Goal: Task Accomplishment & Management: Complete application form

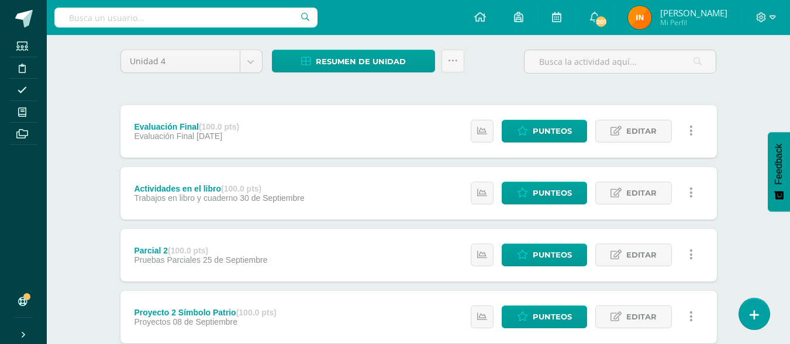
scroll to position [90, 0]
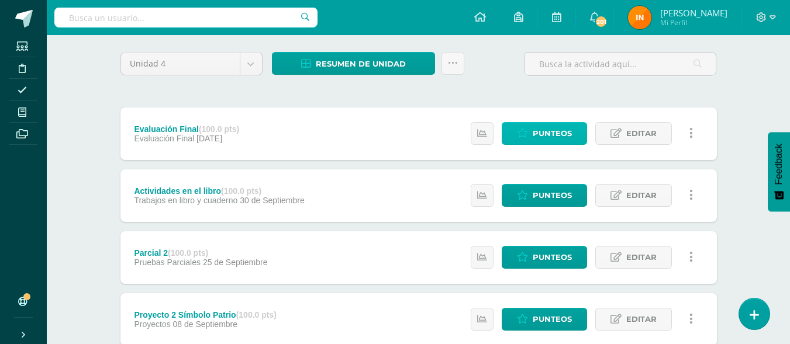
click at [570, 135] on span "Punteos" at bounding box center [552, 134] width 39 height 22
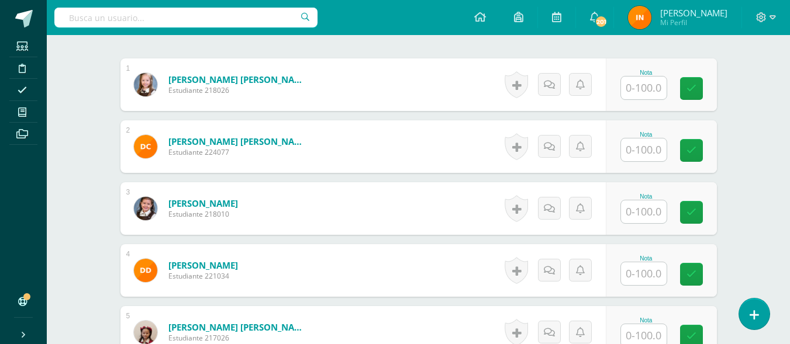
scroll to position [348, 0]
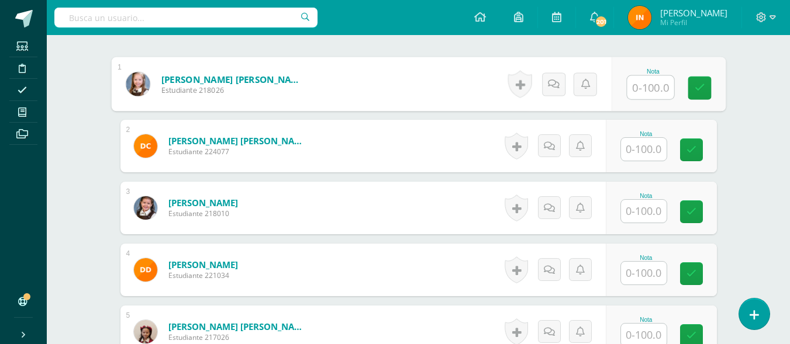
click at [647, 84] on input "text" at bounding box center [650, 87] width 47 height 23
type input "85"
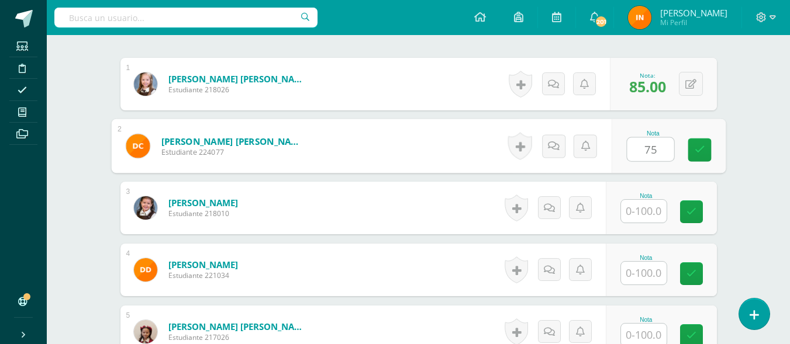
type input "75"
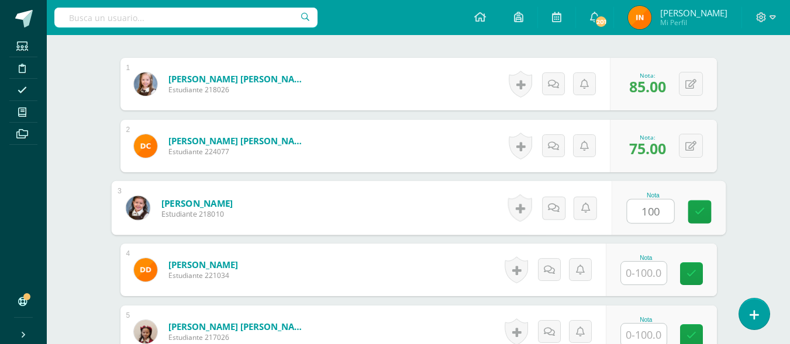
type input "100"
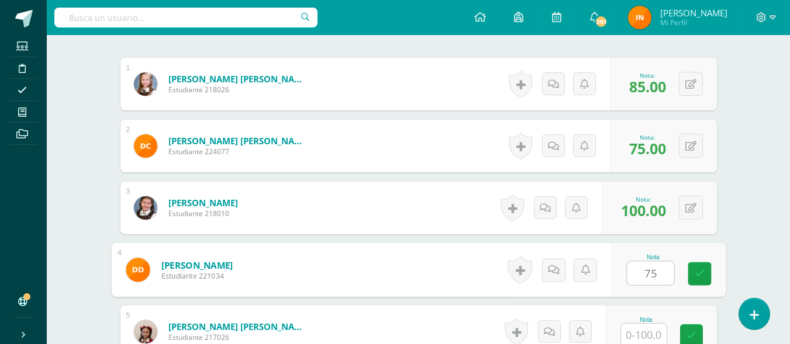
type input "75"
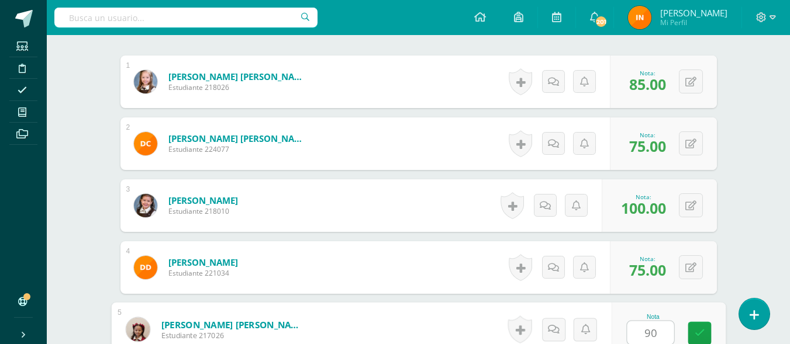
type input "90"
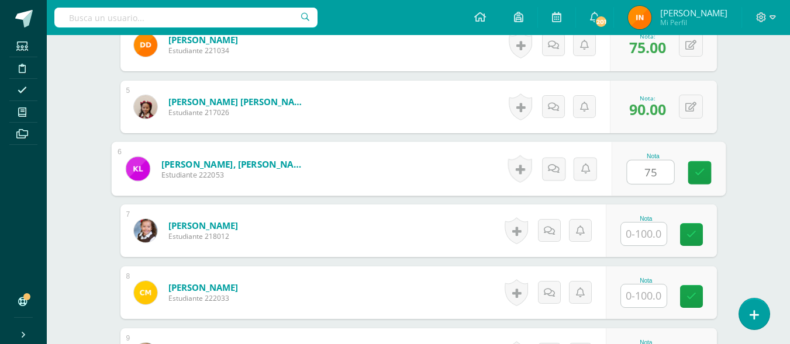
type input "75"
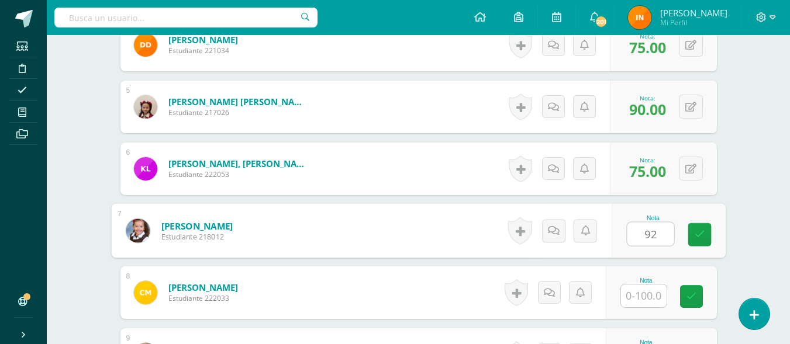
type input "92"
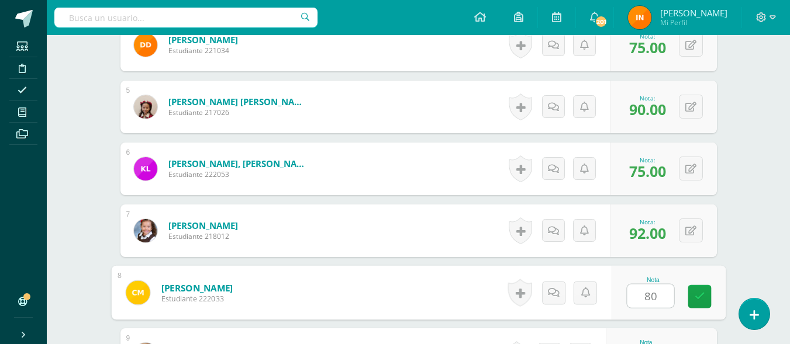
type input "80"
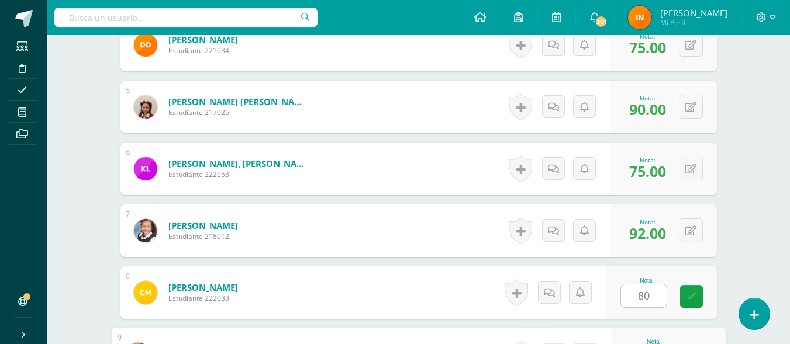
scroll to position [759, 0]
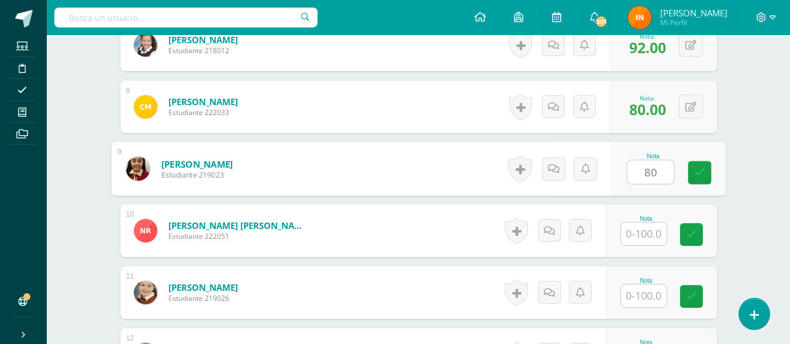
type input "80"
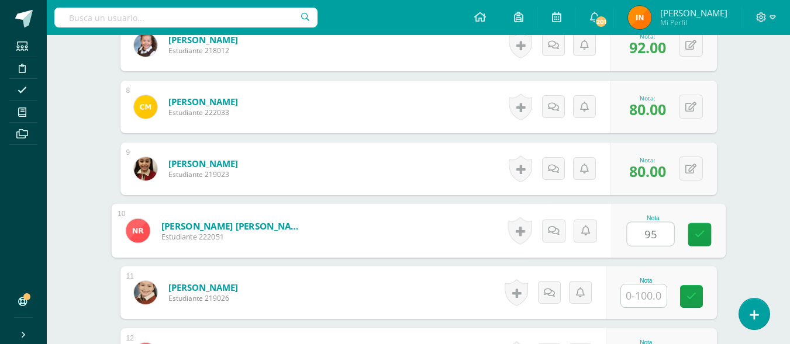
type input "95"
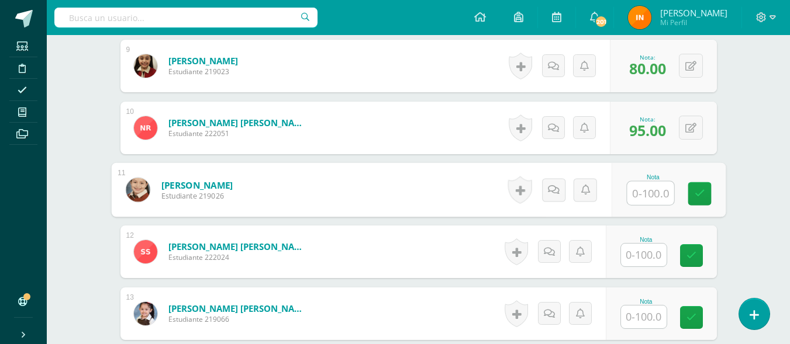
scroll to position [876, 0]
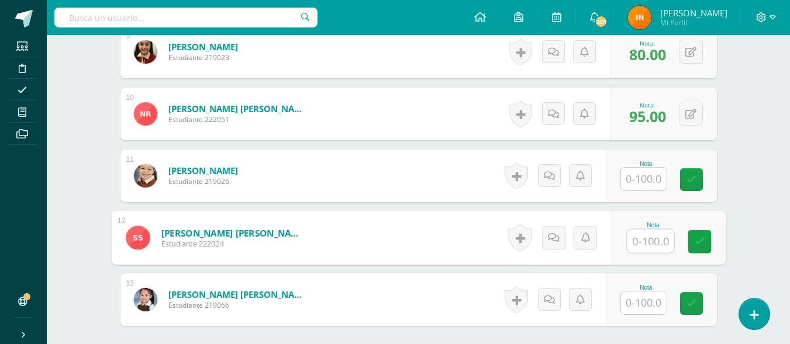
click at [653, 234] on input "text" at bounding box center [650, 241] width 47 height 23
click at [652, 236] on input "text" at bounding box center [650, 241] width 47 height 23
click at [644, 239] on input "text" at bounding box center [650, 241] width 47 height 23
click at [648, 233] on input "text" at bounding box center [650, 241] width 47 height 23
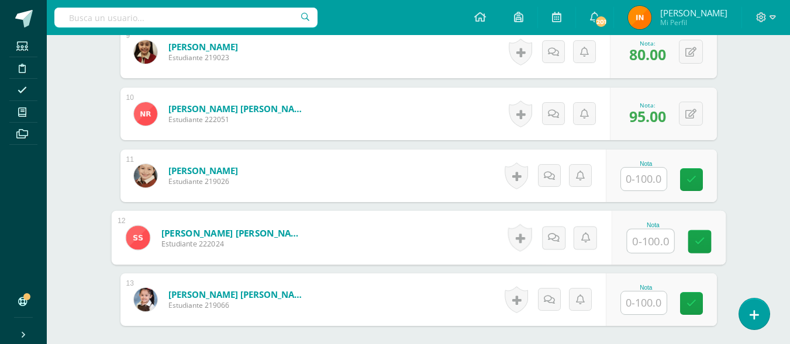
click at [648, 233] on input "text" at bounding box center [650, 241] width 47 height 23
click at [640, 240] on input "text" at bounding box center [650, 241] width 47 height 23
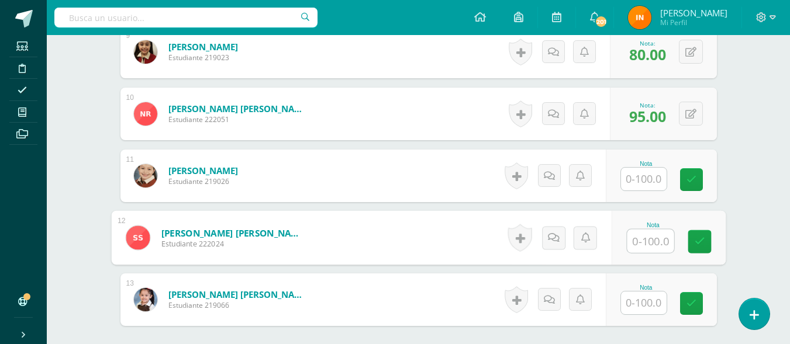
click at [640, 240] on input "text" at bounding box center [650, 241] width 47 height 23
click at [644, 244] on input "99" at bounding box center [650, 241] width 47 height 23
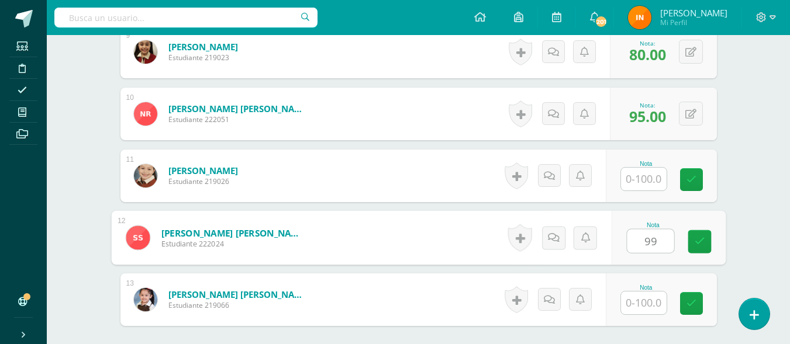
click at [644, 244] on input "99" at bounding box center [650, 241] width 47 height 23
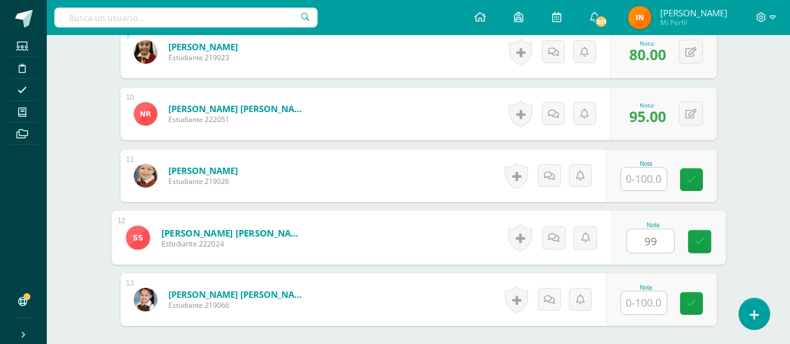
click at [644, 244] on input "99" at bounding box center [650, 241] width 47 height 23
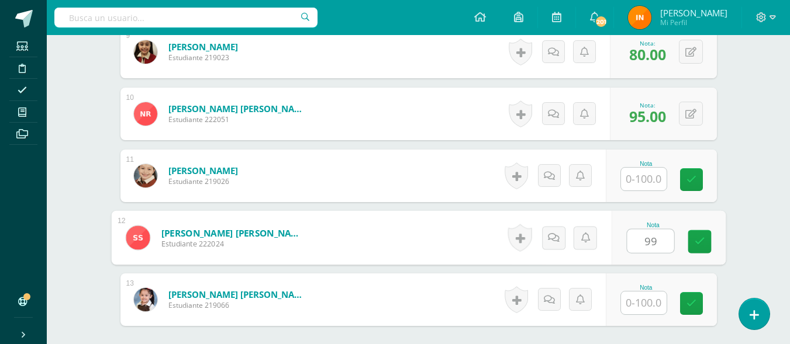
click at [644, 244] on input "99" at bounding box center [650, 241] width 47 height 23
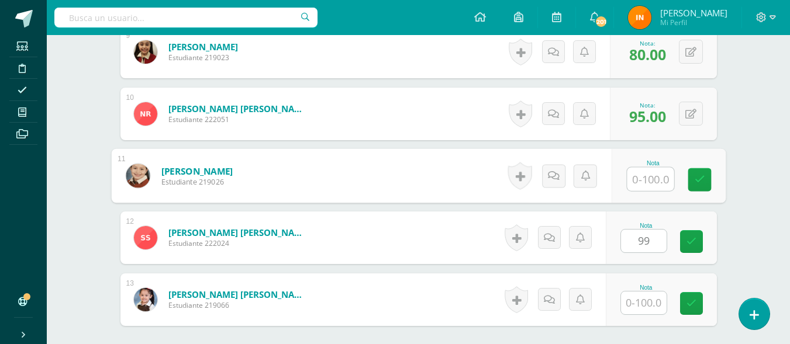
click at [662, 174] on input "text" at bounding box center [650, 179] width 47 height 23
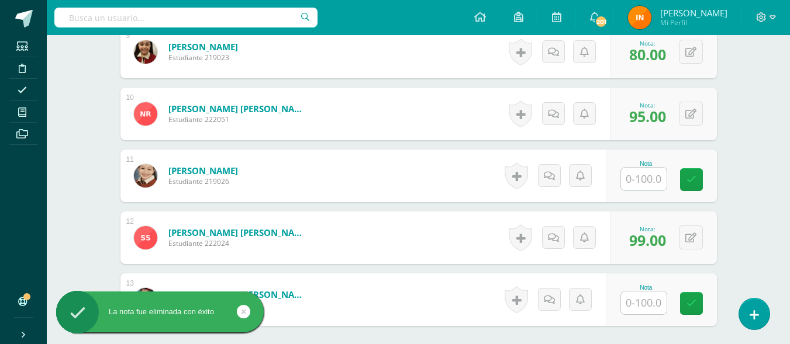
click at [639, 243] on span "99.00" at bounding box center [647, 240] width 37 height 20
click at [641, 239] on span "99.00" at bounding box center [647, 240] width 37 height 20
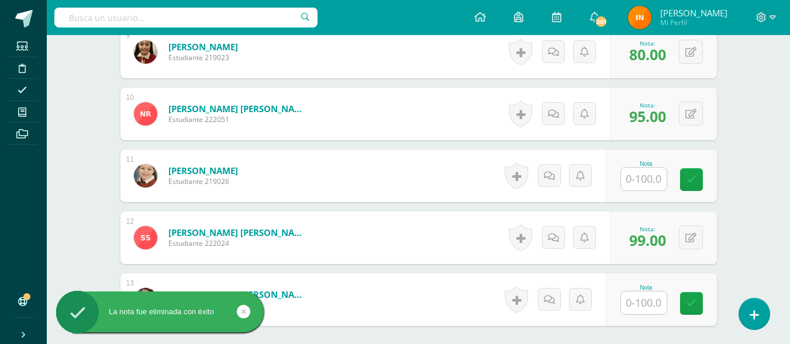
click at [641, 239] on span "99.00" at bounding box center [647, 240] width 37 height 20
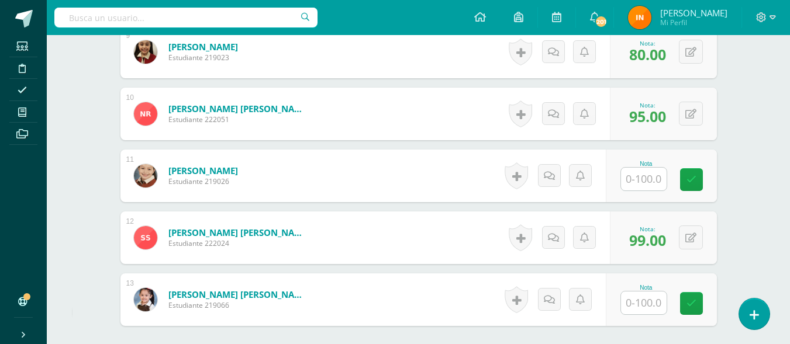
click at [641, 239] on span "99.00" at bounding box center [647, 240] width 37 height 20
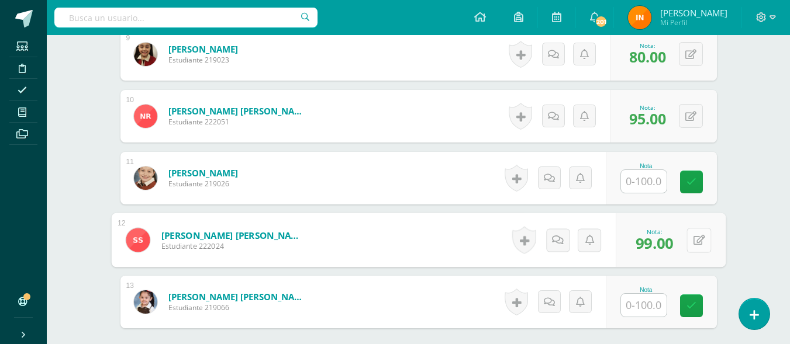
click at [693, 243] on icon at bounding box center [699, 240] width 12 height 10
type input "90"
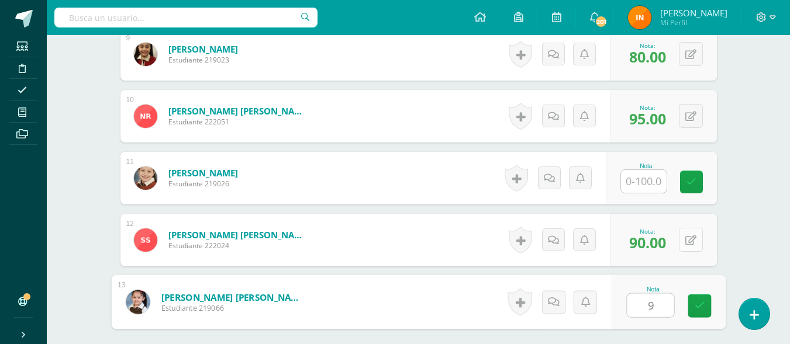
type input "95"
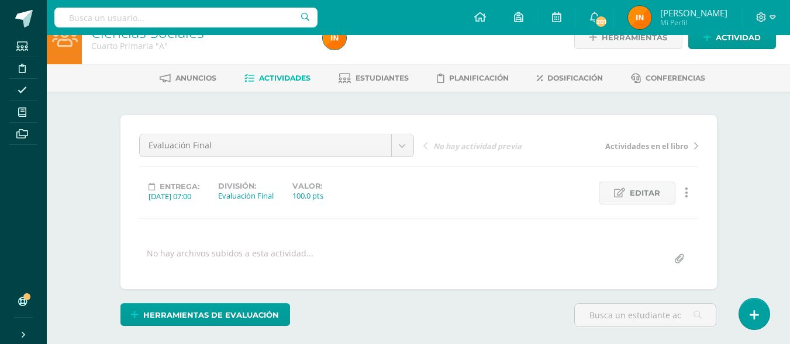
scroll to position [0, 0]
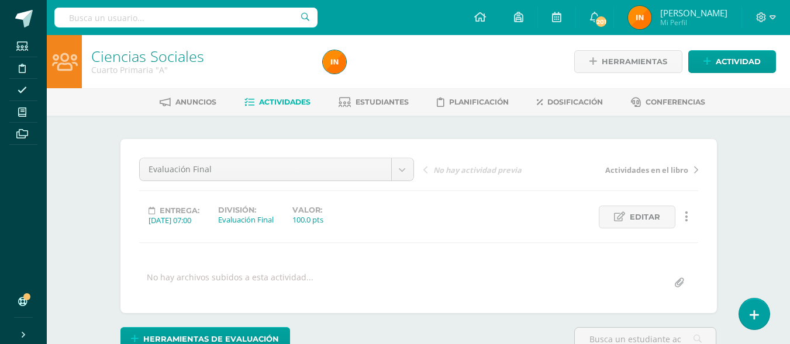
click at [285, 106] on span "Actividades" at bounding box center [284, 102] width 51 height 9
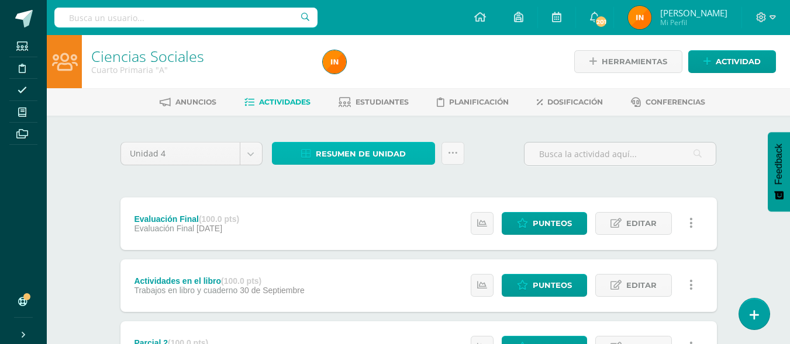
click at [392, 149] on span "Resumen de unidad" at bounding box center [361, 154] width 90 height 22
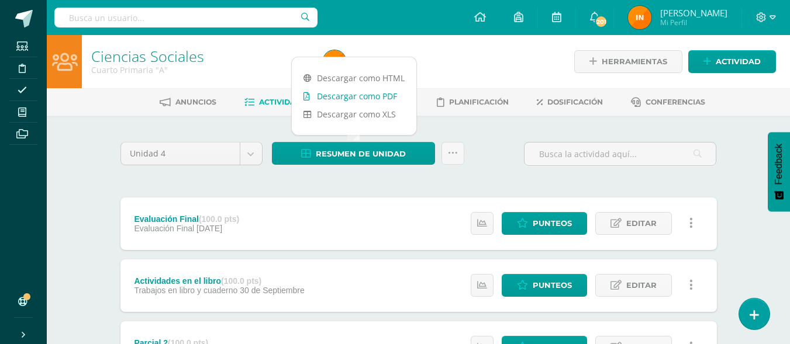
click at [378, 95] on link "Descargar como PDF" at bounding box center [354, 96] width 125 height 18
click at [530, 226] on link "Punteos" at bounding box center [544, 223] width 85 height 23
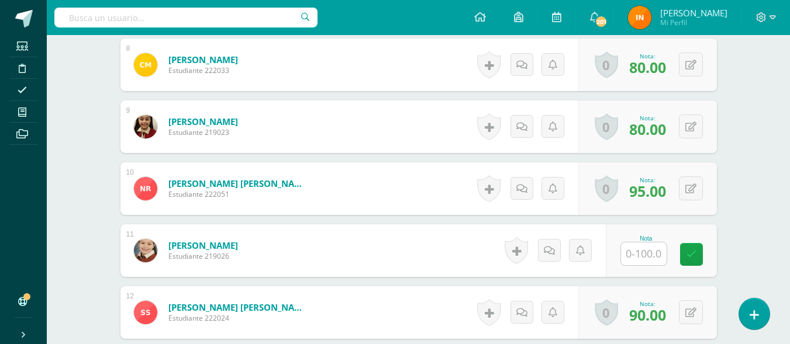
scroll to position [802, 0]
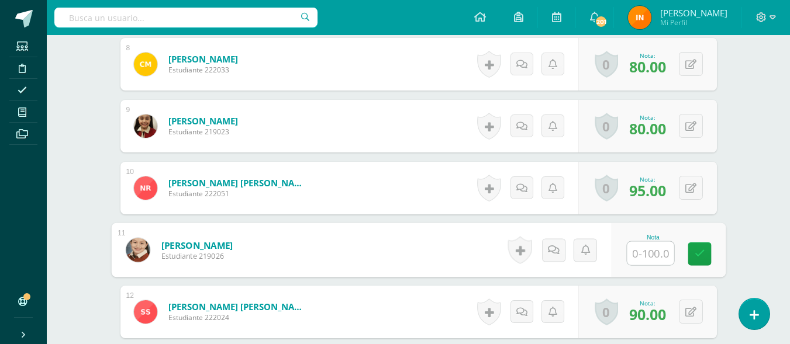
click at [644, 253] on input "text" at bounding box center [650, 253] width 47 height 23
type input "95"
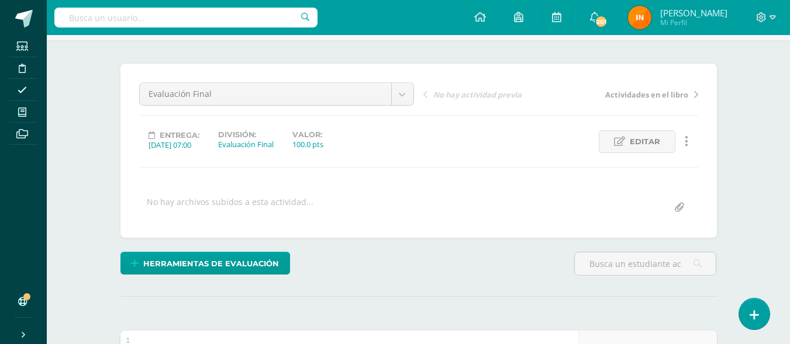
scroll to position [0, 0]
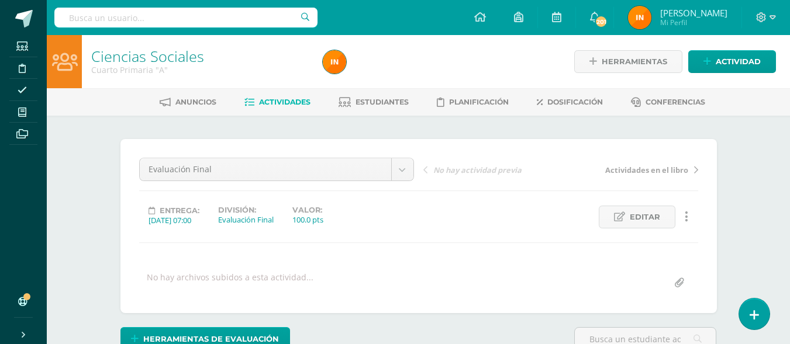
click at [274, 96] on link "Actividades" at bounding box center [277, 102] width 66 height 19
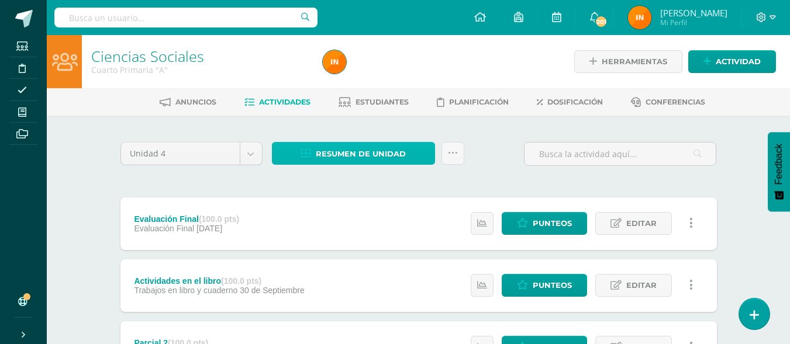
click at [391, 150] on span "Resumen de unidad" at bounding box center [361, 154] width 90 height 22
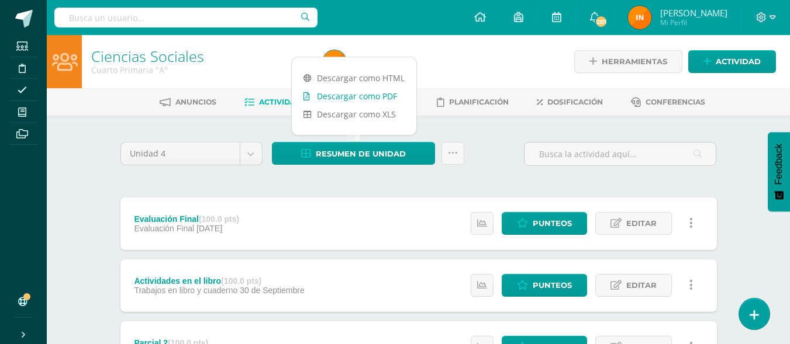
click at [372, 96] on link "Descargar como PDF" at bounding box center [354, 96] width 125 height 18
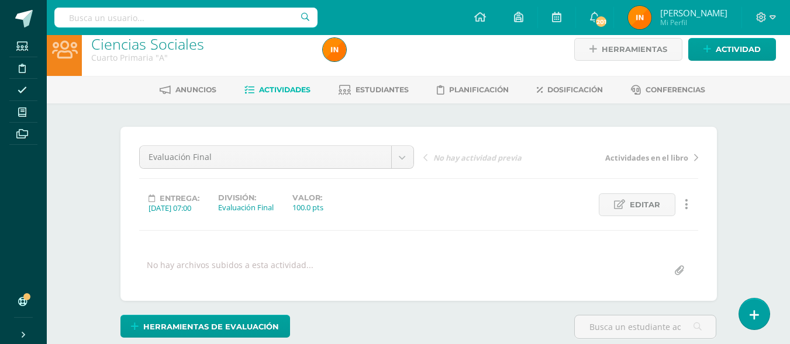
scroll to position [13, 0]
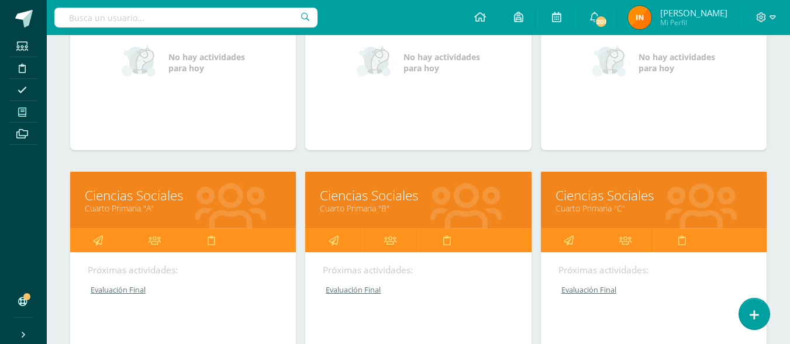
scroll to position [271, 0]
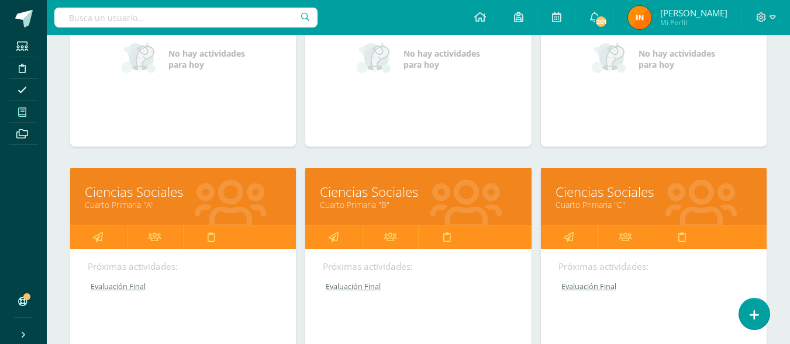
click at [453, 198] on link "Ciencias Sociales" at bounding box center [418, 192] width 196 height 18
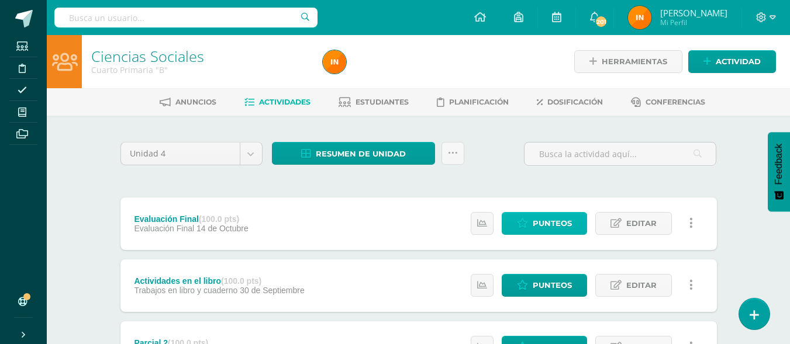
click at [548, 220] on span "Punteos" at bounding box center [552, 224] width 39 height 22
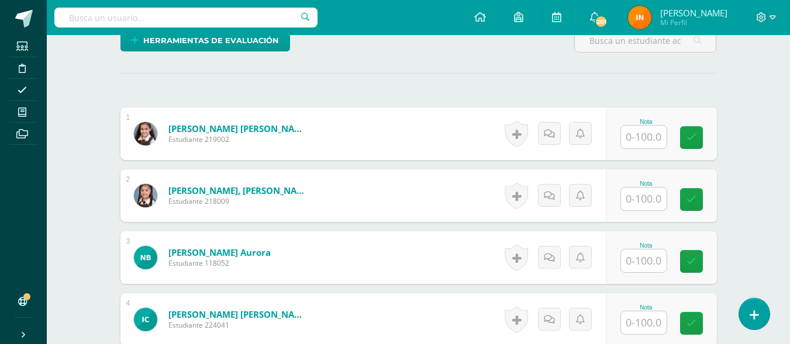
scroll to position [299, 0]
click at [639, 143] on input "text" at bounding box center [644, 136] width 46 height 23
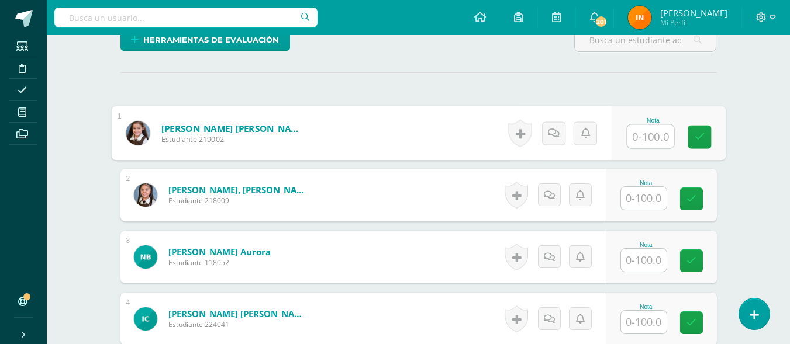
scroll to position [300, 0]
type input "50"
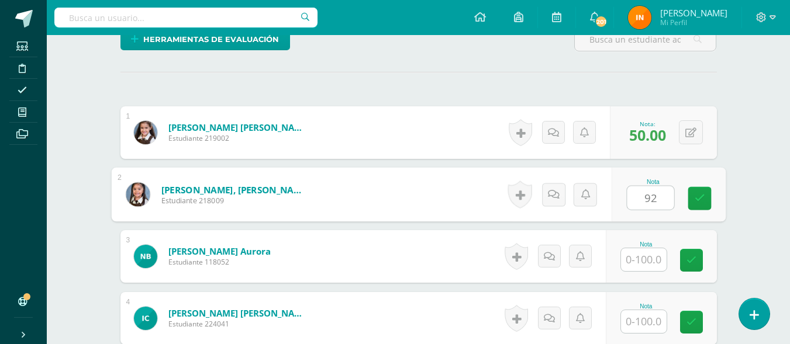
type input "92"
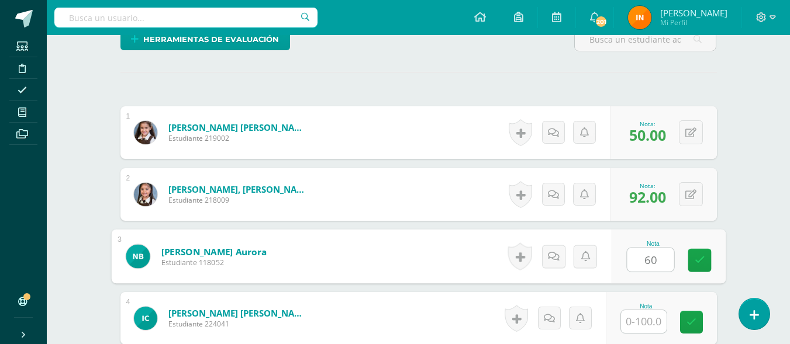
type input "60"
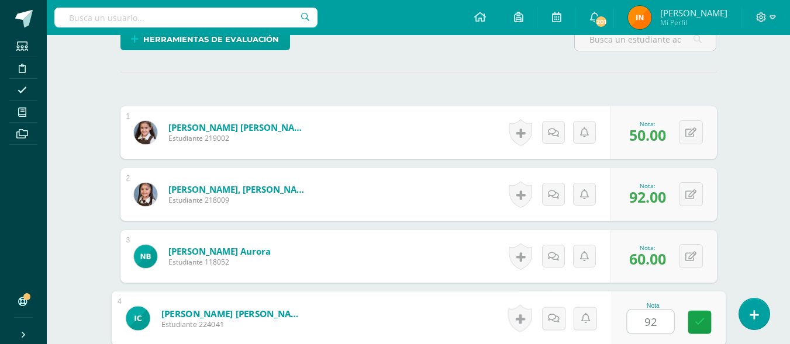
type input "92"
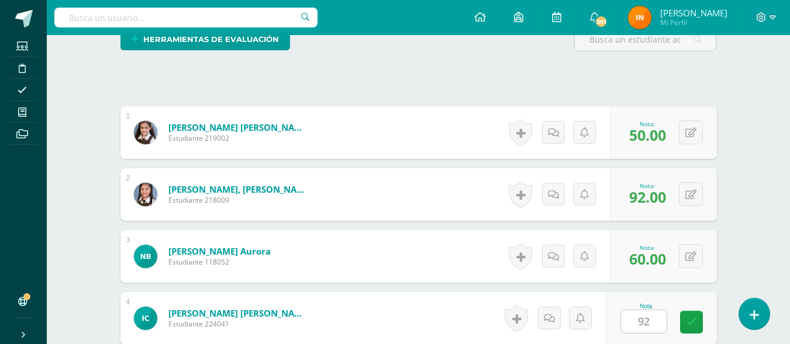
scroll to position [511, 0]
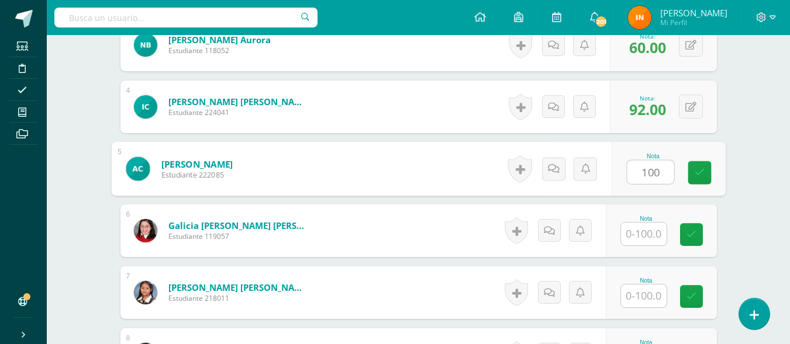
type input "100"
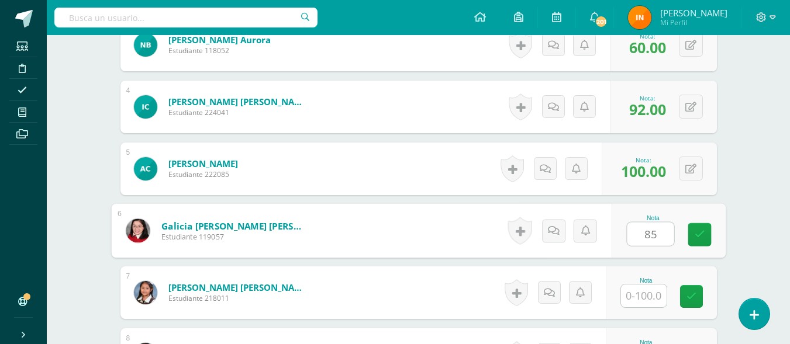
type input "85"
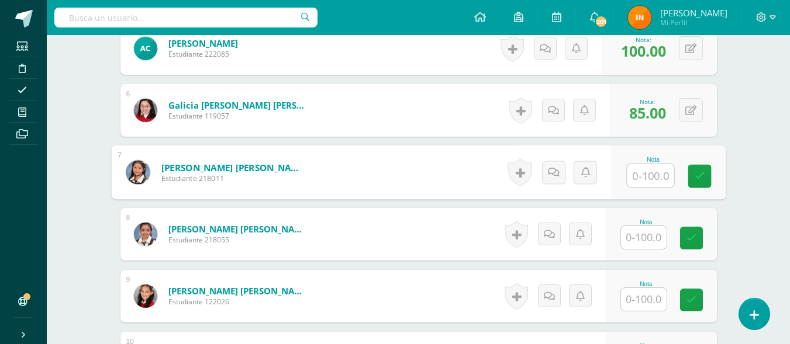
scroll to position [637, 0]
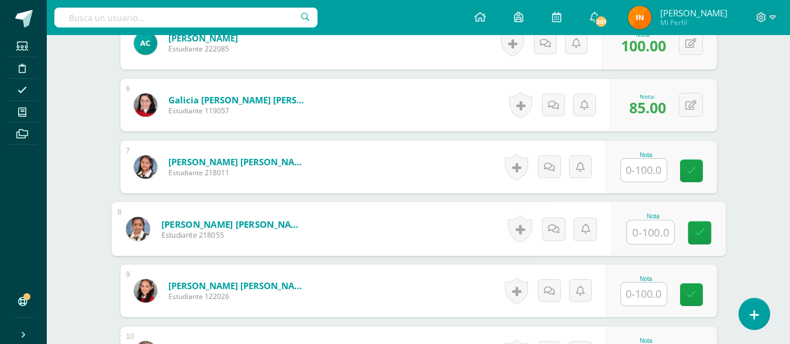
click at [652, 234] on input "text" at bounding box center [650, 232] width 47 height 23
type input "90"
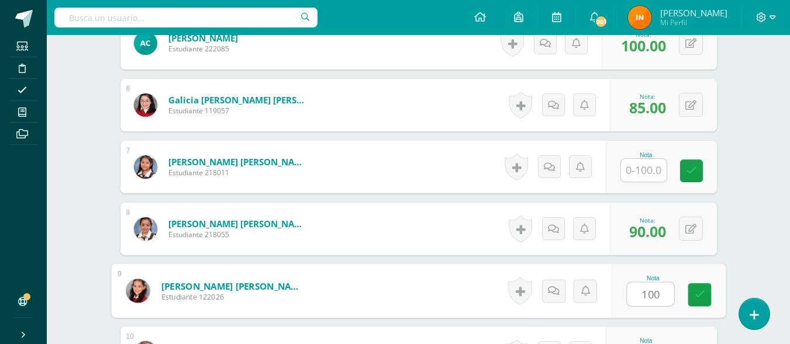
type input "100"
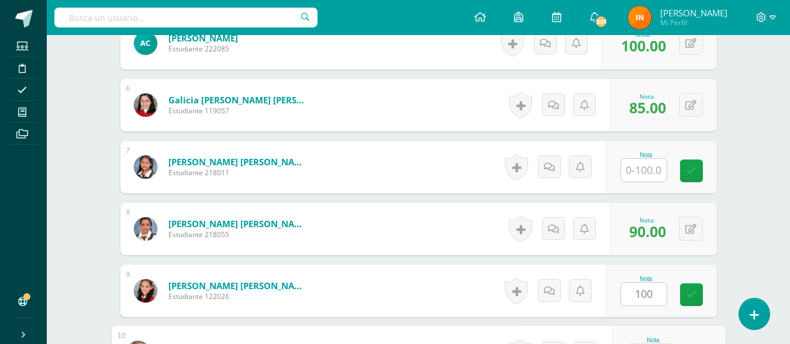
scroll to position [821, 0]
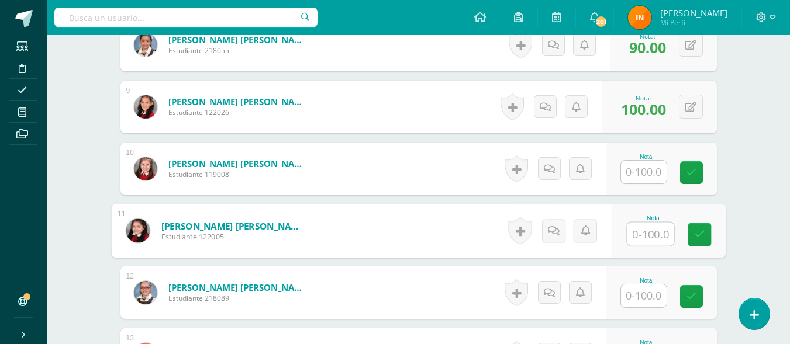
click at [638, 230] on input "text" at bounding box center [650, 234] width 47 height 23
type input "90"
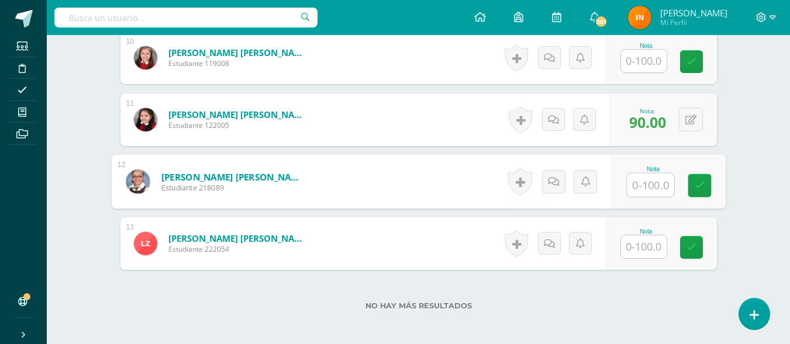
scroll to position [938, 0]
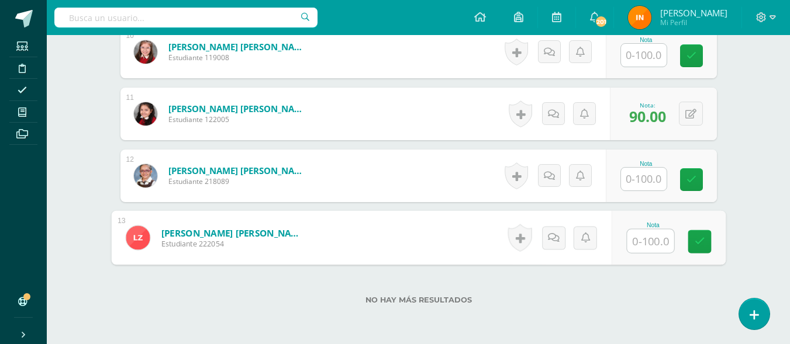
click at [648, 238] on input "text" at bounding box center [650, 241] width 47 height 23
type input "100"
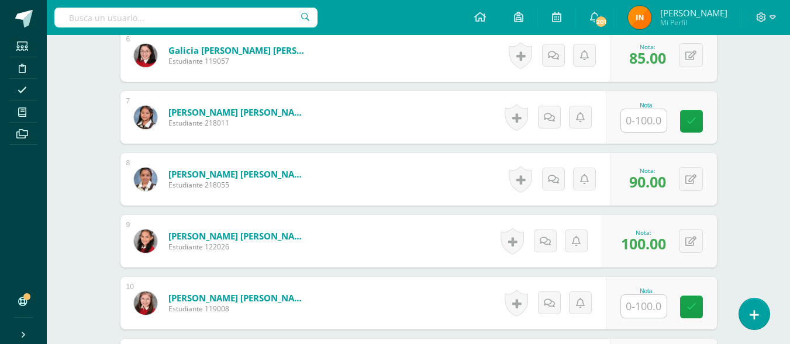
scroll to position [708, 0]
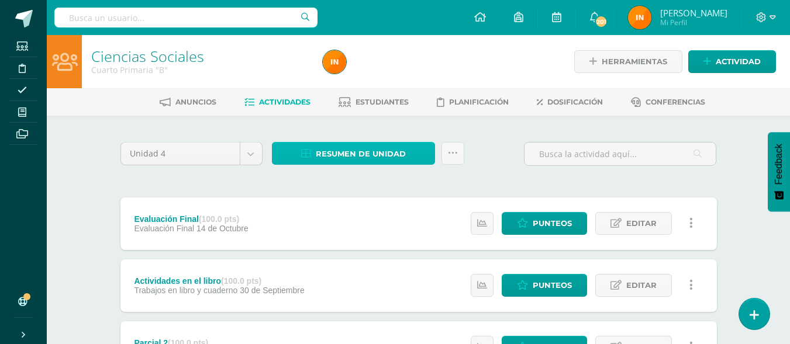
click at [333, 162] on span "Resumen de unidad" at bounding box center [361, 154] width 90 height 22
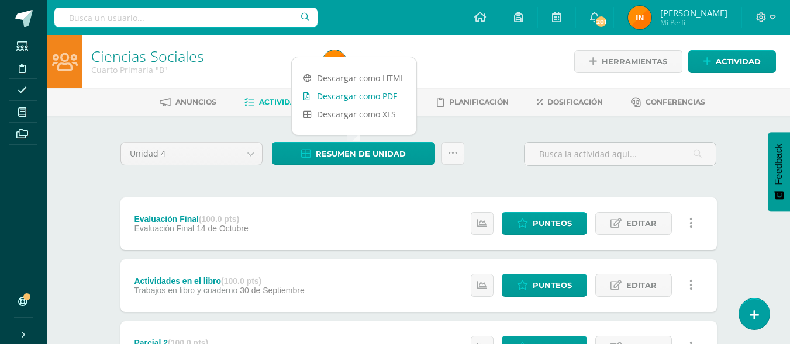
click at [356, 100] on link "Descargar como PDF" at bounding box center [354, 96] width 125 height 18
click at [538, 220] on span "Punteos" at bounding box center [552, 224] width 39 height 22
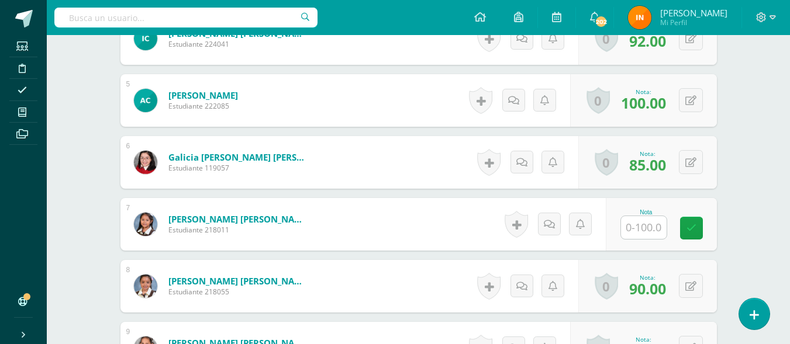
scroll to position [597, 0]
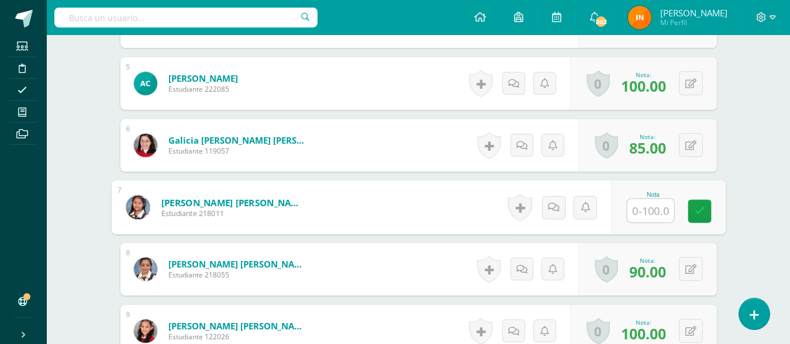
click at [649, 203] on input "text" at bounding box center [650, 210] width 47 height 23
type input "96"
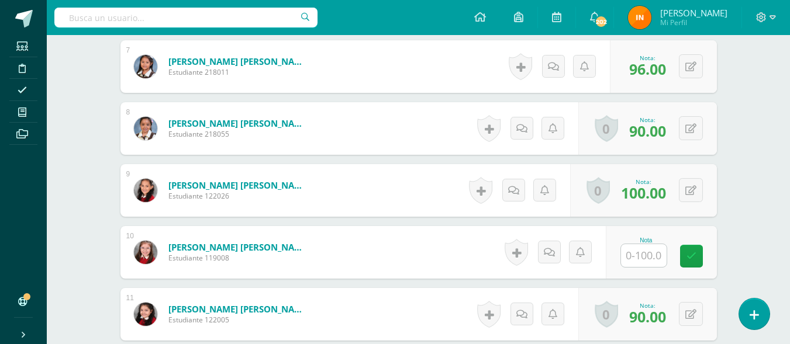
scroll to position [760, 0]
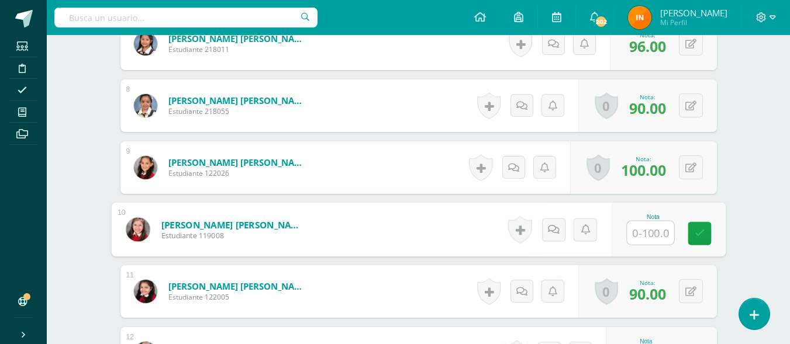
click at [647, 227] on input "text" at bounding box center [650, 233] width 47 height 23
type input "100"
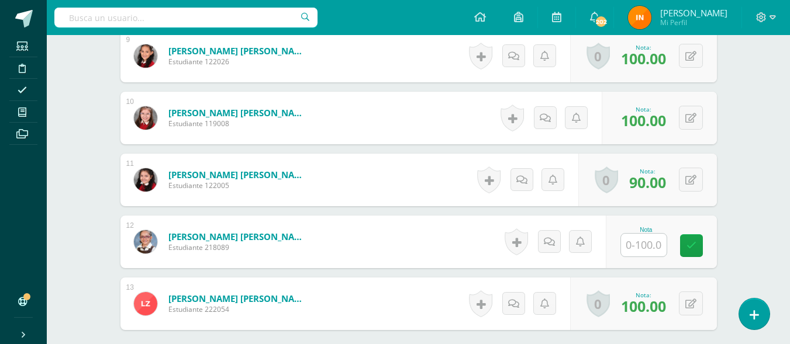
scroll to position [877, 0]
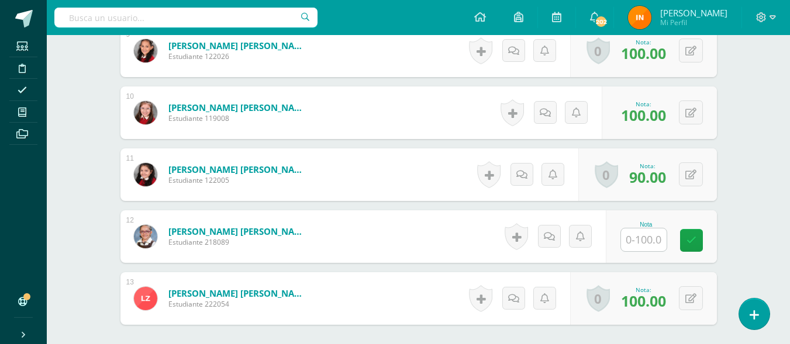
click at [642, 237] on input "text" at bounding box center [644, 240] width 46 height 23
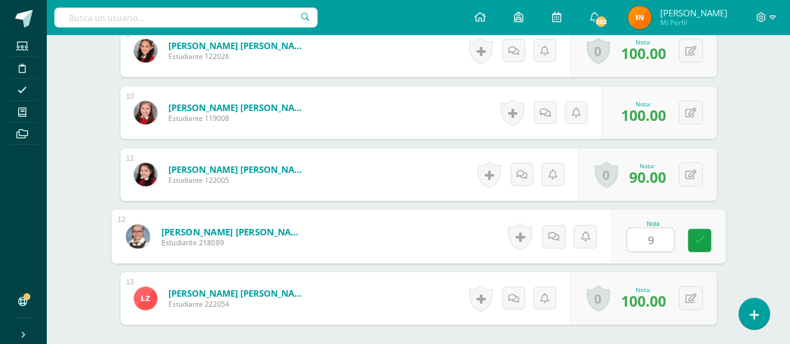
type input "98"
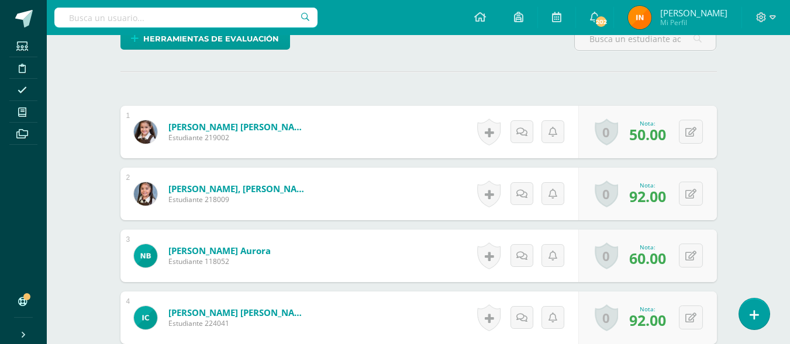
scroll to position [298, 0]
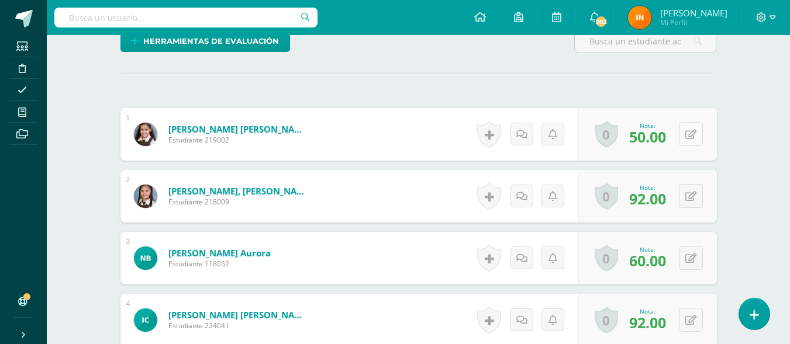
click at [692, 133] on button at bounding box center [691, 134] width 24 height 24
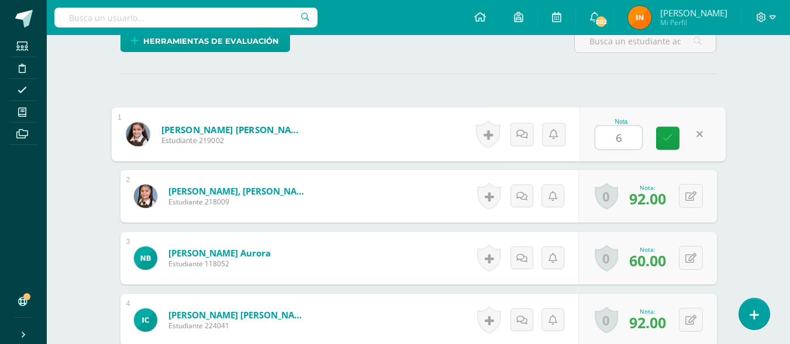
type input "60"
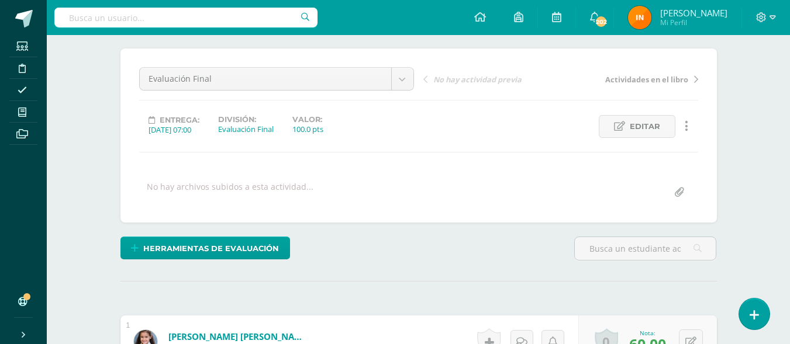
scroll to position [0, 0]
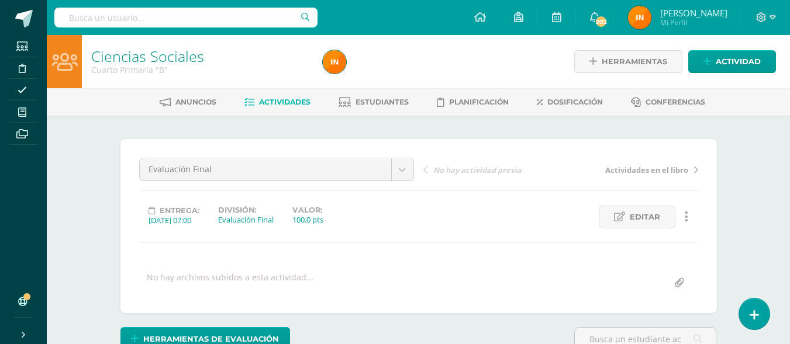
click at [281, 103] on span "Actividades" at bounding box center [284, 102] width 51 height 9
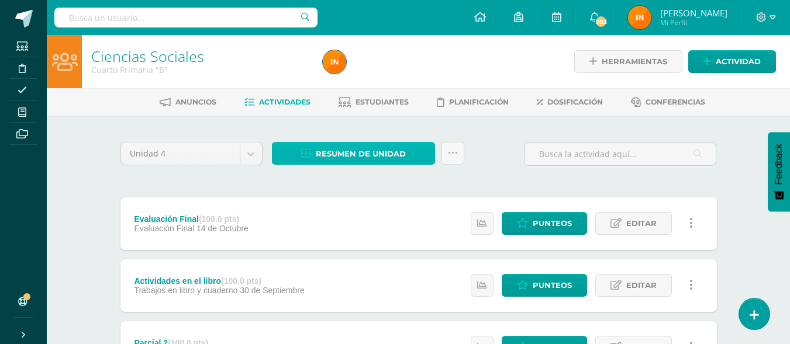
click at [365, 151] on span "Resumen de unidad" at bounding box center [361, 154] width 90 height 22
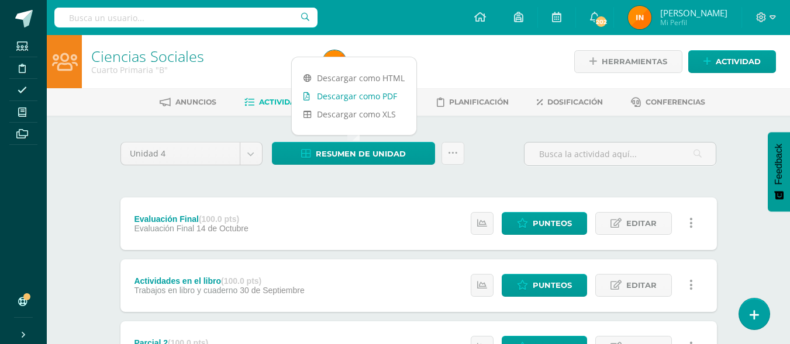
click at [382, 94] on link "Descargar como PDF" at bounding box center [354, 96] width 125 height 18
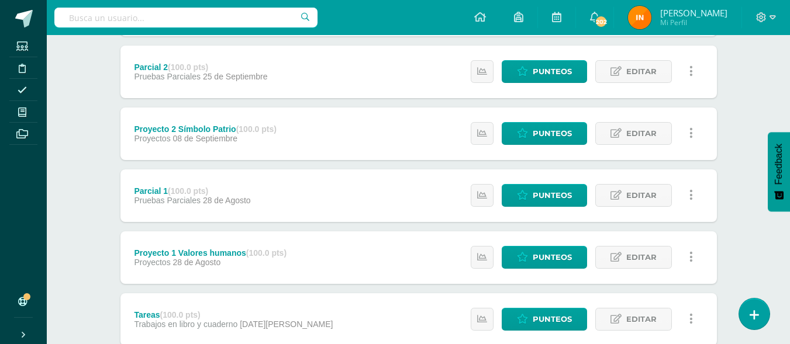
scroll to position [292, 0]
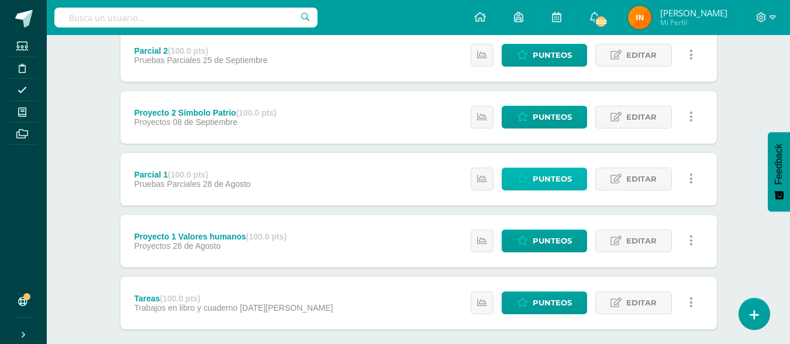
click at [544, 180] on span "Punteos" at bounding box center [552, 179] width 39 height 22
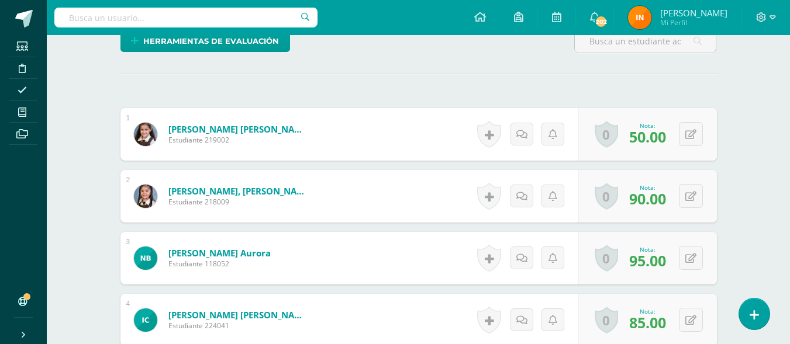
scroll to position [330, 0]
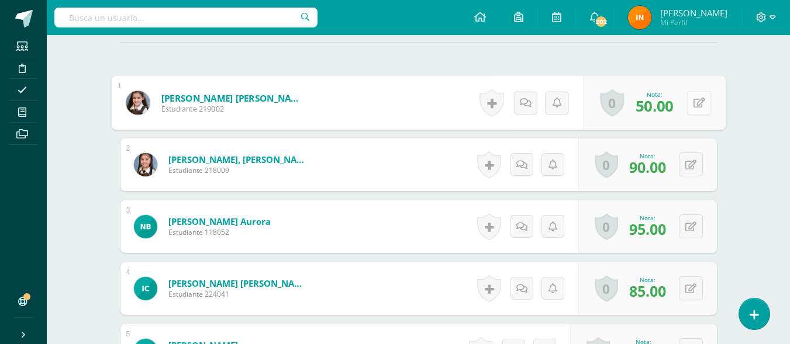
click at [694, 106] on icon at bounding box center [699, 103] width 12 height 10
type input "60"
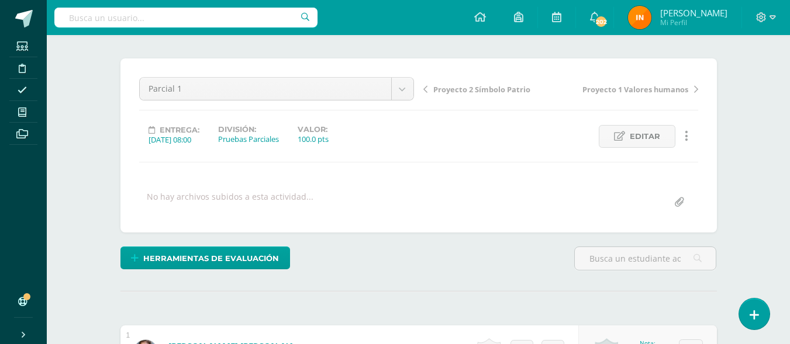
scroll to position [6, 0]
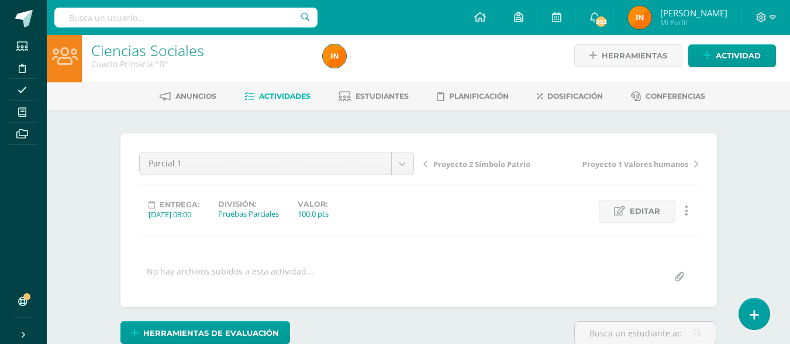
click at [281, 89] on link "Actividades" at bounding box center [277, 96] width 66 height 19
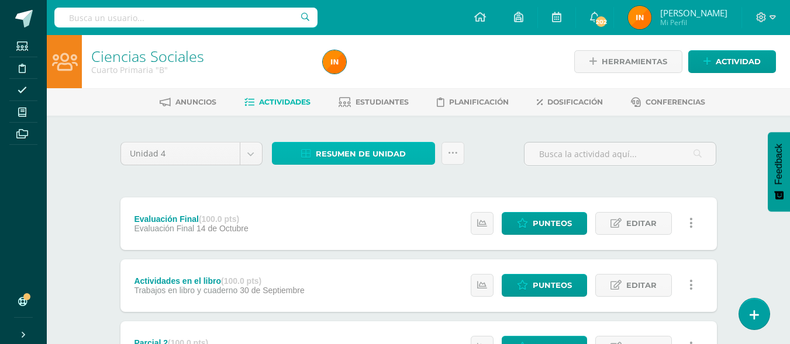
click at [391, 155] on span "Resumen de unidad" at bounding box center [361, 154] width 90 height 22
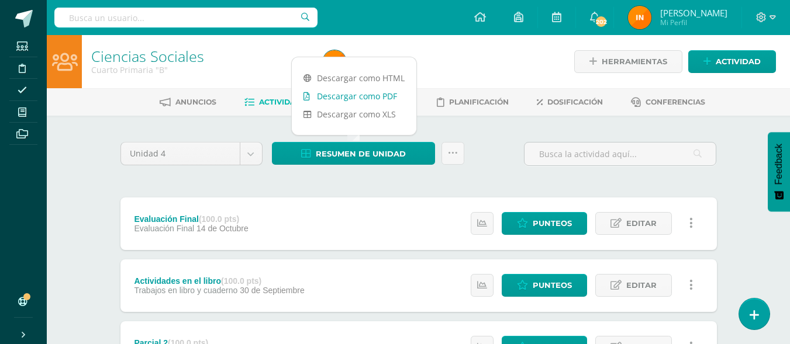
click at [378, 100] on link "Descargar como PDF" at bounding box center [354, 96] width 125 height 18
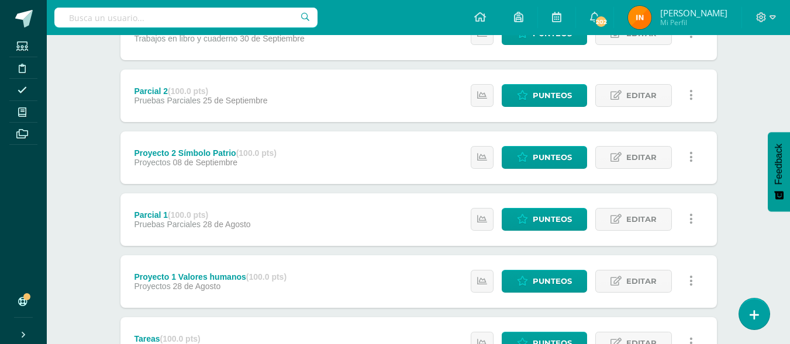
scroll to position [249, 0]
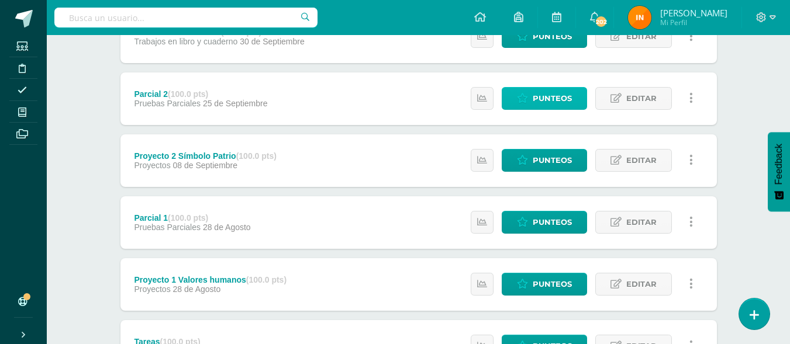
click at [540, 100] on span "Punteos" at bounding box center [552, 99] width 39 height 22
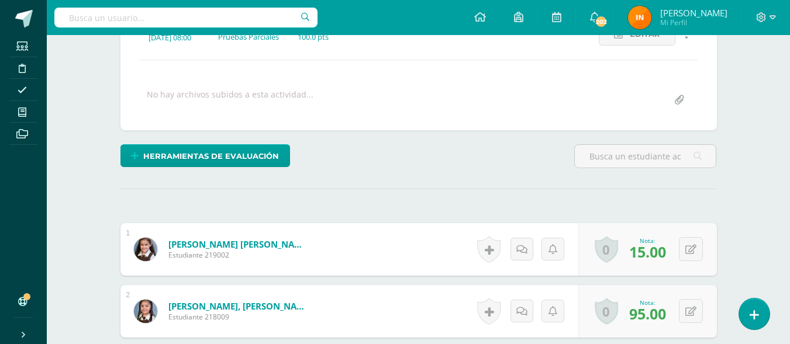
scroll to position [184, 0]
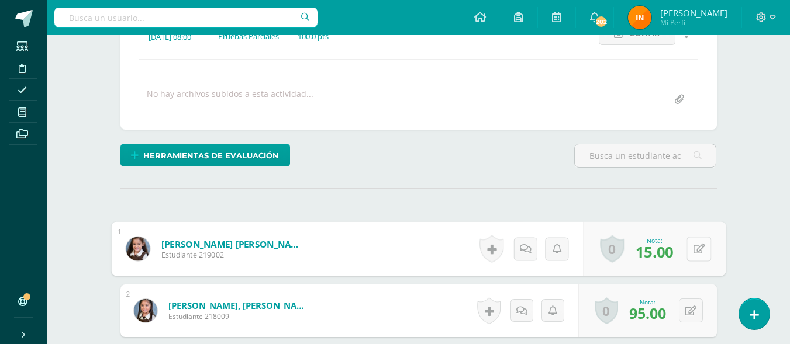
click at [692, 249] on button at bounding box center [698, 249] width 25 height 25
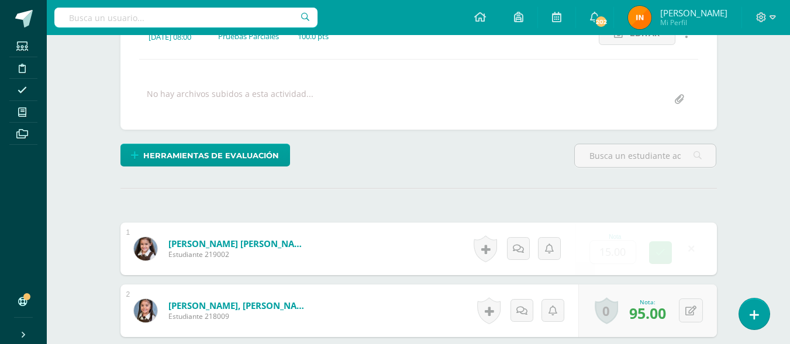
scroll to position [184, 0]
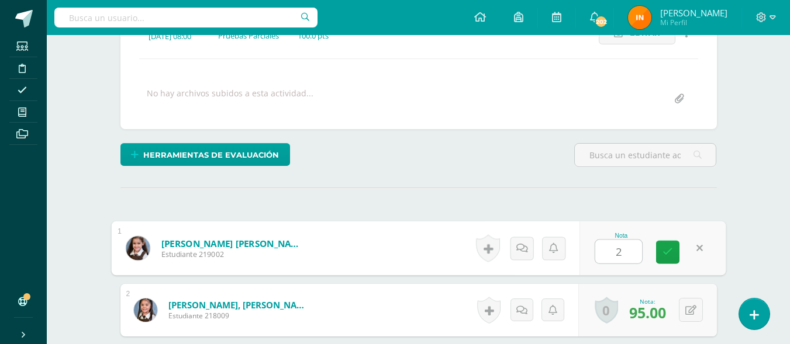
type input "25"
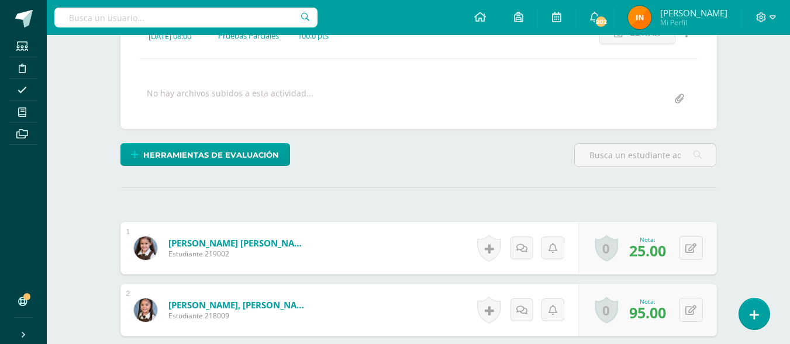
scroll to position [0, 0]
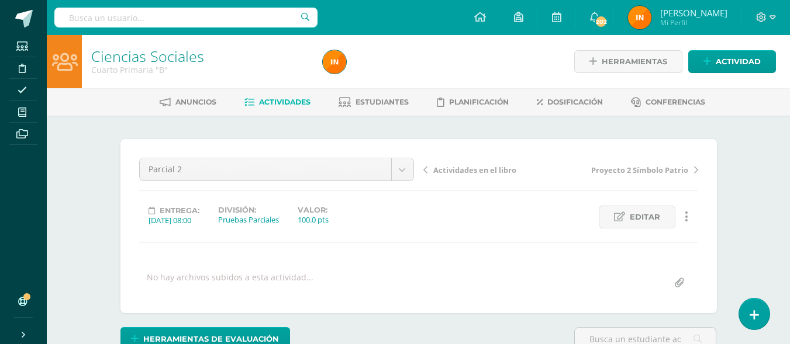
click at [278, 105] on span "Actividades" at bounding box center [284, 102] width 51 height 9
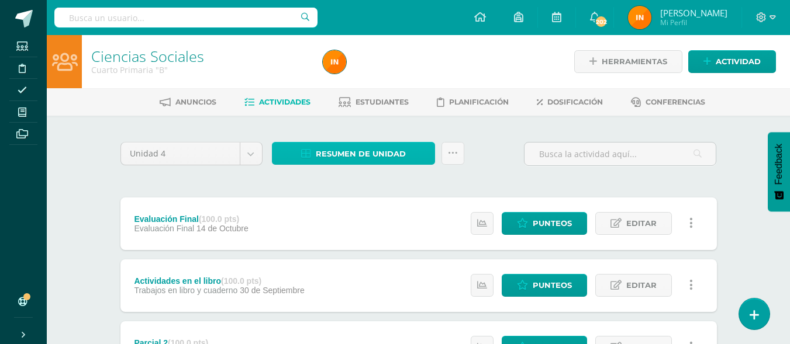
click at [382, 158] on span "Resumen de unidad" at bounding box center [361, 154] width 90 height 22
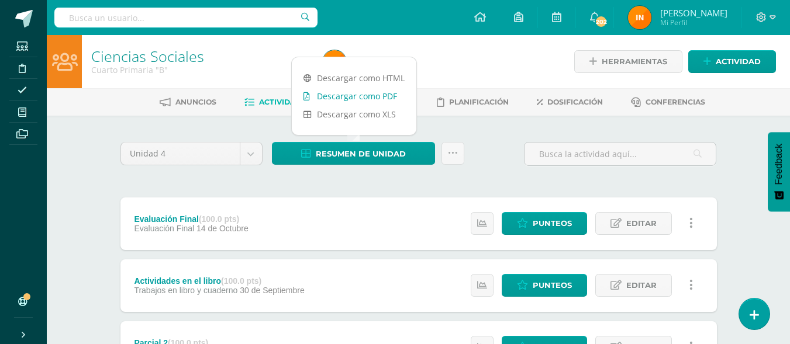
click at [376, 101] on link "Descargar como PDF" at bounding box center [354, 96] width 125 height 18
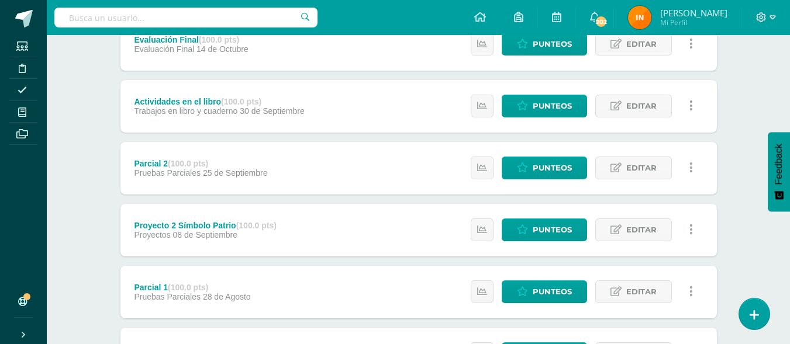
scroll to position [181, 0]
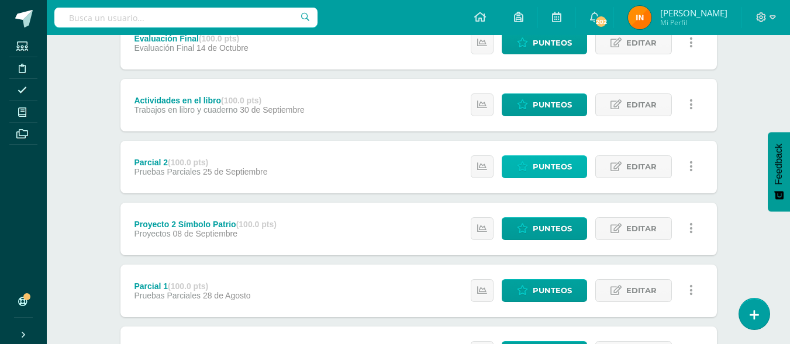
click at [539, 172] on span "Punteos" at bounding box center [552, 167] width 39 height 22
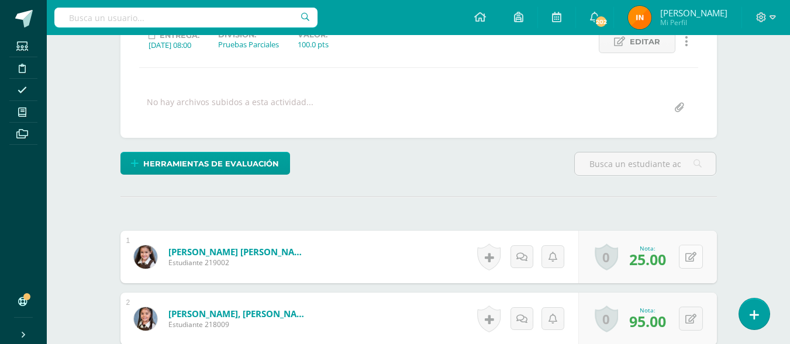
scroll to position [176, 0]
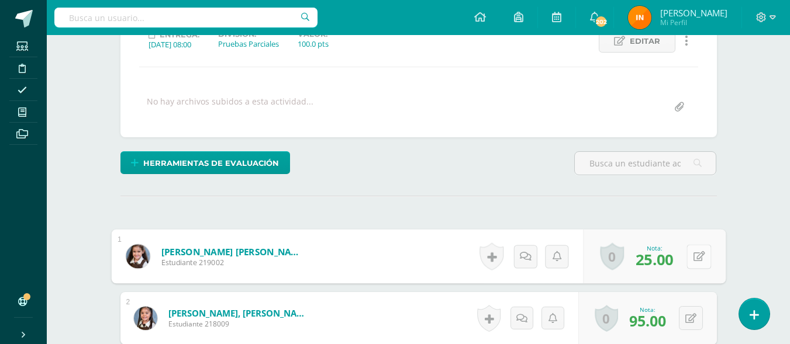
click at [690, 260] on button at bounding box center [698, 256] width 25 height 25
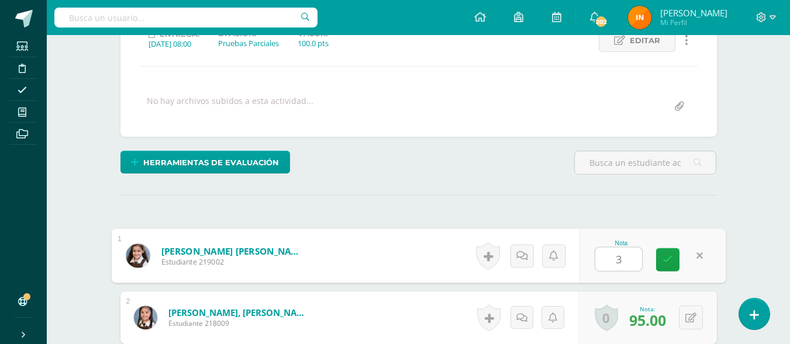
type input "30"
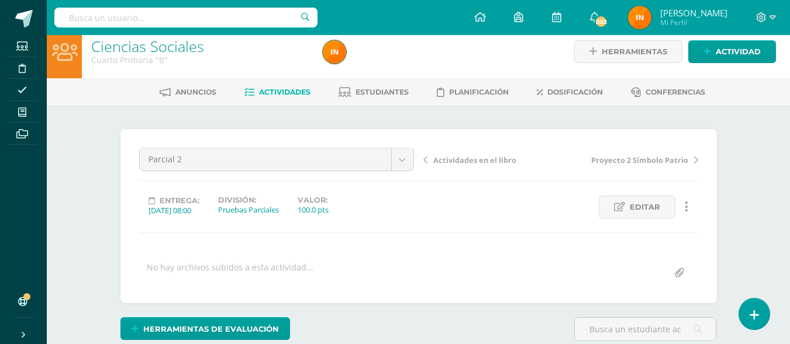
scroll to position [0, 0]
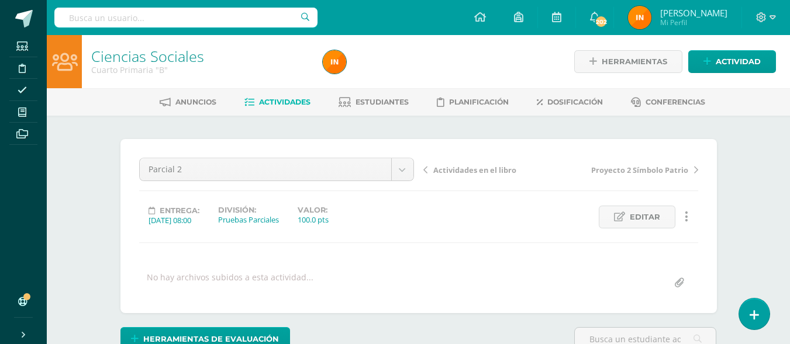
click at [272, 105] on span "Actividades" at bounding box center [284, 102] width 51 height 9
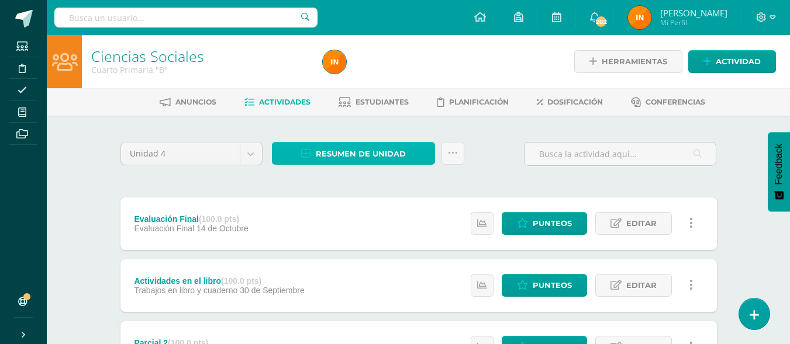
click at [409, 149] on link "Resumen de unidad" at bounding box center [353, 153] width 163 height 23
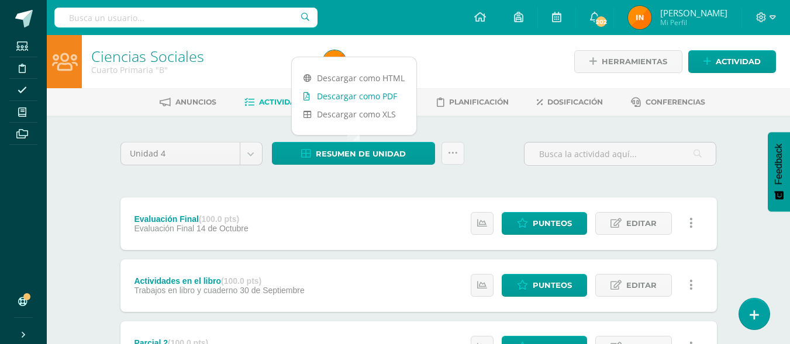
click at [378, 99] on link "Descargar como PDF" at bounding box center [354, 96] width 125 height 18
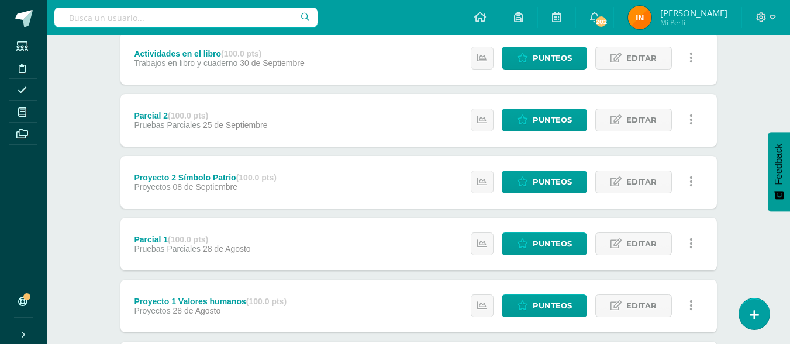
scroll to position [223, 0]
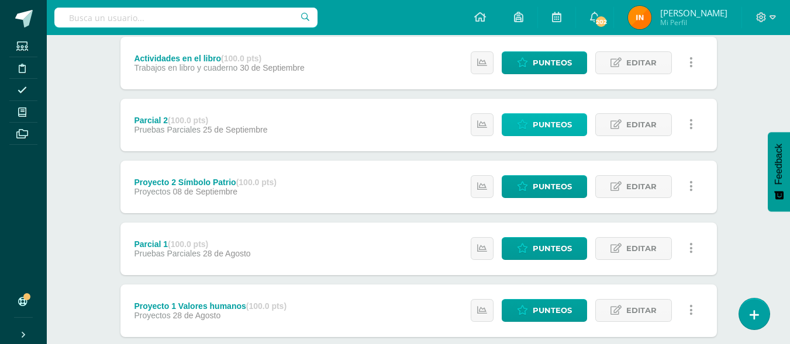
click at [558, 123] on span "Punteos" at bounding box center [552, 125] width 39 height 22
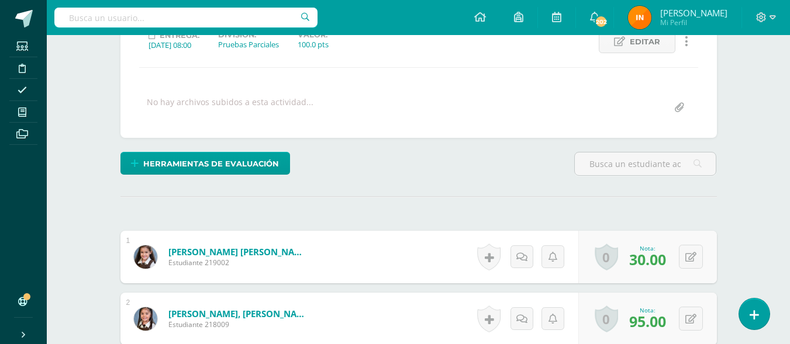
scroll to position [176, 0]
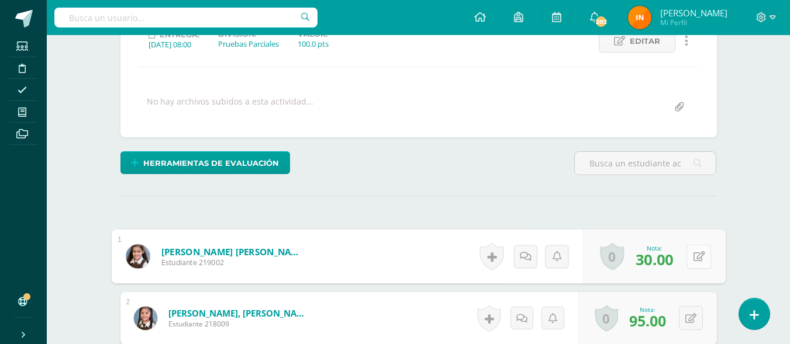
click at [696, 257] on button at bounding box center [698, 256] width 25 height 25
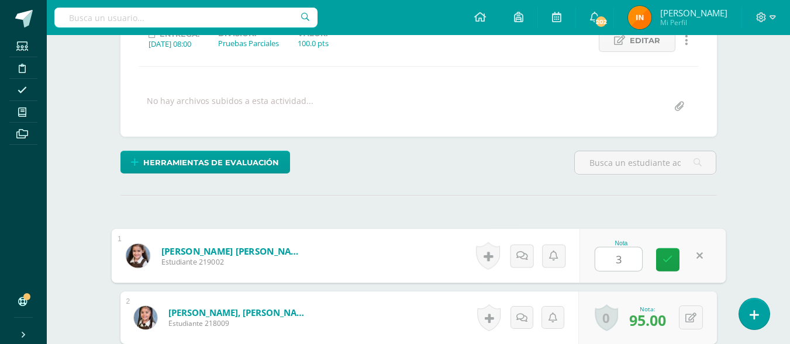
type input "34"
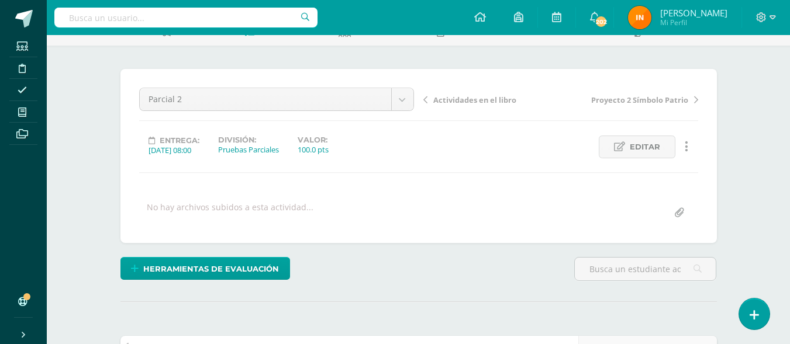
scroll to position [0, 0]
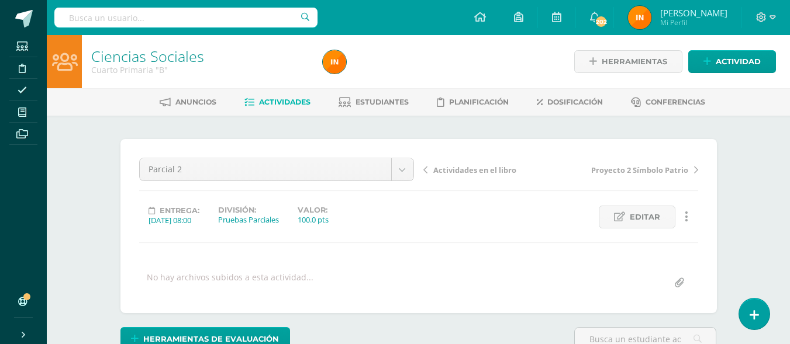
click at [300, 97] on link "Actividades" at bounding box center [277, 102] width 66 height 19
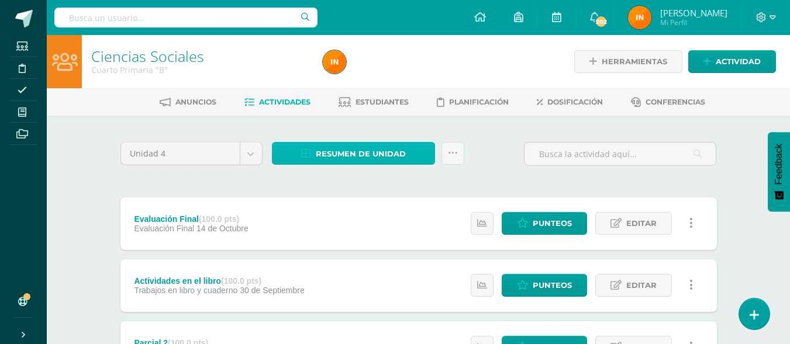
click at [347, 153] on span "Resumen de unidad" at bounding box center [361, 154] width 90 height 22
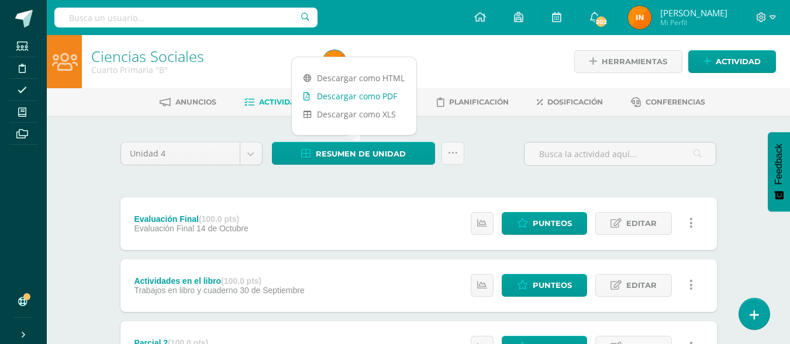
click at [368, 96] on link "Descargar como PDF" at bounding box center [354, 96] width 125 height 18
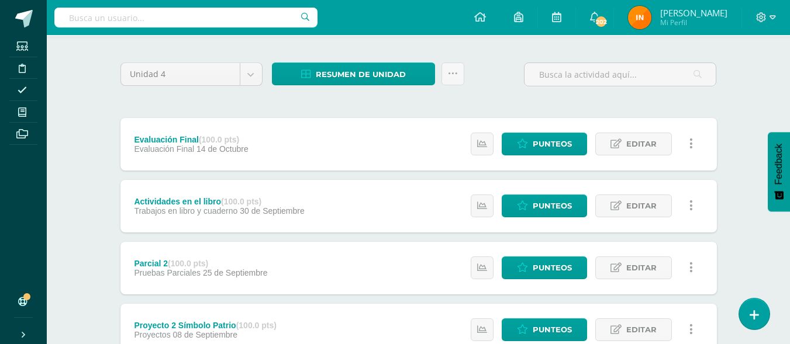
scroll to position [81, 0]
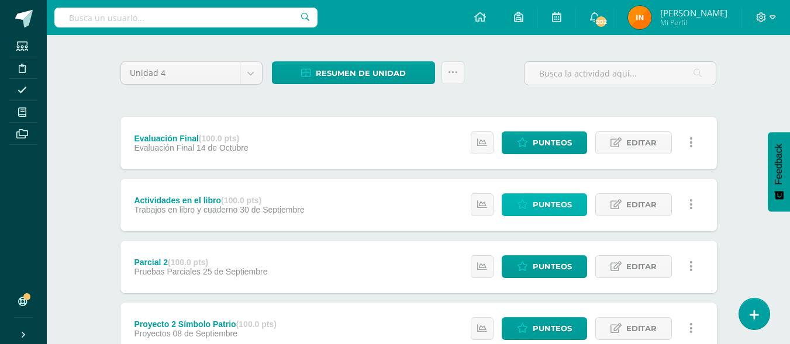
click at [547, 204] on span "Punteos" at bounding box center [552, 205] width 39 height 22
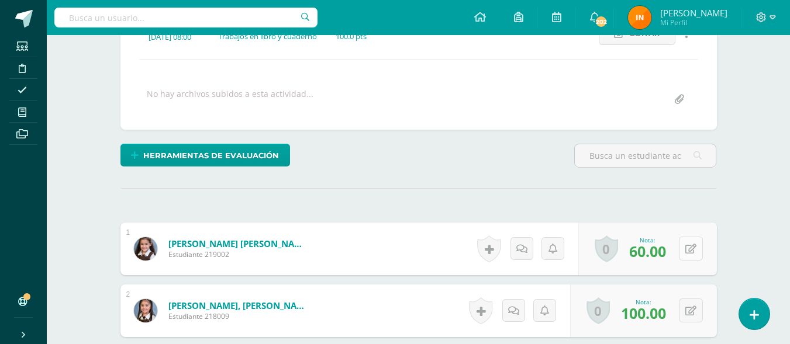
scroll to position [184, 0]
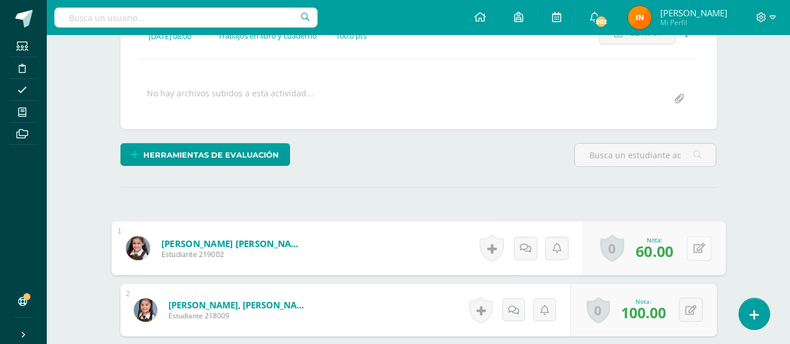
click at [686, 243] on button at bounding box center [698, 248] width 25 height 25
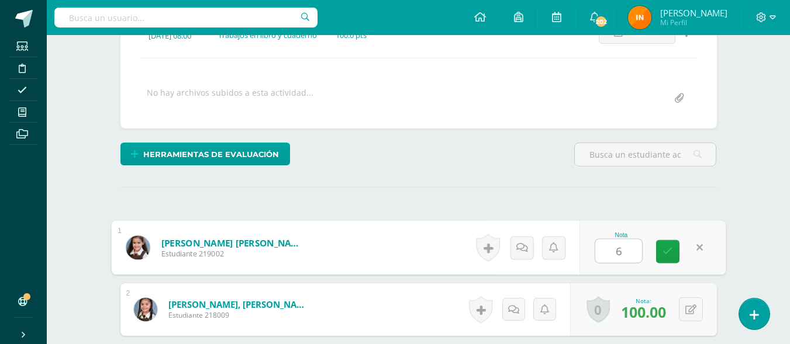
type input "65"
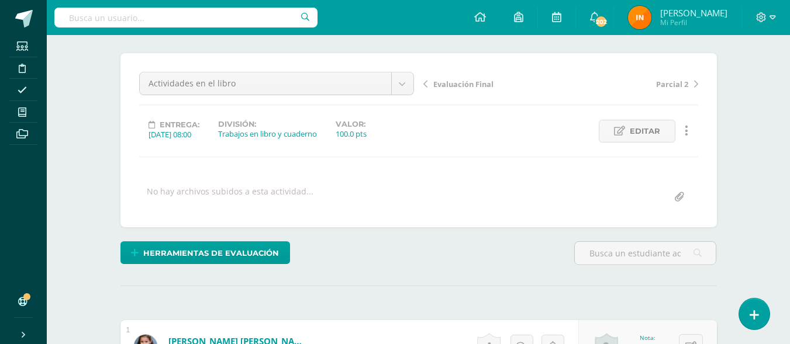
scroll to position [0, 0]
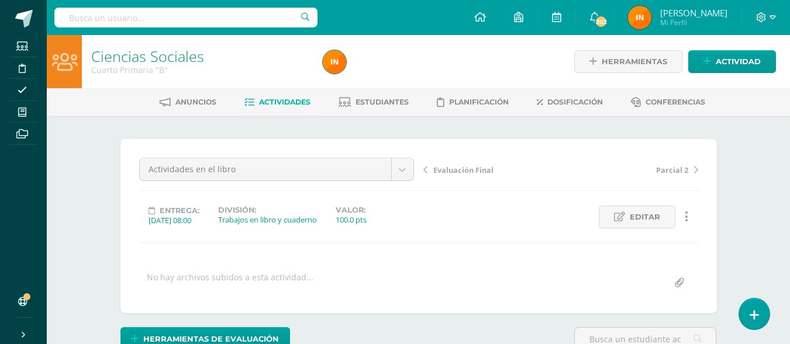
click at [278, 101] on span "Actividades" at bounding box center [284, 102] width 51 height 9
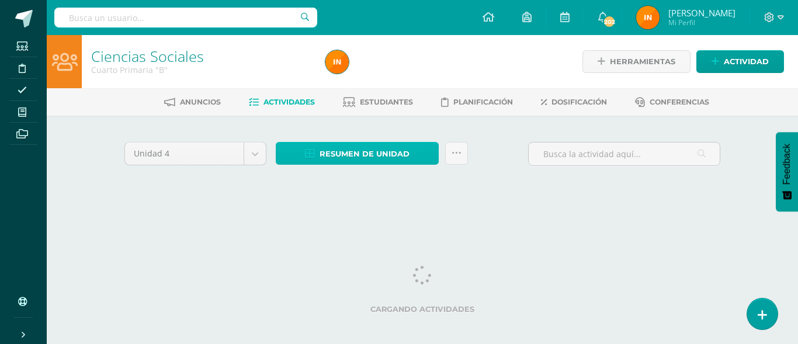
click at [334, 154] on span "Resumen de unidad" at bounding box center [365, 154] width 90 height 22
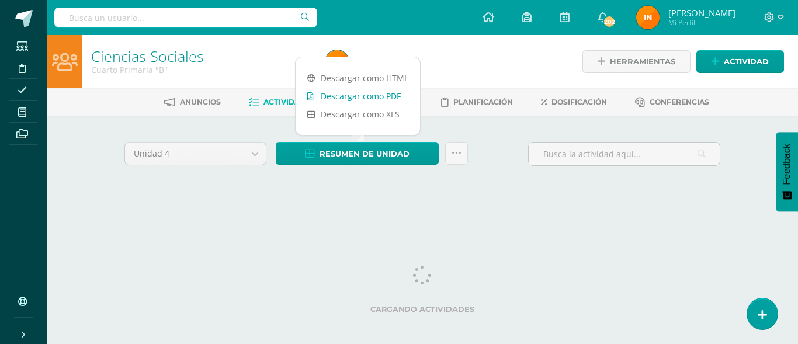
click at [362, 89] on link "Descargar como PDF" at bounding box center [358, 96] width 125 height 18
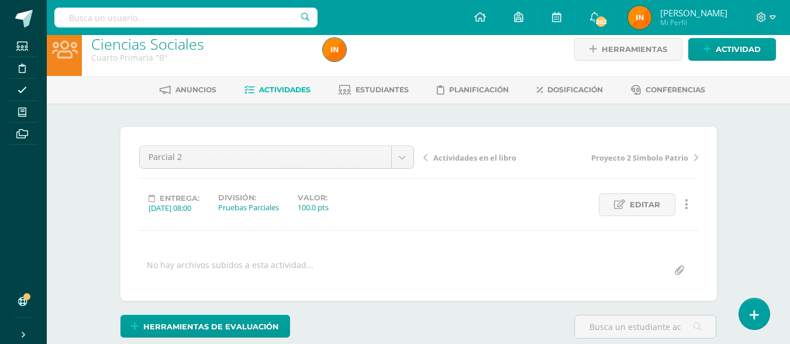
scroll to position [13, 0]
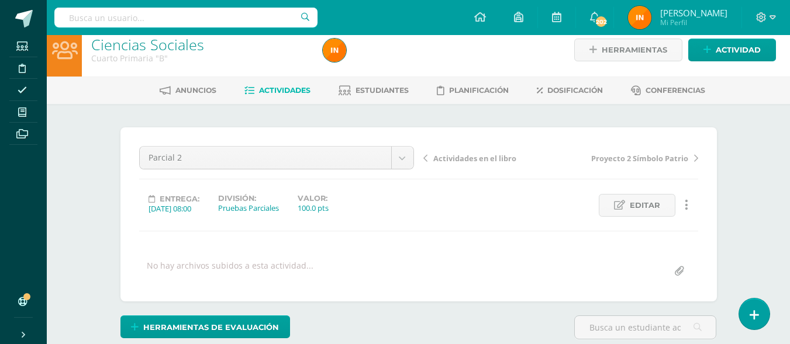
scroll to position [12, 0]
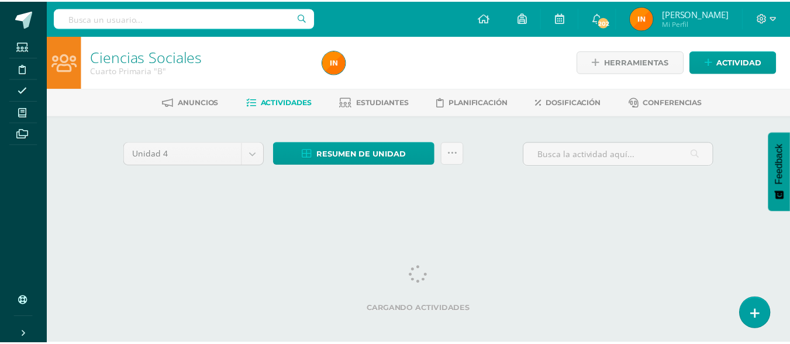
scroll to position [0, 4]
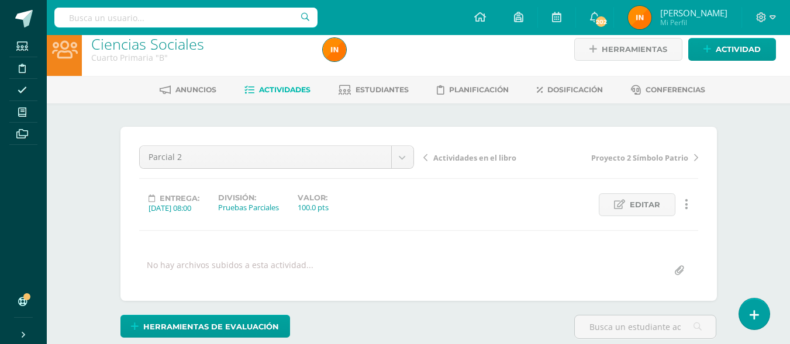
scroll to position [13, 0]
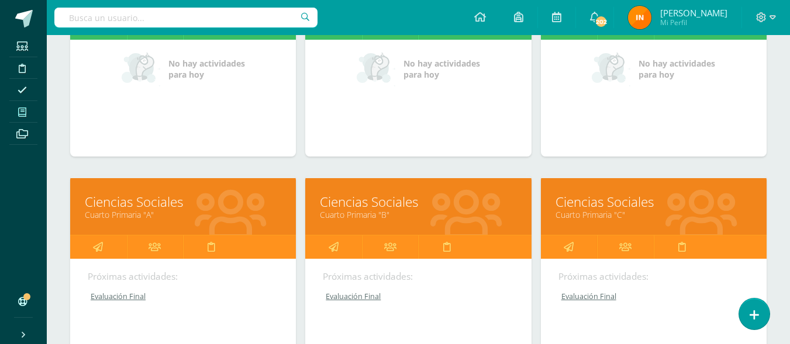
scroll to position [269, 0]
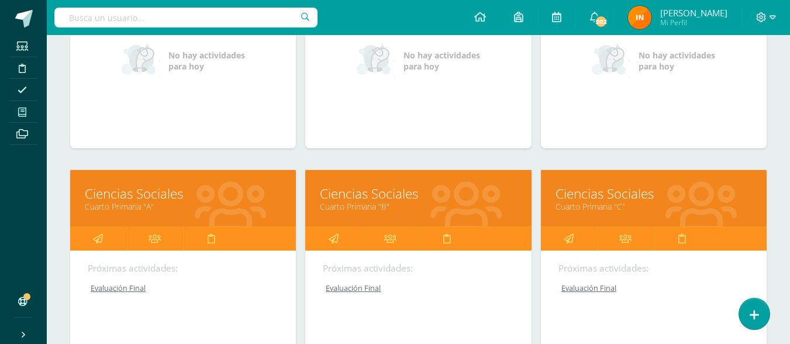
click at [687, 194] on link "Ciencias Sociales" at bounding box center [653, 194] width 196 height 18
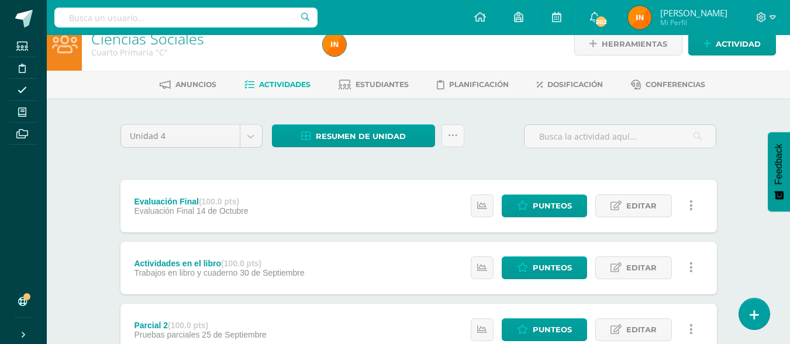
scroll to position [23, 0]
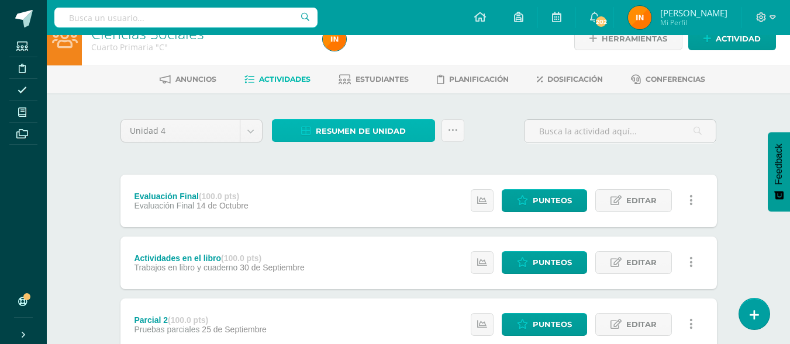
click at [402, 125] on span "Resumen de unidad" at bounding box center [361, 131] width 90 height 22
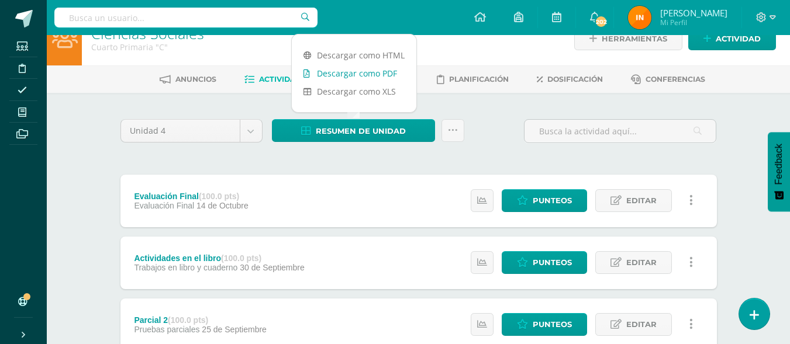
click at [375, 73] on link "Descargar como PDF" at bounding box center [354, 73] width 125 height 18
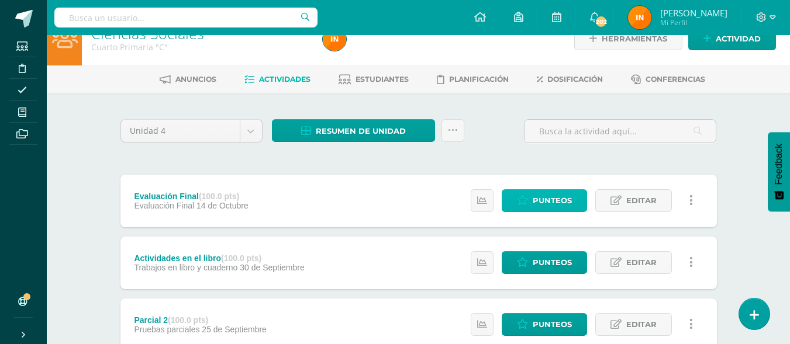
click at [560, 193] on span "Punteos" at bounding box center [552, 201] width 39 height 22
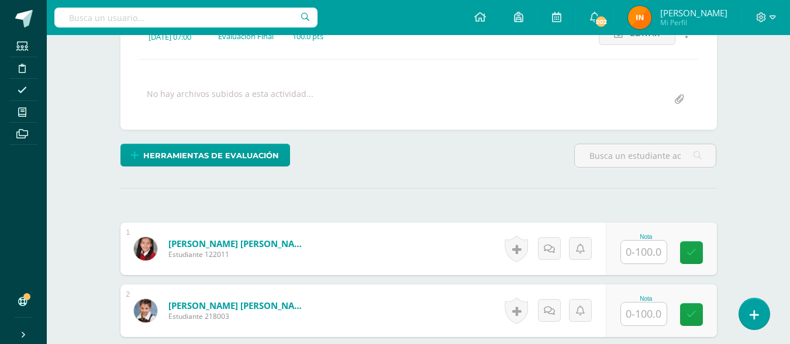
scroll to position [184, 0]
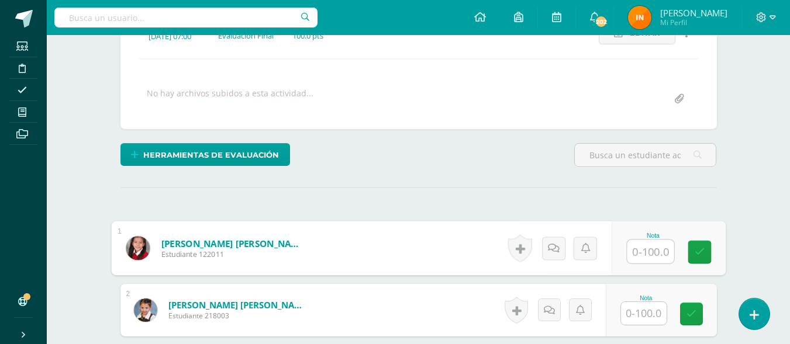
click at [653, 252] on input "text" at bounding box center [650, 251] width 47 height 23
type input "85"
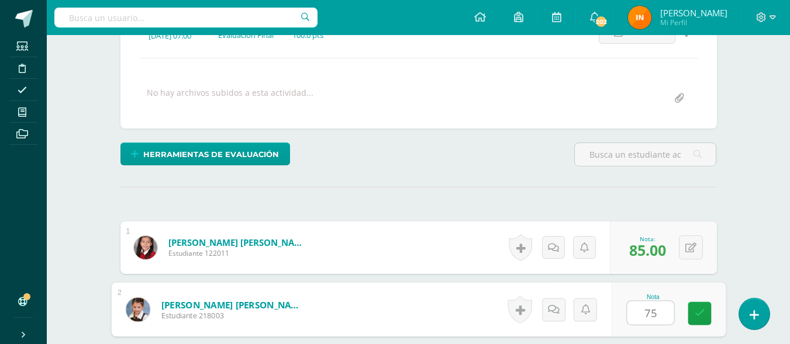
type input "75"
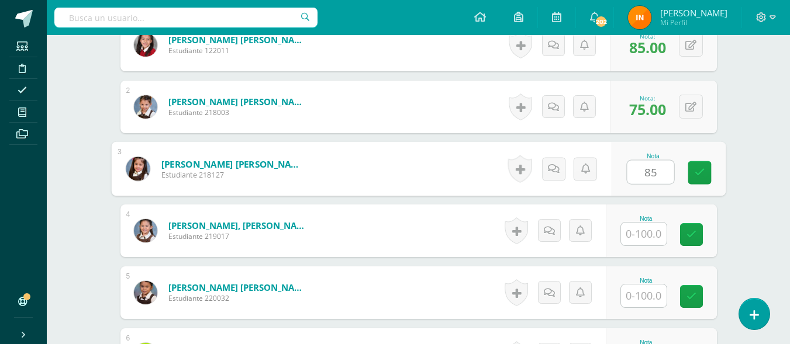
type input "85"
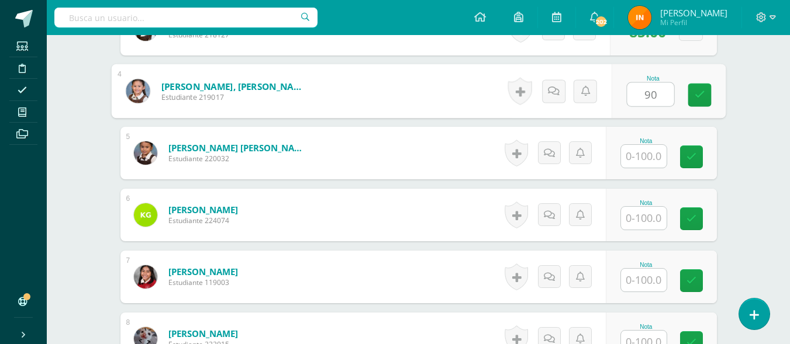
scroll to position [525, 0]
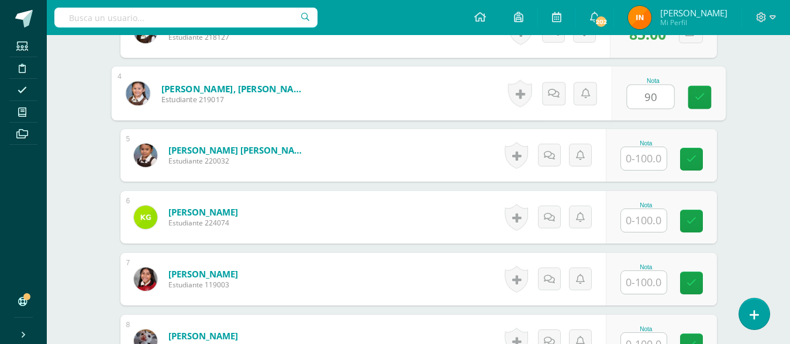
type input "90"
click at [653, 163] on input "text" at bounding box center [644, 158] width 46 height 23
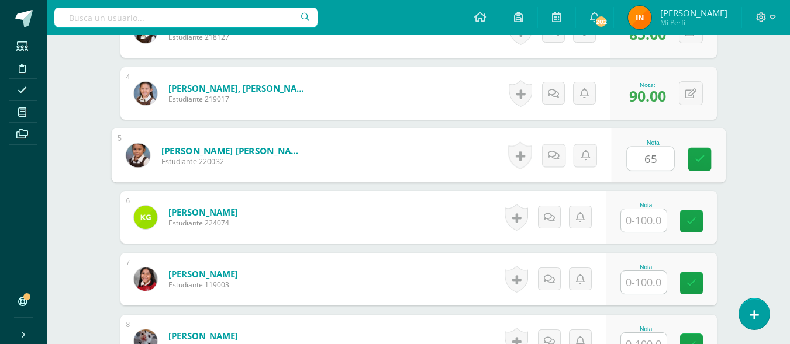
type input "65"
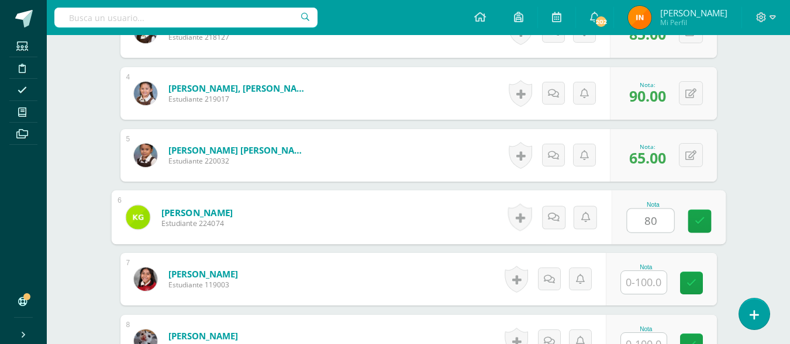
type input "80"
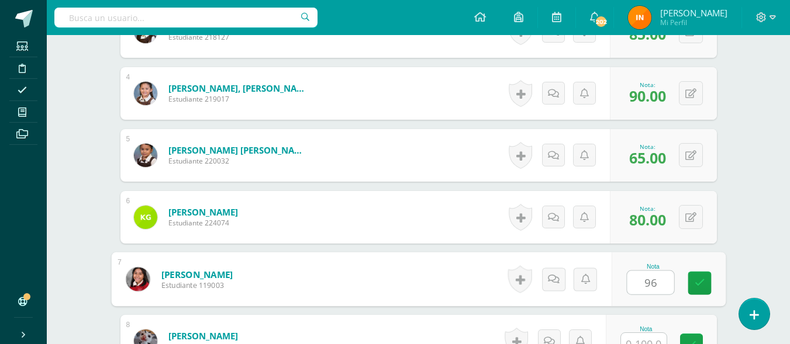
type input "96"
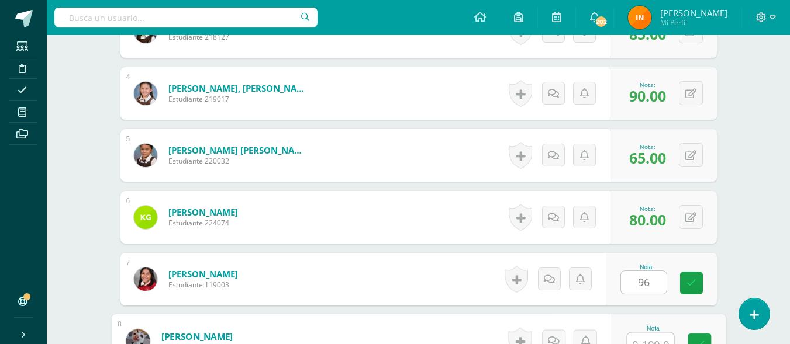
scroll to position [537, 0]
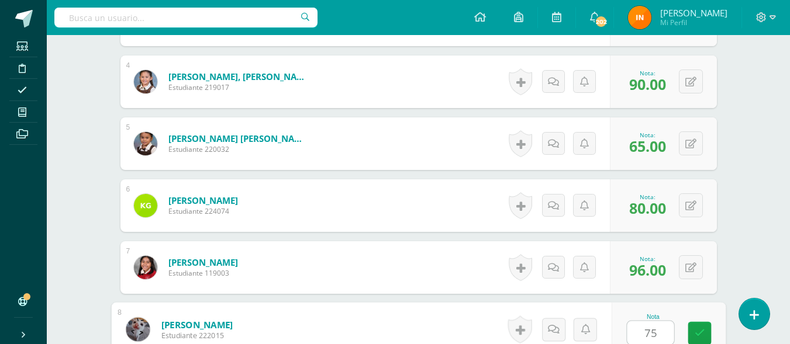
type input "75"
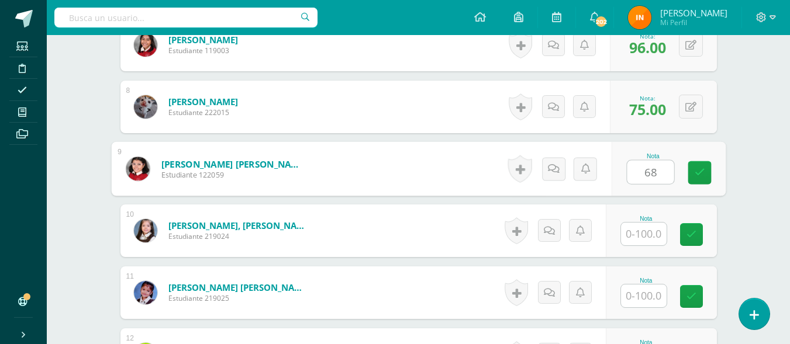
type input "68"
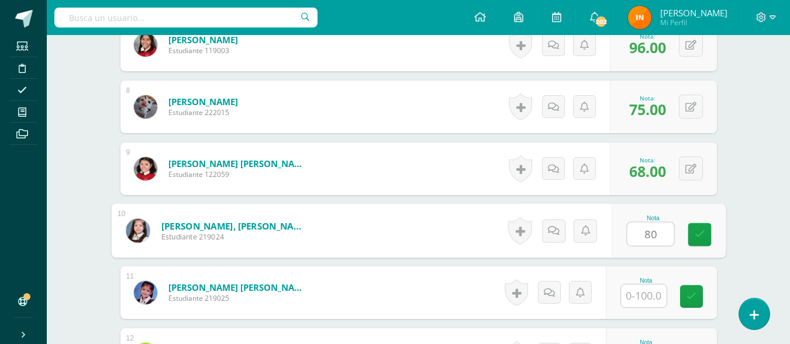
type input "80"
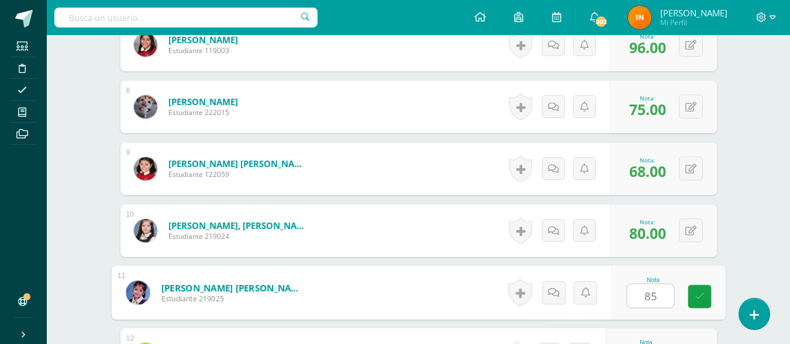
type input "85"
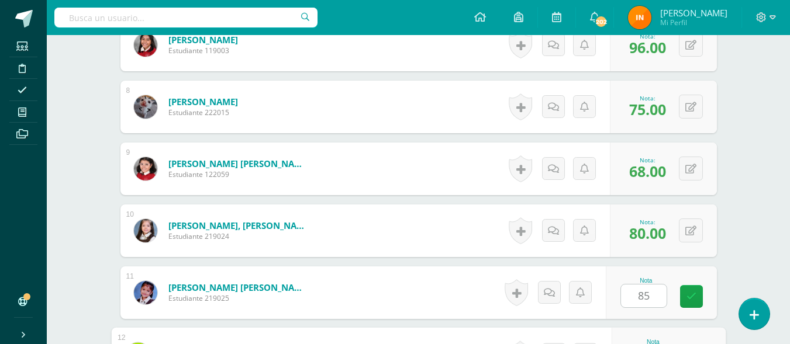
scroll to position [945, 0]
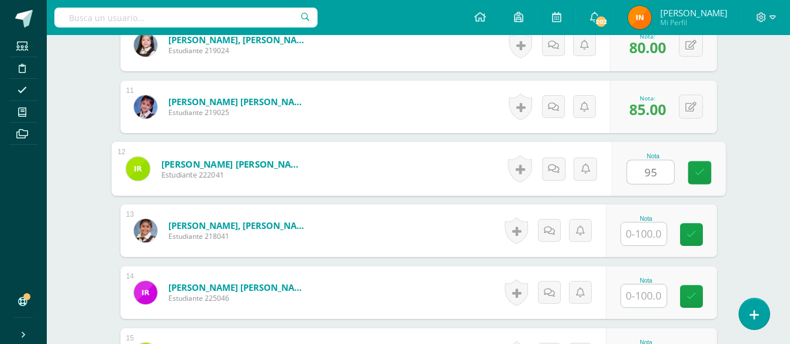
type input "95"
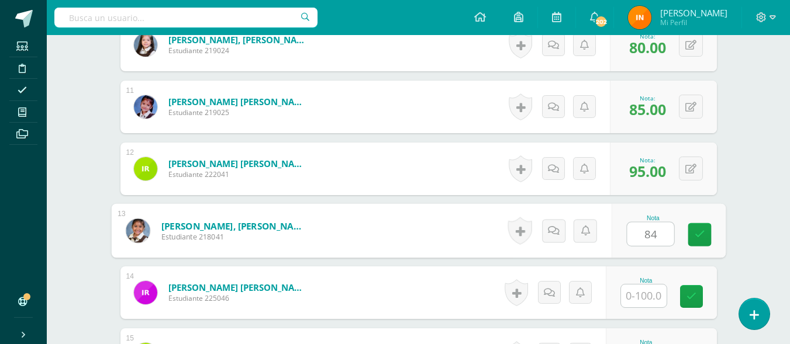
type input "84"
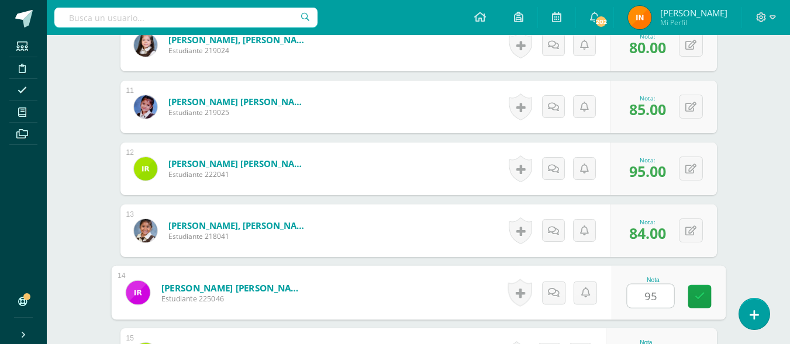
type input "95"
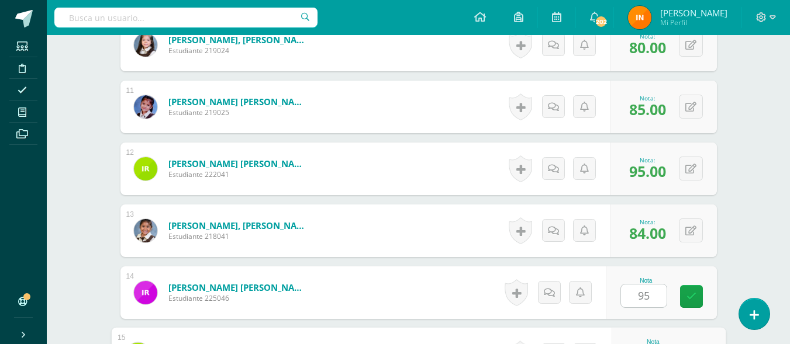
scroll to position [1116, 0]
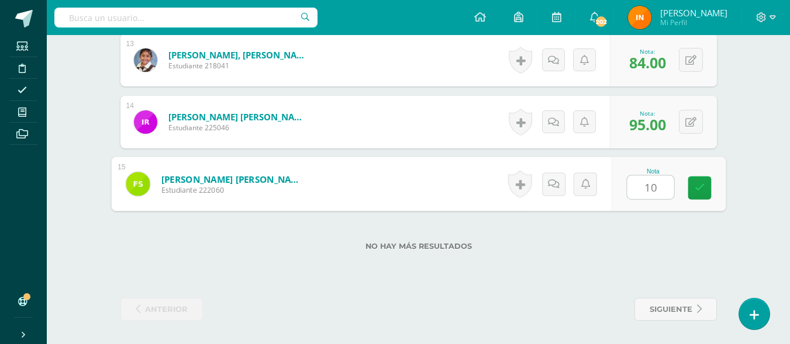
type input "100"
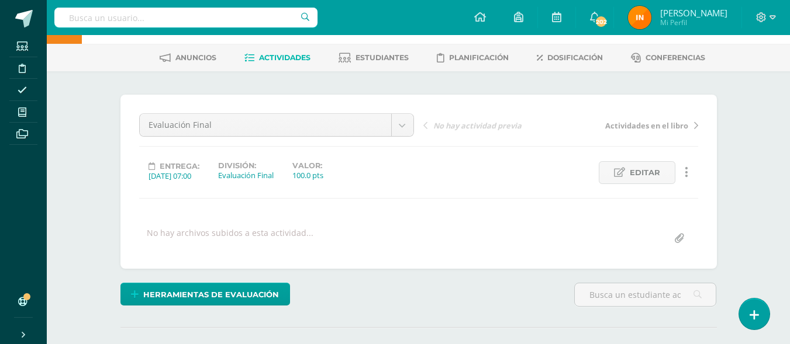
scroll to position [34, 0]
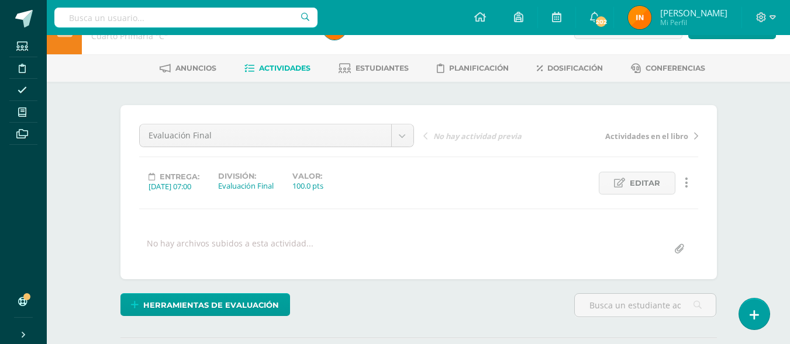
click at [290, 71] on span "Actividades" at bounding box center [284, 68] width 51 height 9
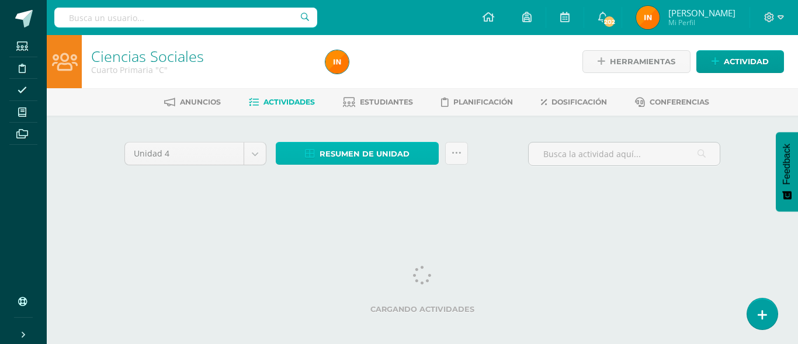
click at [404, 158] on span "Resumen de unidad" at bounding box center [365, 154] width 90 height 22
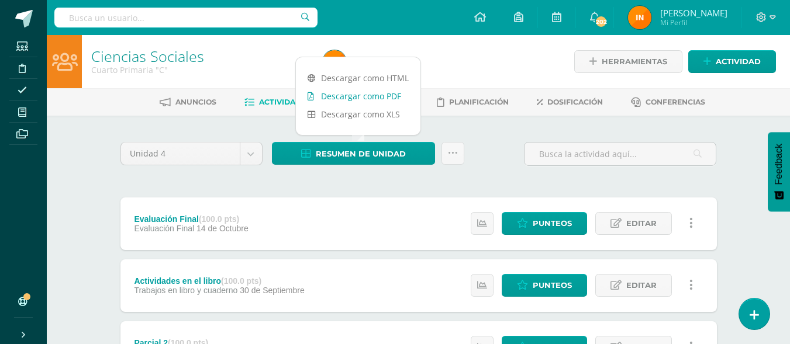
click at [384, 95] on link "Descargar como PDF" at bounding box center [358, 96] width 125 height 18
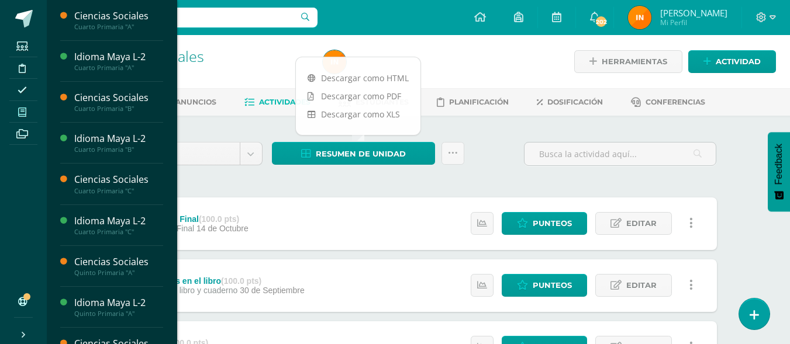
click at [26, 105] on span at bounding box center [22, 112] width 26 height 16
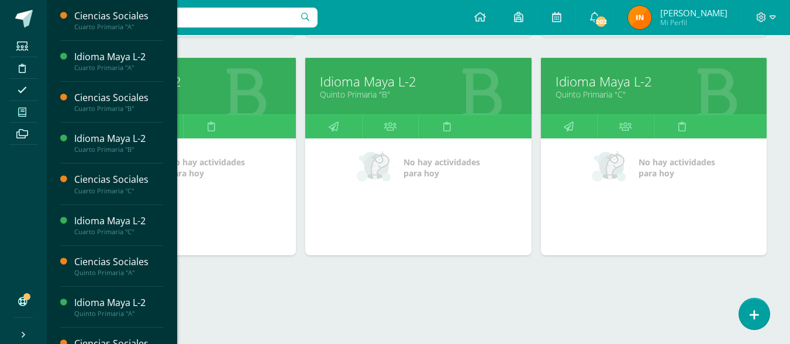
scroll to position [604, 0]
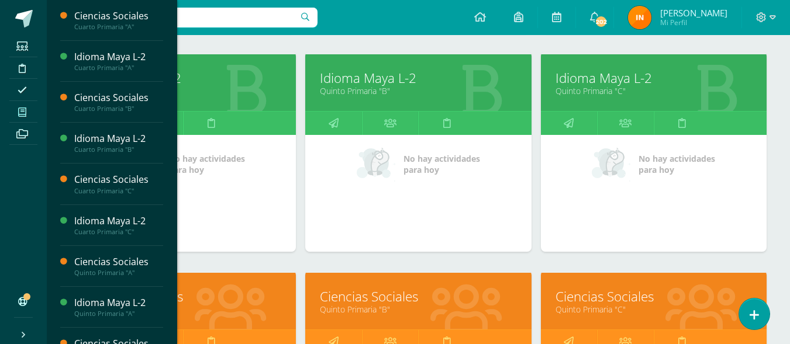
click at [219, 299] on link "Ciencias Sociales" at bounding box center [183, 297] width 196 height 18
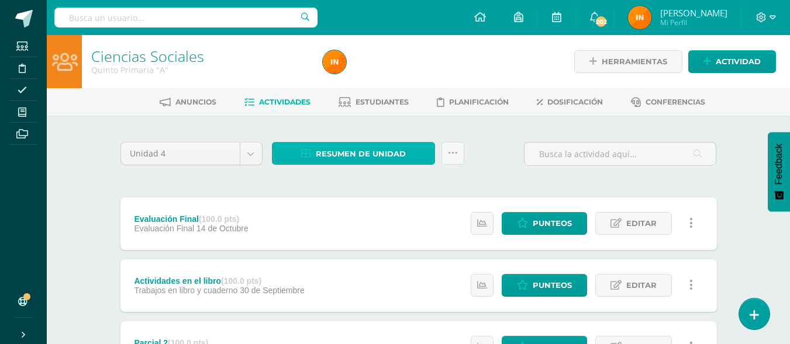
click at [415, 148] on link "Resumen de unidad" at bounding box center [353, 153] width 163 height 23
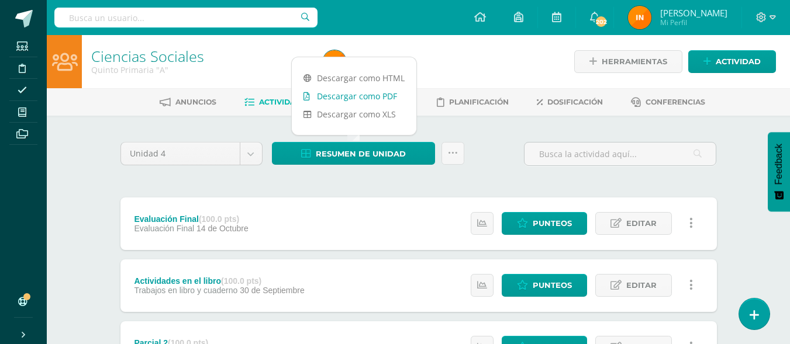
click at [340, 96] on link "Descargar como PDF" at bounding box center [354, 96] width 125 height 18
click at [533, 225] on link "Punteos" at bounding box center [544, 223] width 85 height 23
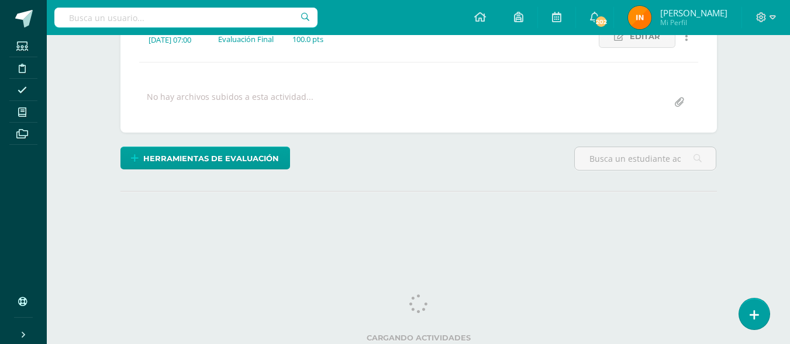
scroll to position [184, 0]
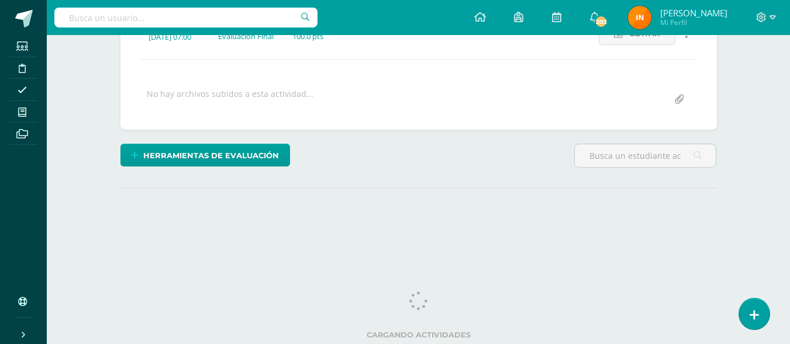
drag, startPoint x: 793, startPoint y: 102, endPoint x: 798, endPoint y: 266, distance: 164.3
click at [789, 266] on html "Estudiantes Disciplina Asistencia Mis cursos Archivos Soporte Ayuda Reportar un…" at bounding box center [395, 47] width 790 height 463
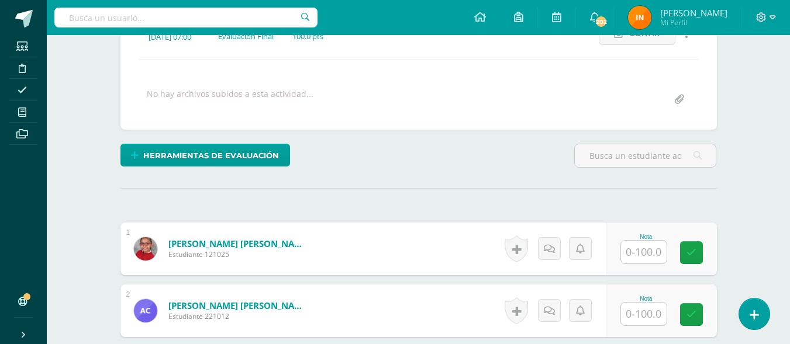
scroll to position [184, 0]
click at [642, 244] on input "text" at bounding box center [644, 251] width 46 height 23
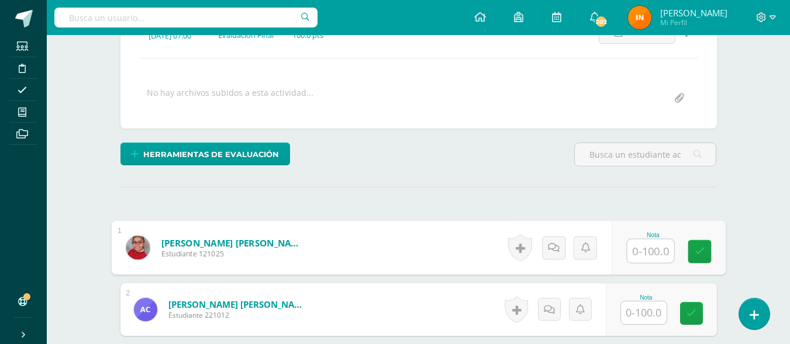
scroll to position [185, 0]
type input "75"
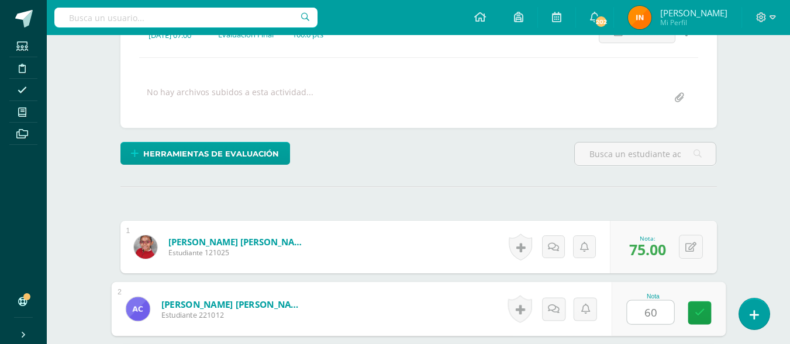
type input "60"
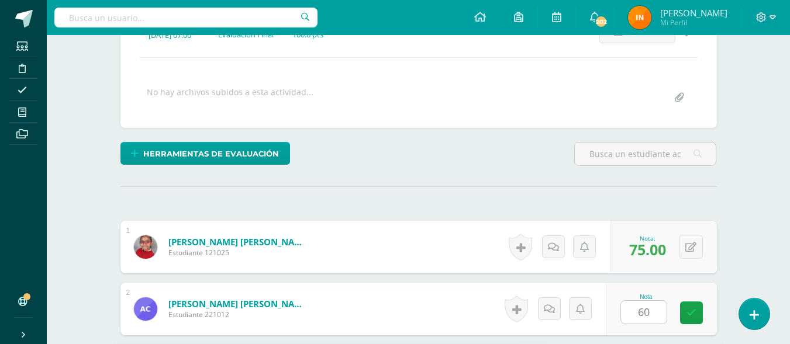
scroll to position [388, 0]
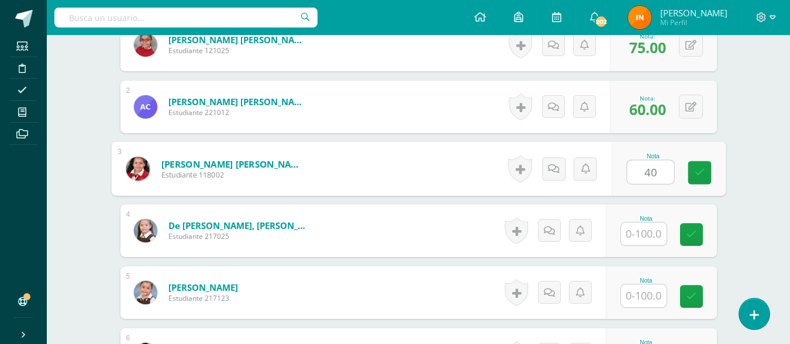
type input "40"
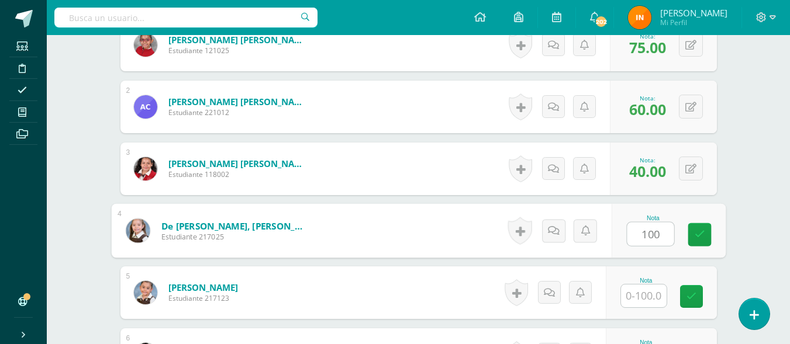
type input "100"
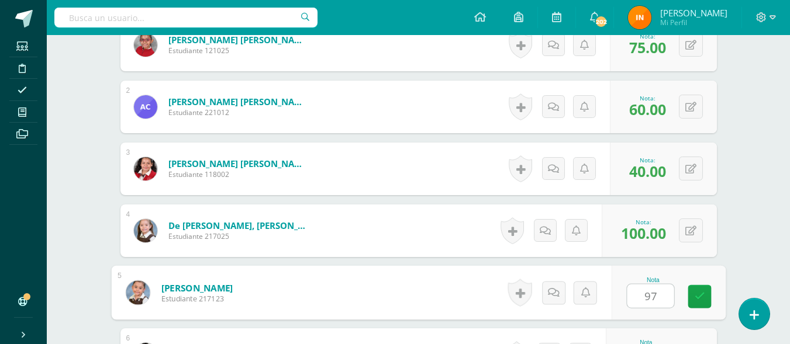
type input "97"
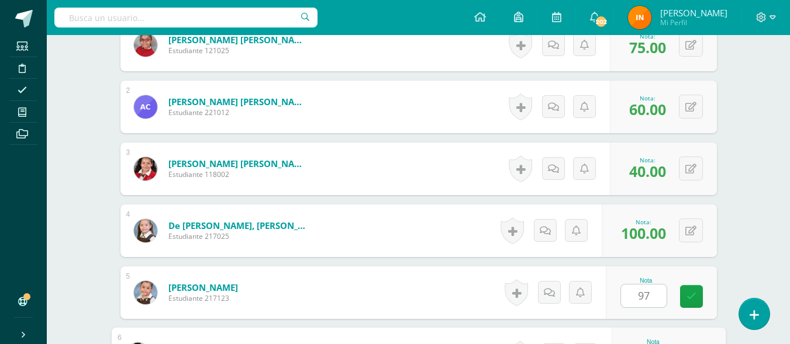
scroll to position [573, 0]
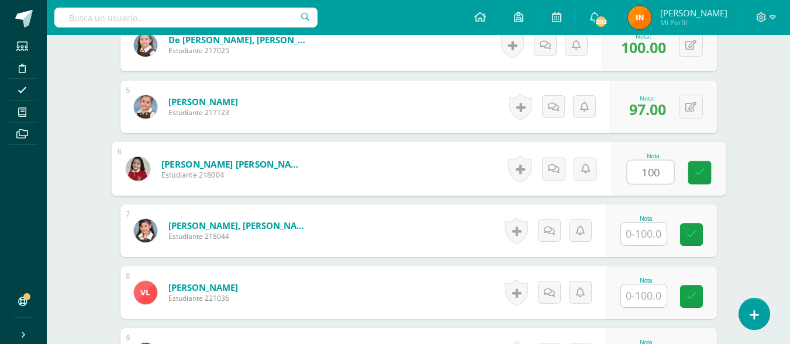
type input "100"
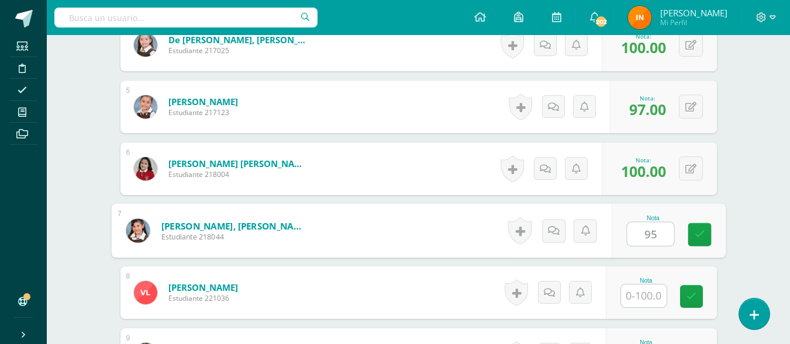
type input "95"
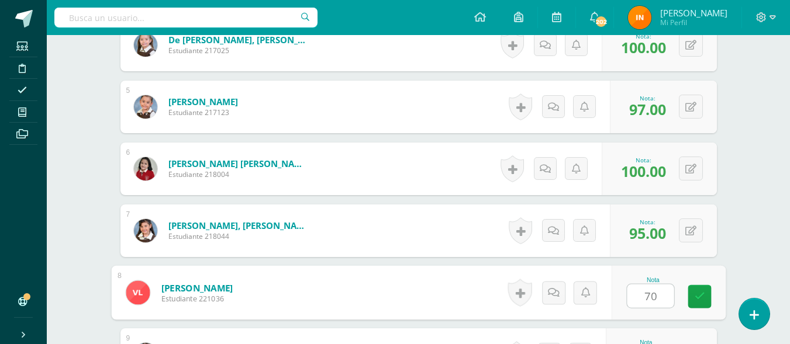
type input "70"
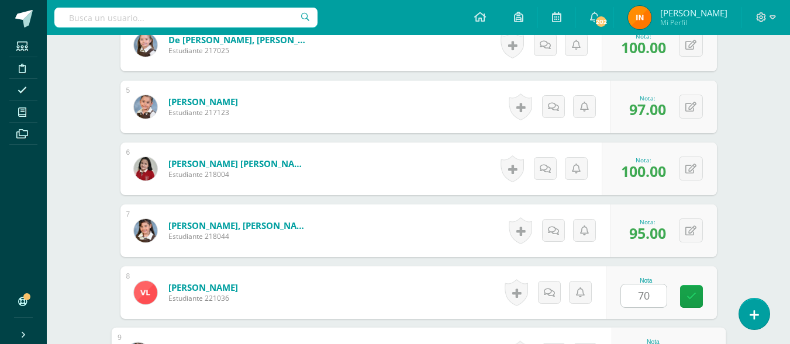
scroll to position [759, 0]
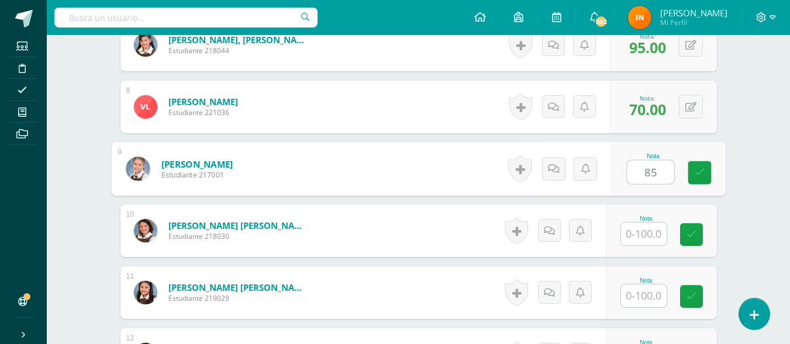
type input "85"
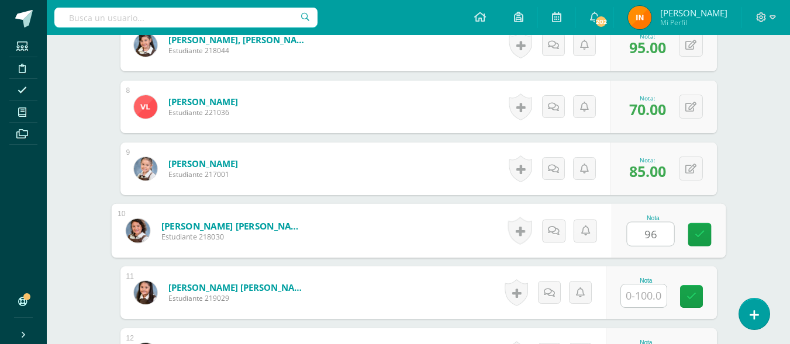
type input "96"
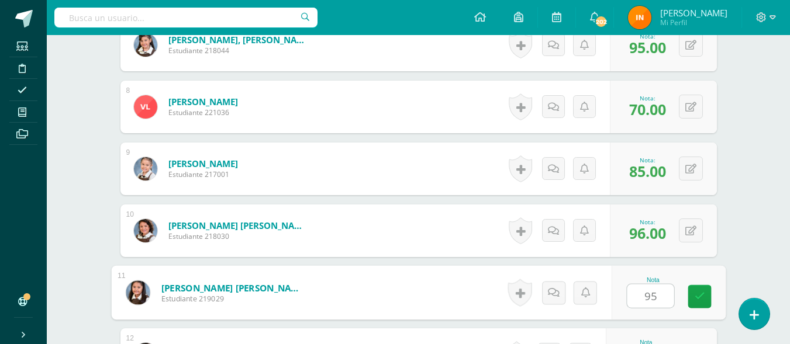
type input "95"
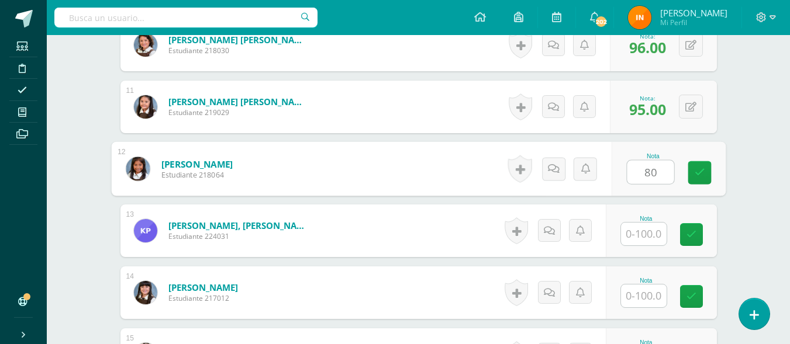
type input "80"
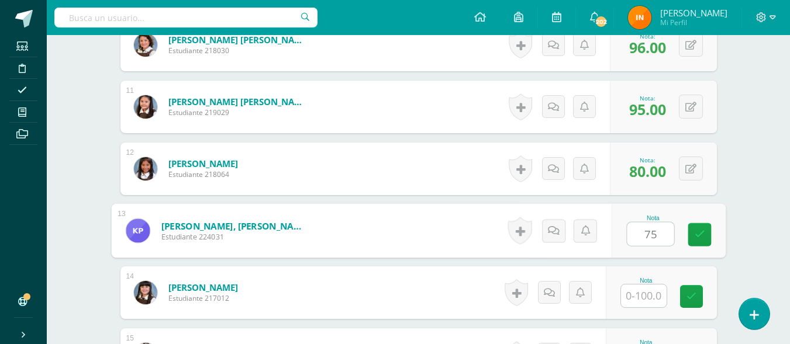
type input "75"
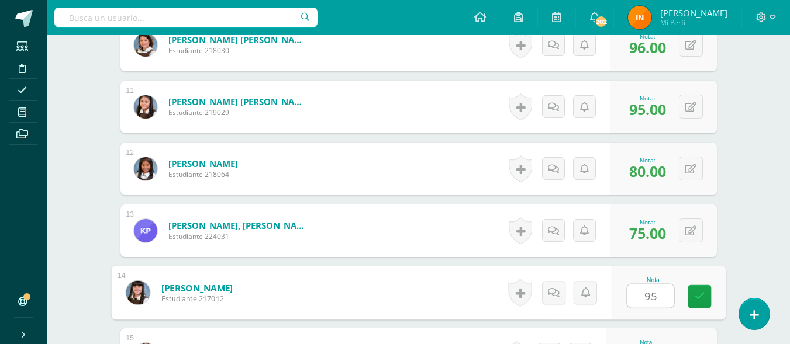
type input "95"
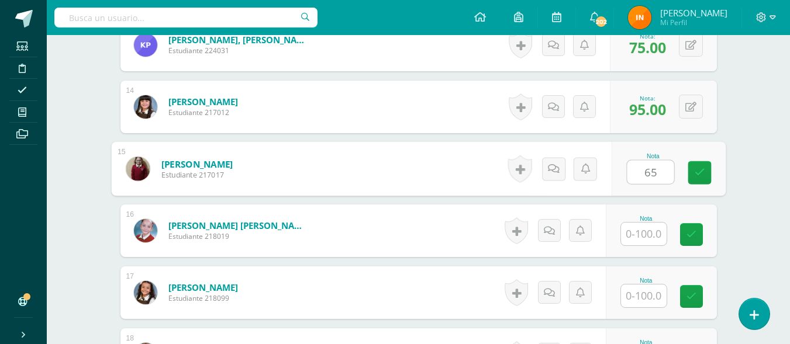
type input "65"
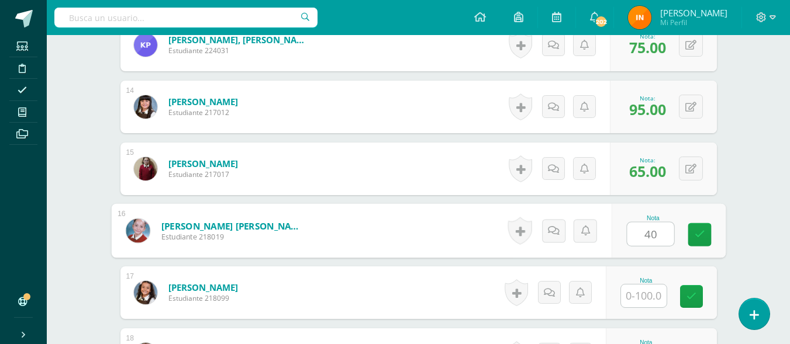
type input "40"
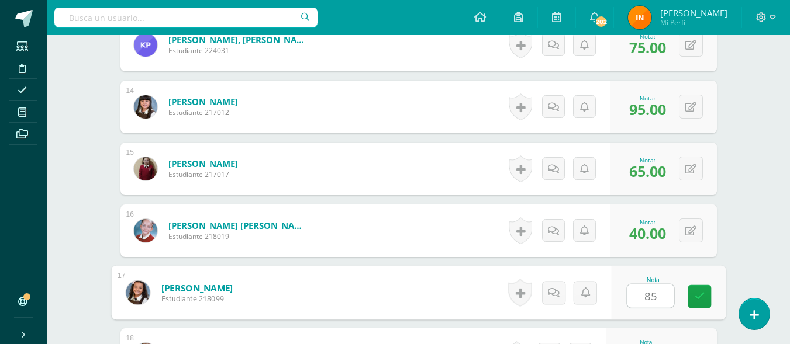
type input "85"
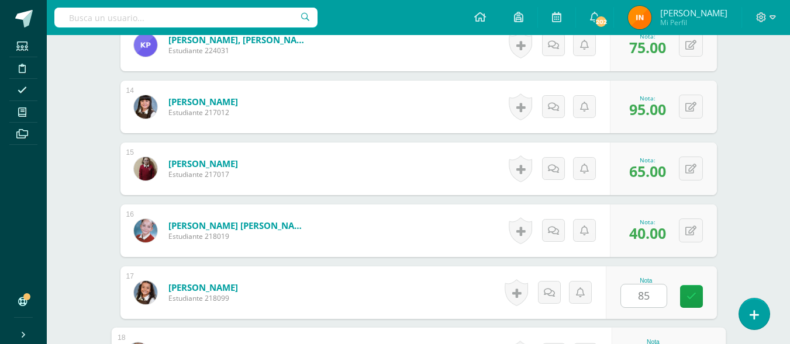
scroll to position [1317, 0]
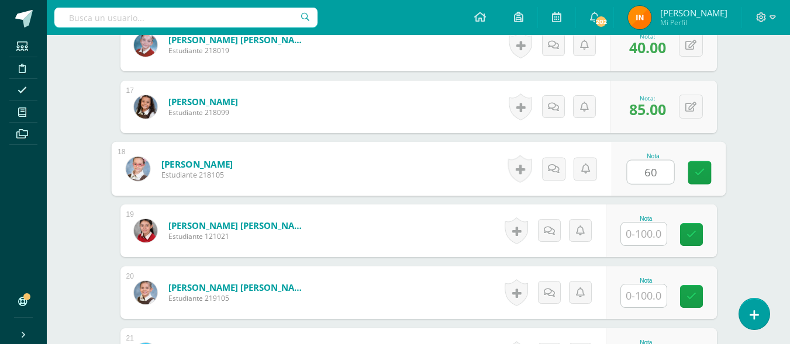
type input "60"
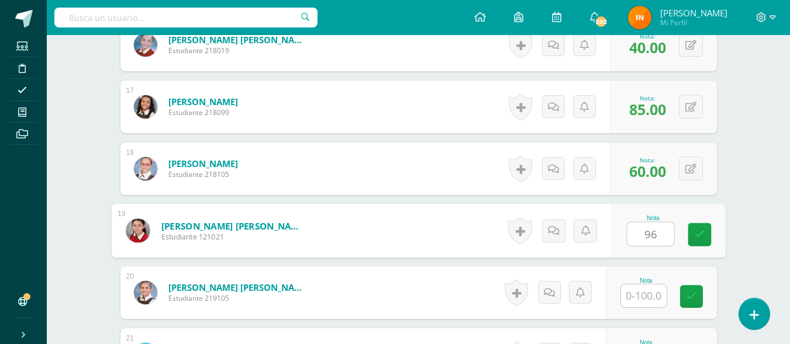
type input "96"
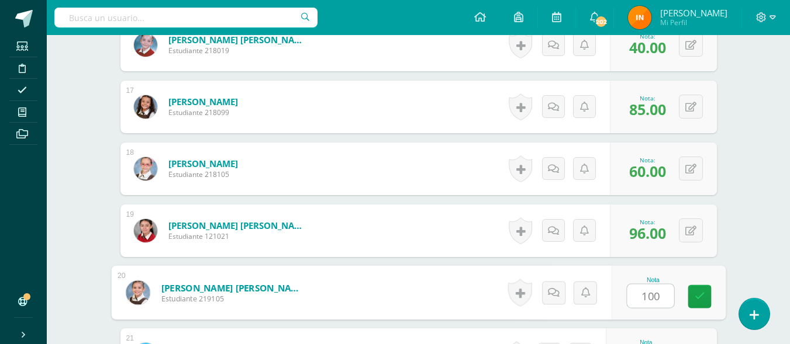
type input "100"
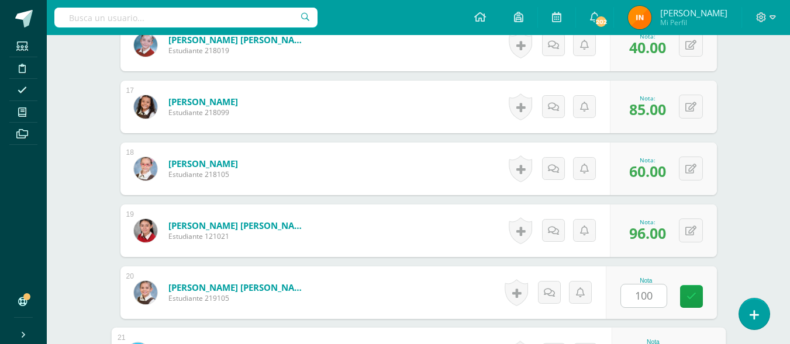
scroll to position [1488, 0]
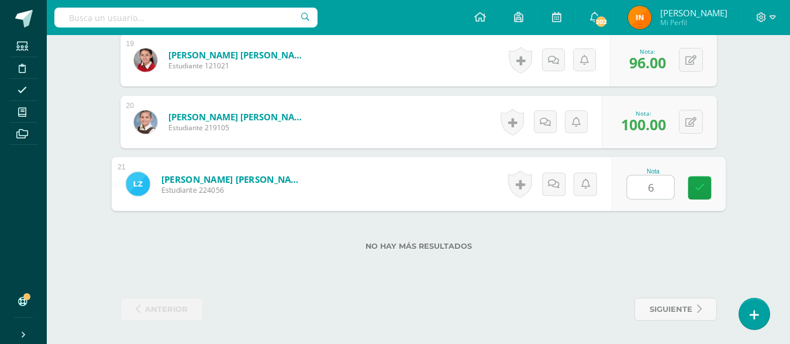
type input "65"
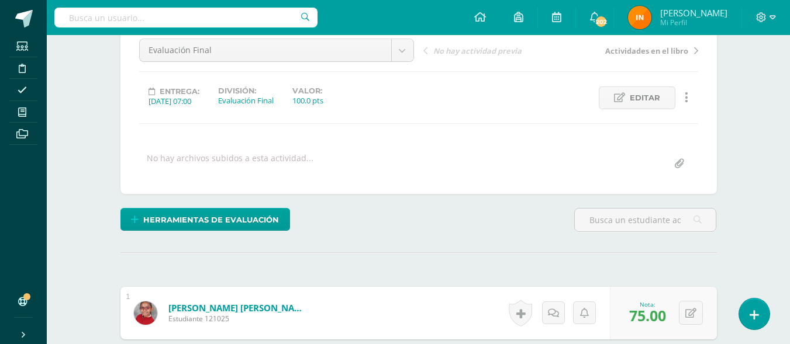
scroll to position [0, 0]
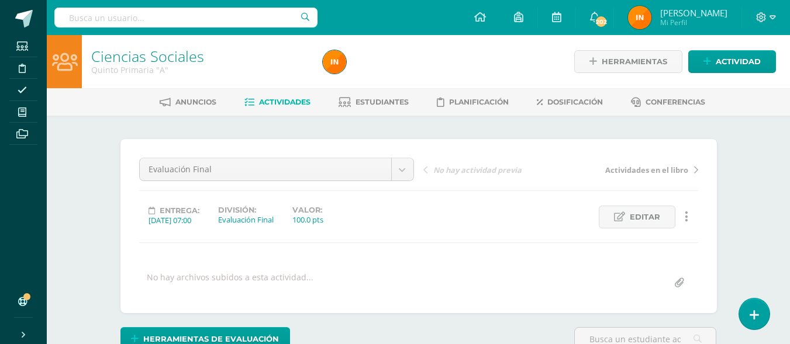
click at [292, 102] on span "Actividades" at bounding box center [284, 102] width 51 height 9
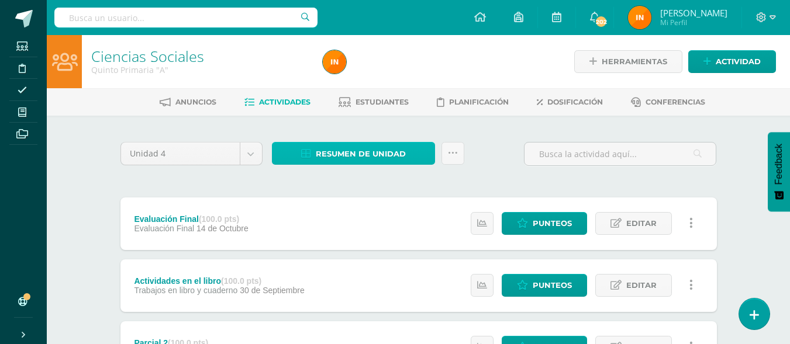
click at [362, 160] on span "Resumen de unidad" at bounding box center [361, 154] width 90 height 22
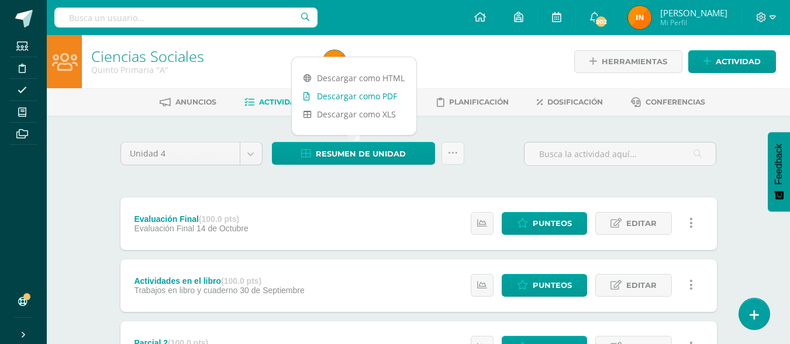
click at [375, 99] on link "Descargar como PDF" at bounding box center [354, 96] width 125 height 18
click at [533, 228] on link "Punteos" at bounding box center [544, 223] width 85 height 23
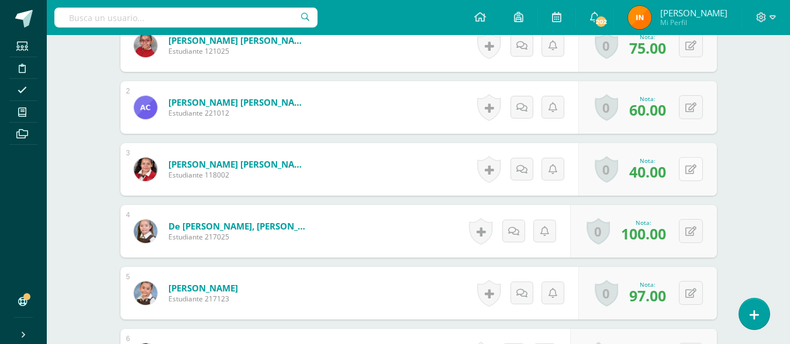
scroll to position [388, 0]
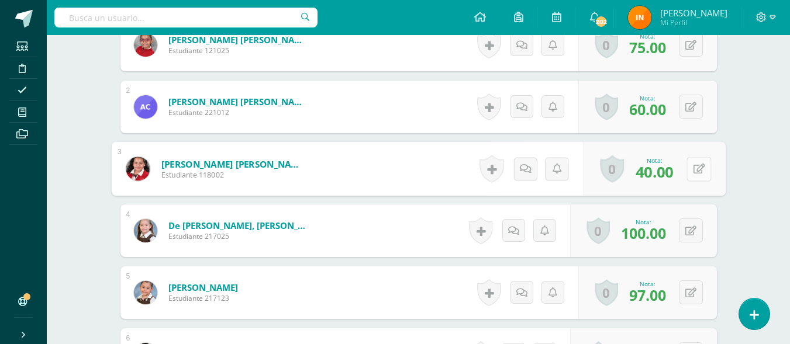
click at [689, 171] on button at bounding box center [698, 169] width 25 height 25
type input "65"
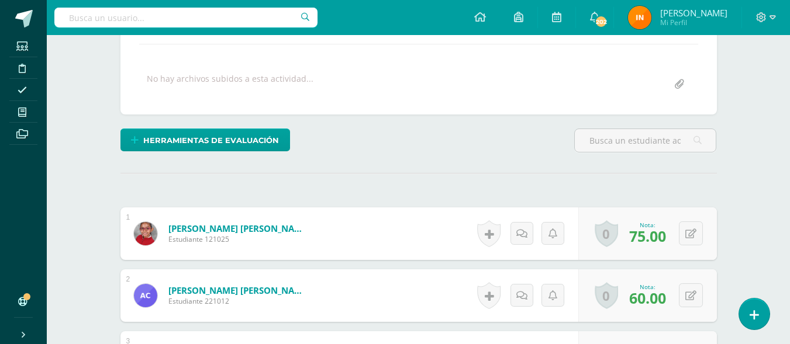
scroll to position [0, 0]
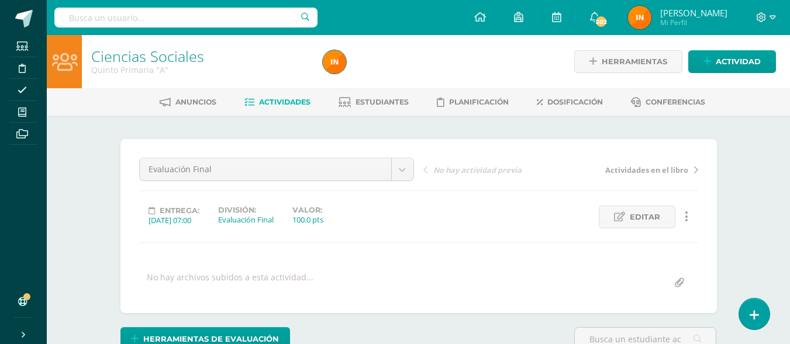
click at [292, 101] on span "Actividades" at bounding box center [284, 102] width 51 height 9
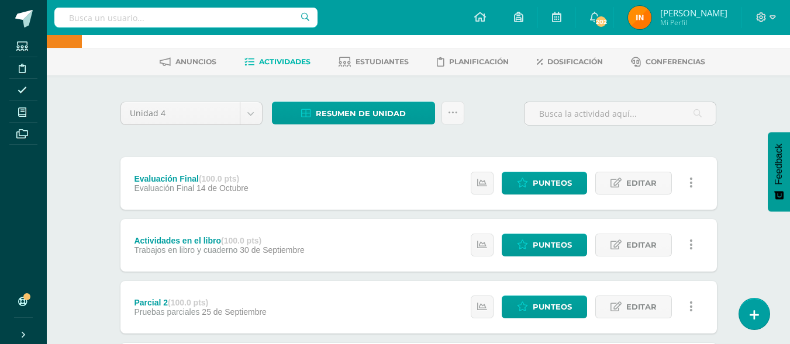
scroll to position [38, 0]
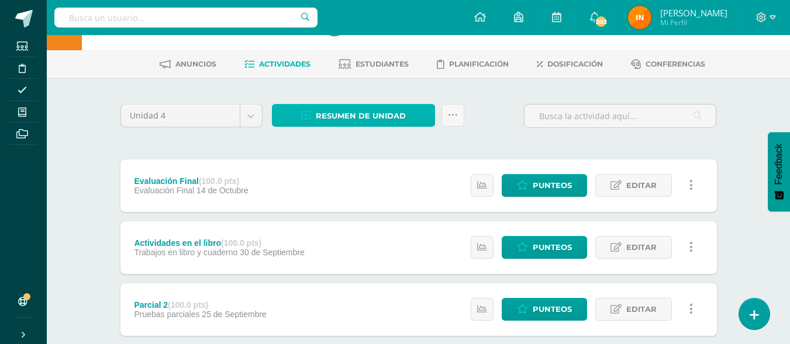
click at [361, 112] on span "Resumen de unidad" at bounding box center [361, 116] width 90 height 22
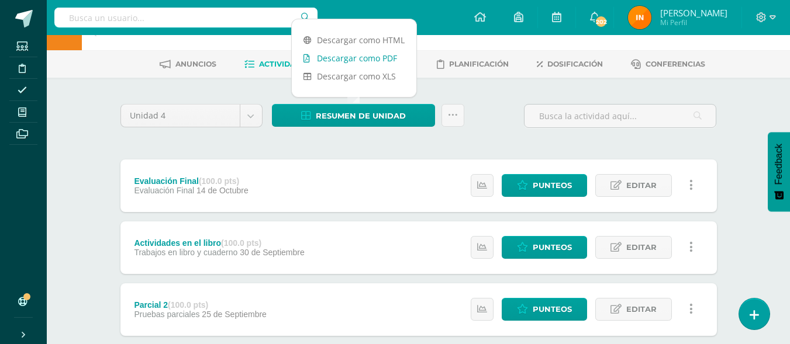
click at [368, 60] on link "Descargar como PDF" at bounding box center [354, 58] width 125 height 18
click at [556, 193] on span "Punteos" at bounding box center [552, 186] width 39 height 22
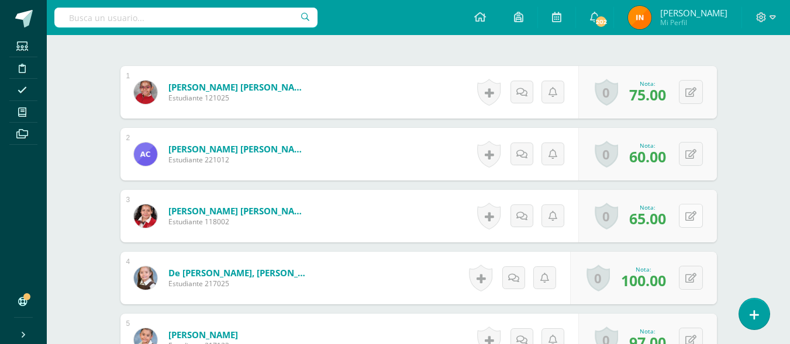
scroll to position [341, 0]
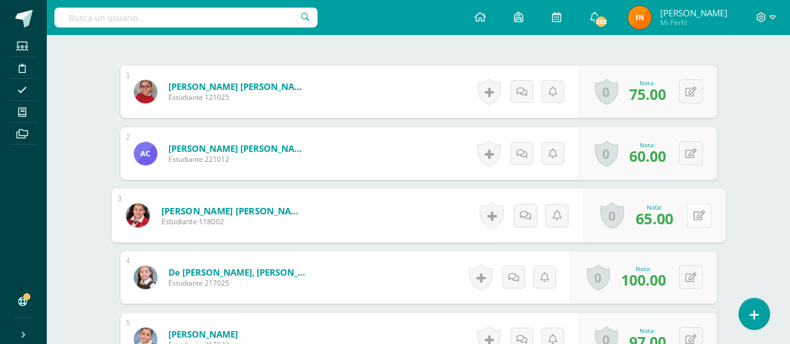
click at [691, 213] on button at bounding box center [698, 215] width 25 height 25
type input "68"
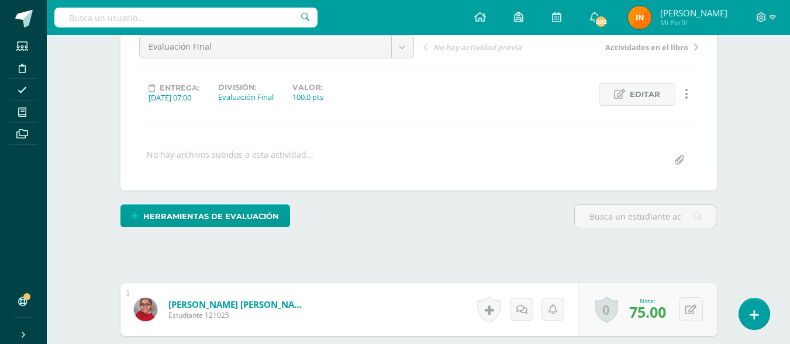
scroll to position [0, 0]
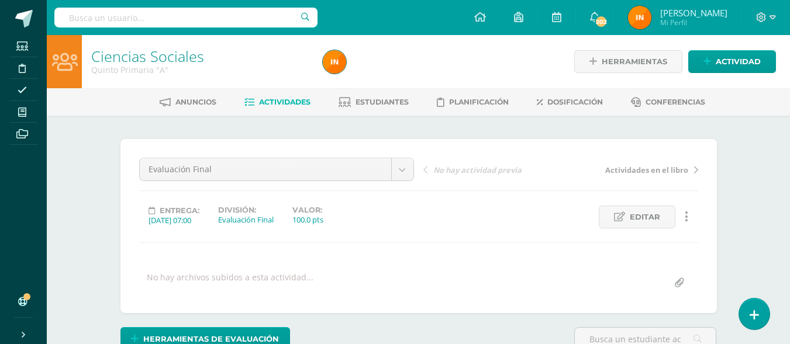
click at [282, 105] on span "Actividades" at bounding box center [284, 102] width 51 height 9
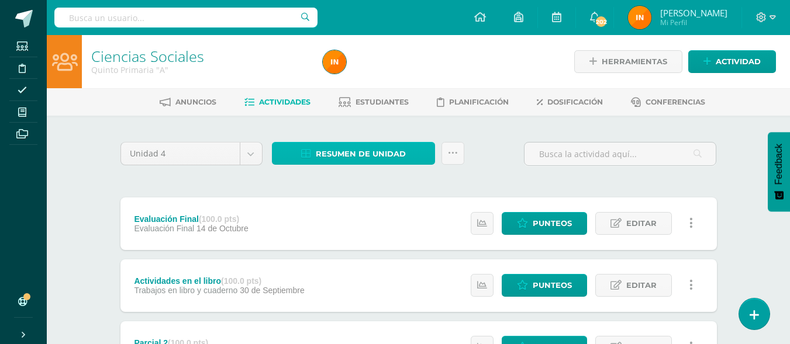
click at [389, 151] on span "Resumen de unidad" at bounding box center [361, 154] width 90 height 22
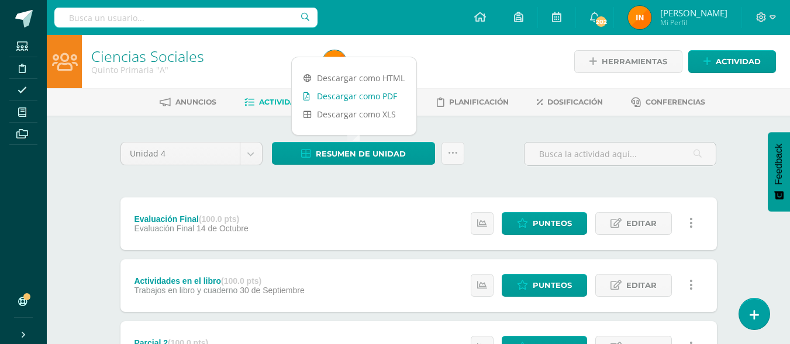
click at [387, 93] on link "Descargar como PDF" at bounding box center [354, 96] width 125 height 18
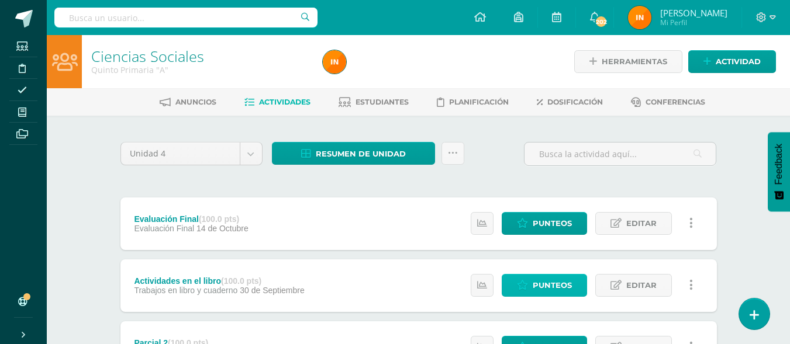
click at [563, 279] on span "Punteos" at bounding box center [552, 286] width 39 height 22
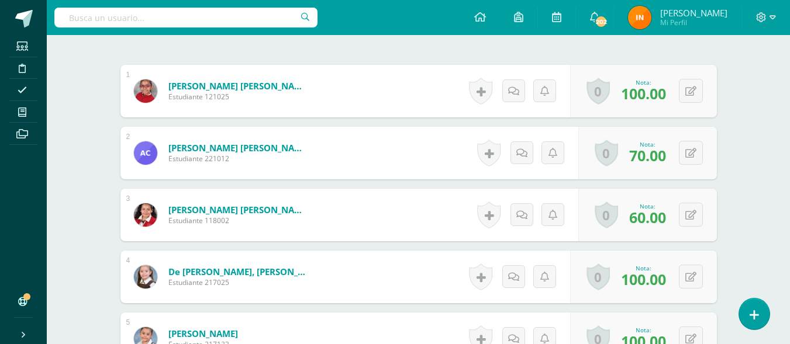
scroll to position [344, 0]
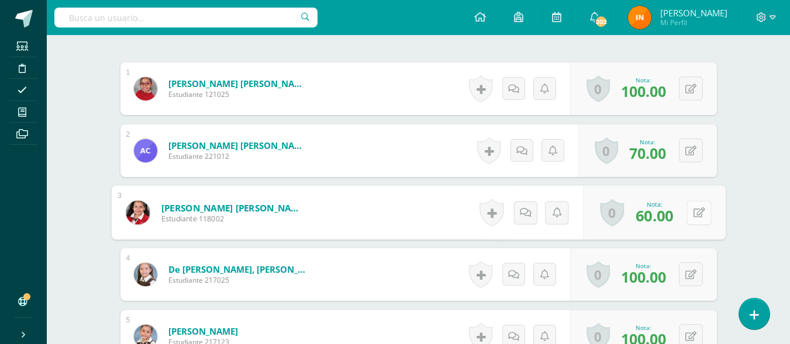
click at [692, 212] on button at bounding box center [698, 212] width 25 height 25
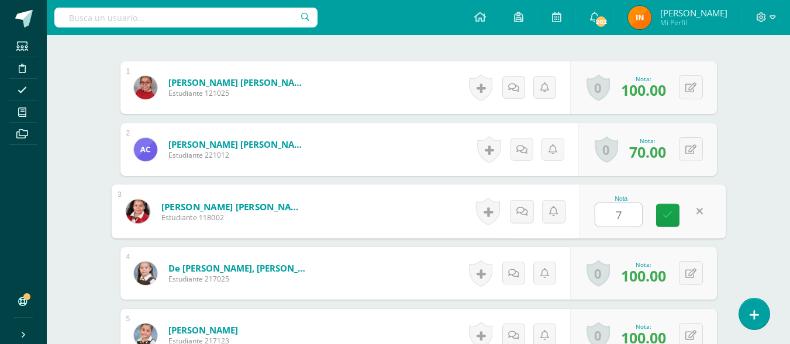
type input "70"
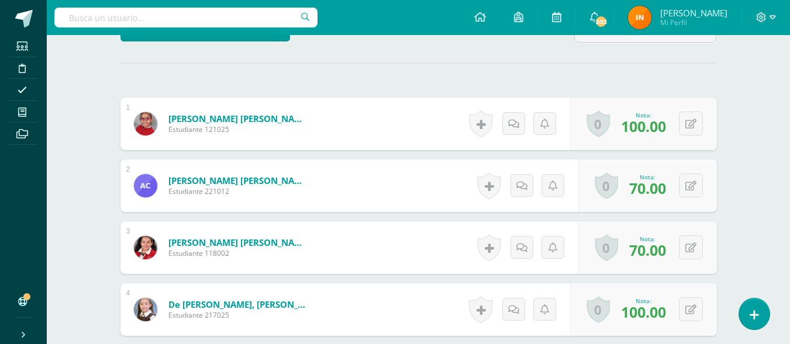
scroll to position [0, 0]
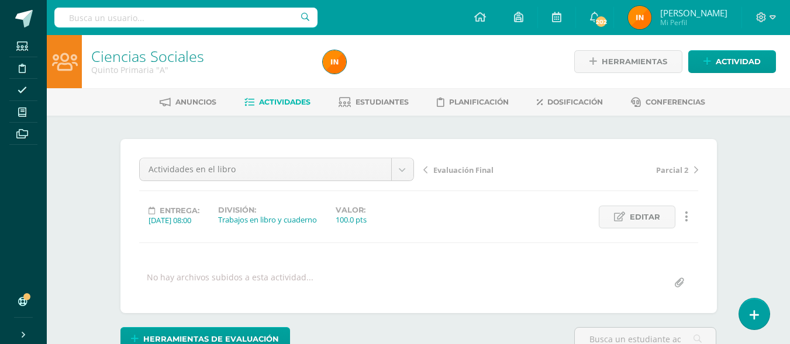
click at [259, 103] on span "Actividades" at bounding box center [284, 102] width 51 height 9
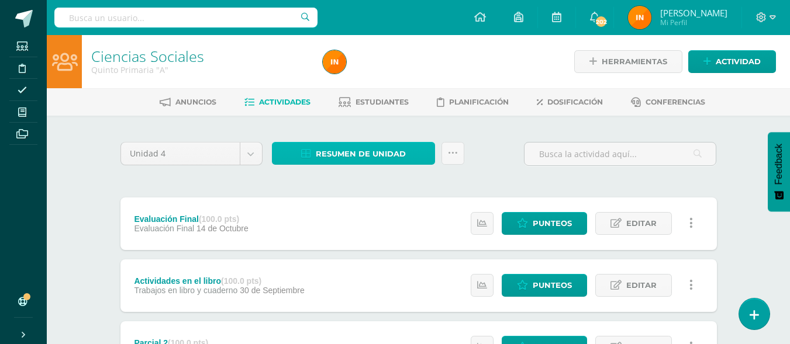
click at [380, 158] on span "Resumen de unidad" at bounding box center [361, 154] width 90 height 22
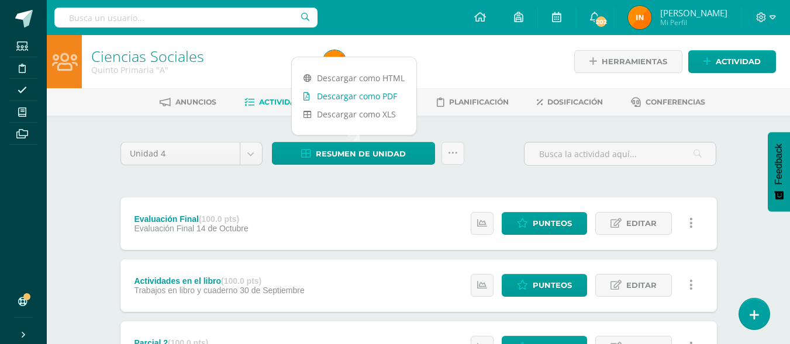
click at [368, 98] on link "Descargar como PDF" at bounding box center [354, 96] width 125 height 18
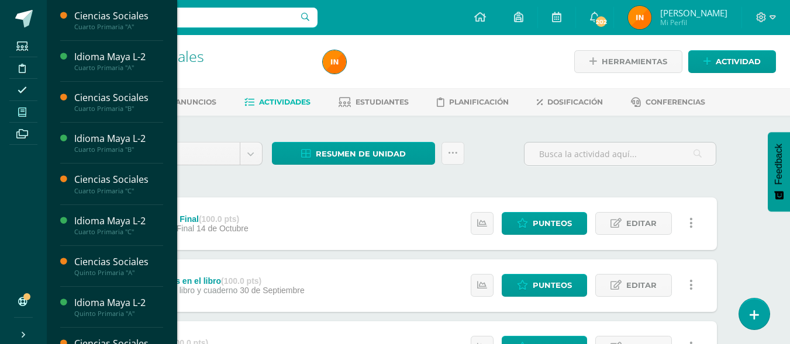
click at [27, 113] on span at bounding box center [22, 112] width 26 height 16
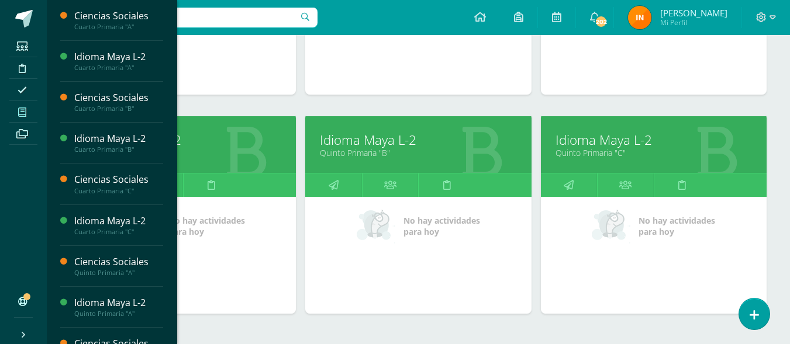
scroll to position [604, 0]
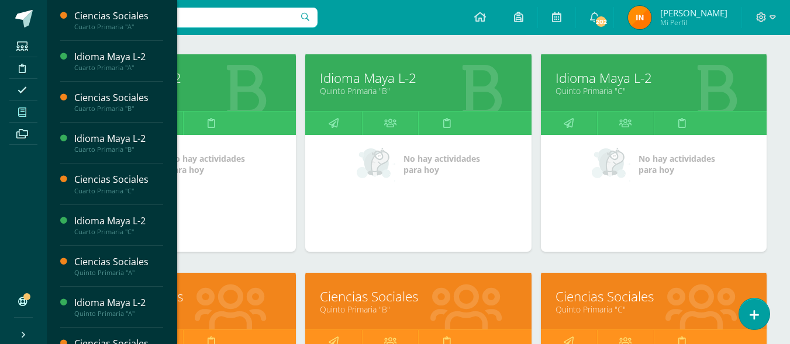
click at [445, 298] on link "Ciencias Sociales" at bounding box center [418, 297] width 196 height 18
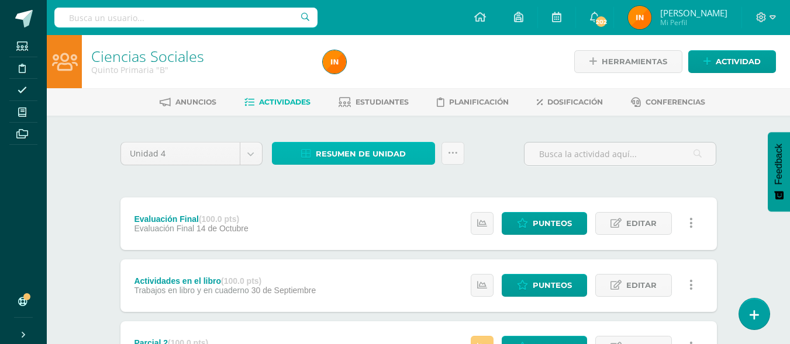
click at [395, 155] on span "Resumen de unidad" at bounding box center [361, 154] width 90 height 22
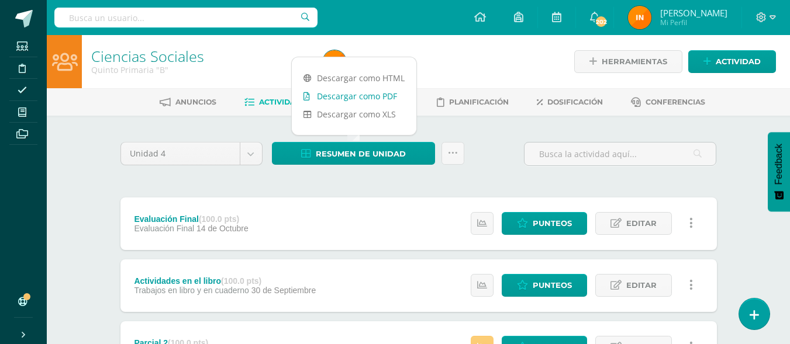
click at [371, 94] on link "Descargar como PDF" at bounding box center [354, 96] width 125 height 18
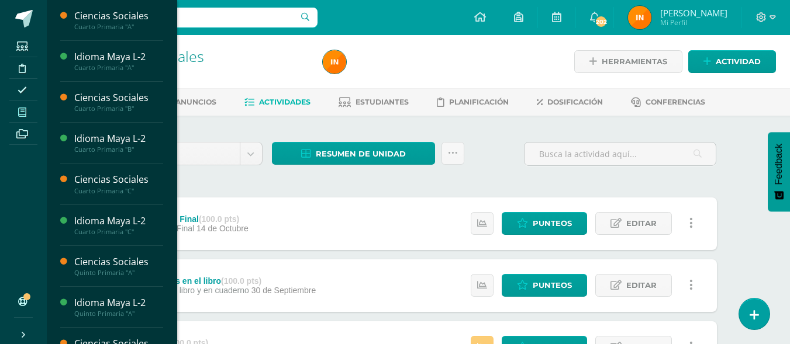
click at [30, 110] on span at bounding box center [22, 112] width 26 height 16
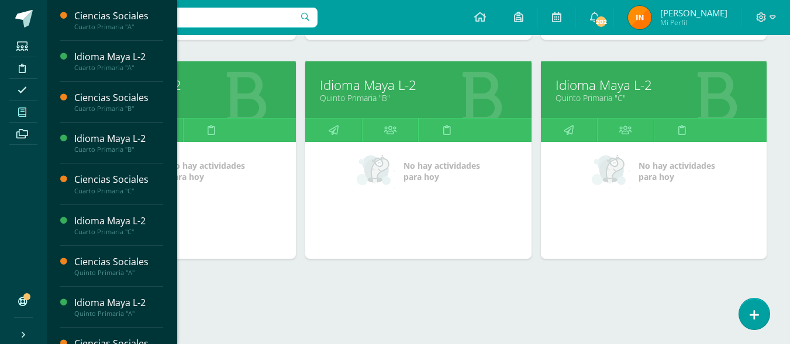
scroll to position [604, 0]
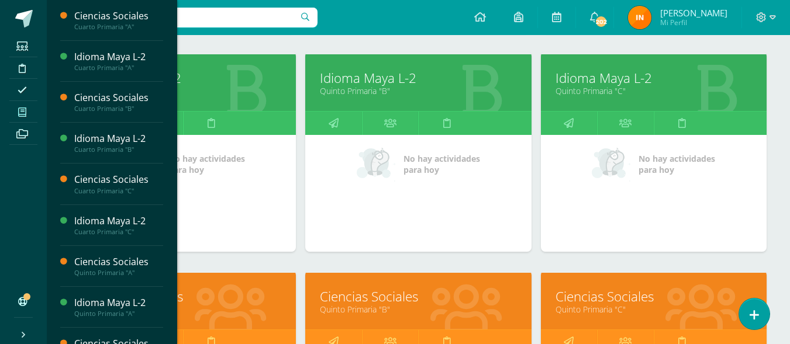
click at [386, 303] on link "Ciencias Sociales" at bounding box center [418, 297] width 196 height 18
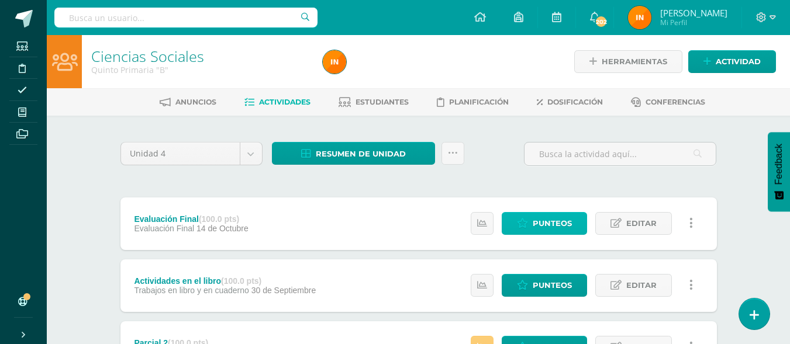
click at [552, 227] on span "Punteos" at bounding box center [552, 224] width 39 height 22
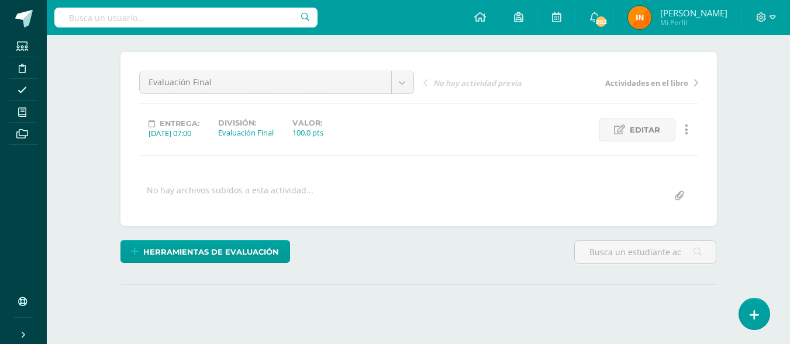
scroll to position [184, 0]
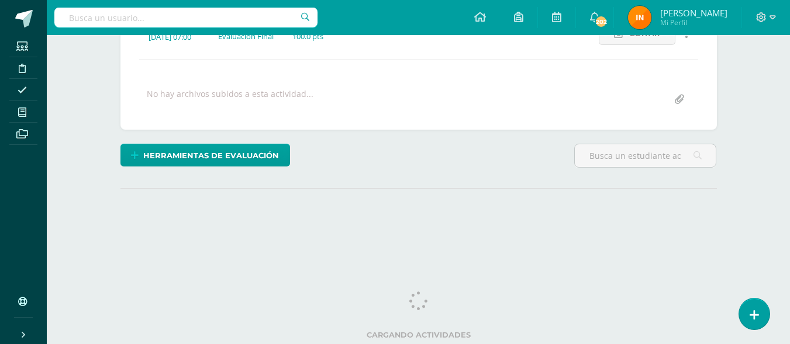
click at [788, 220] on html "Estudiantes Disciplina Asistencia Mis cursos Archivos Soporte Ayuda Reportar un…" at bounding box center [395, 47] width 790 height 463
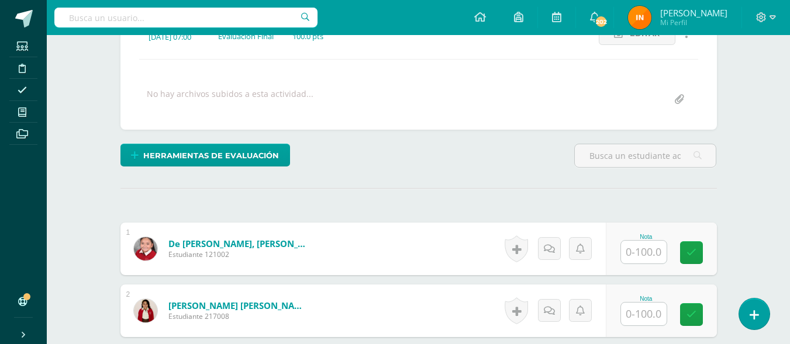
scroll to position [184, 0]
click at [654, 254] on input "text" at bounding box center [644, 251] width 46 height 23
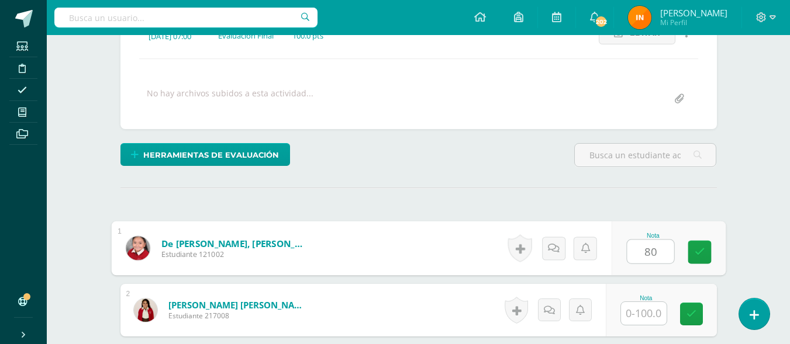
type input "80"
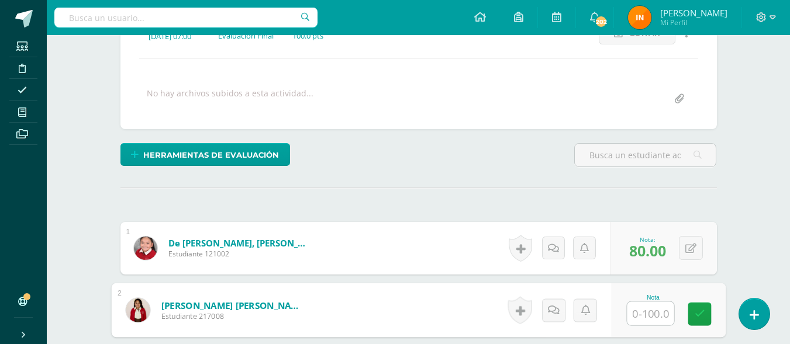
scroll to position [185, 0]
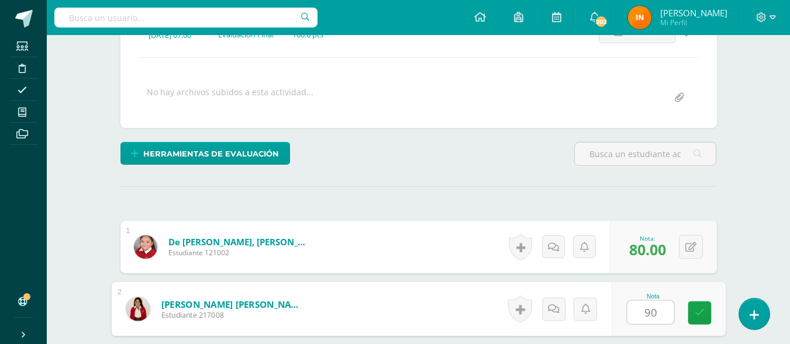
type input "90"
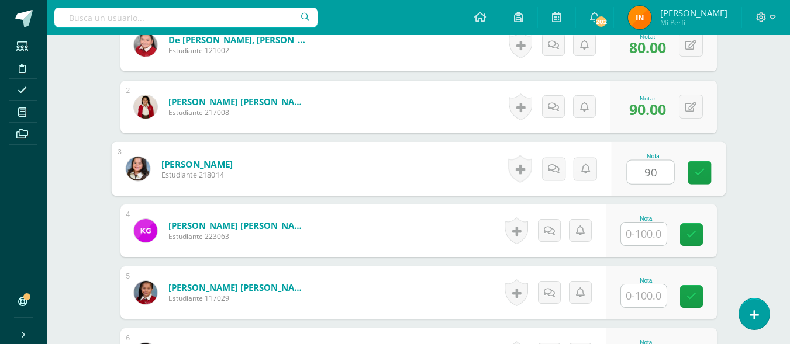
type input "90"
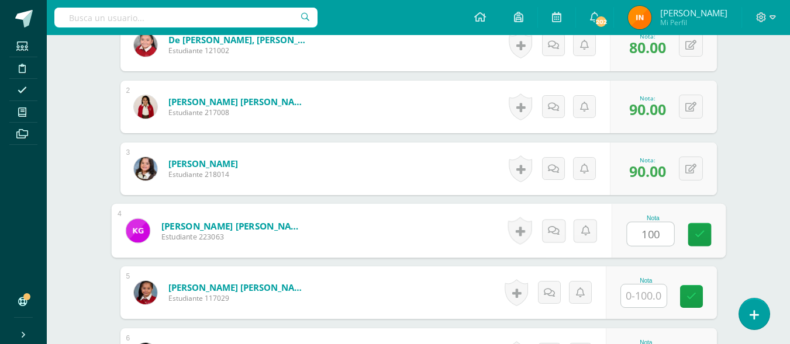
type input "100"
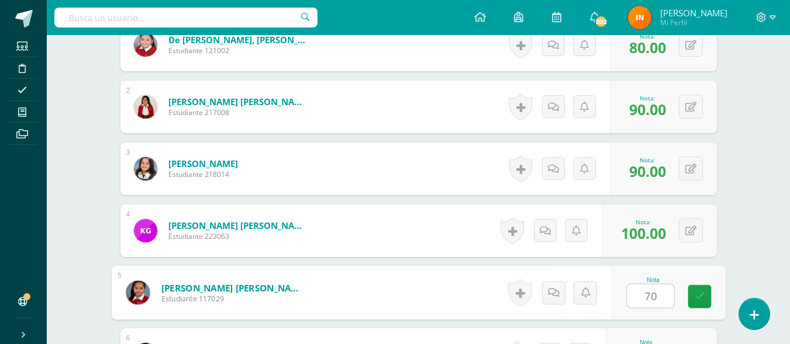
type input "70"
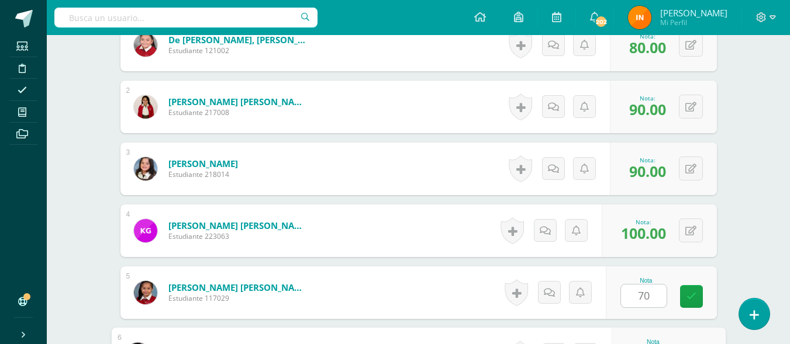
scroll to position [573, 0]
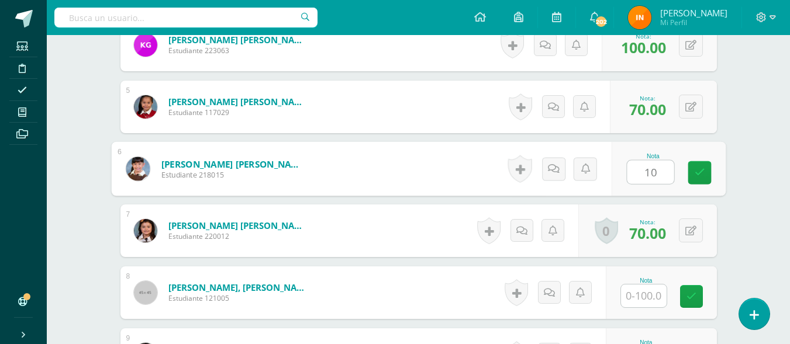
type input "100"
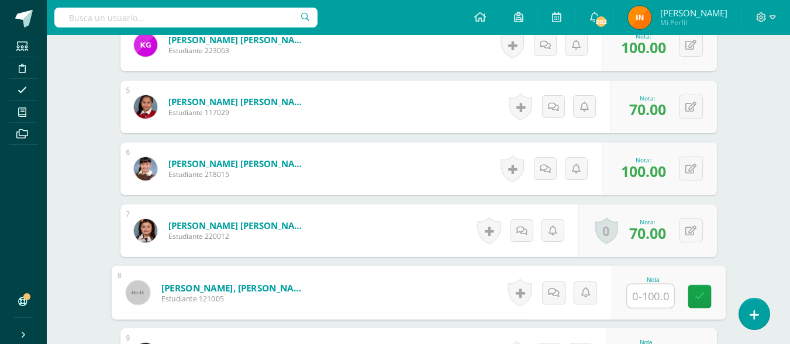
click at [646, 292] on input "text" at bounding box center [650, 296] width 47 height 23
type input "85"
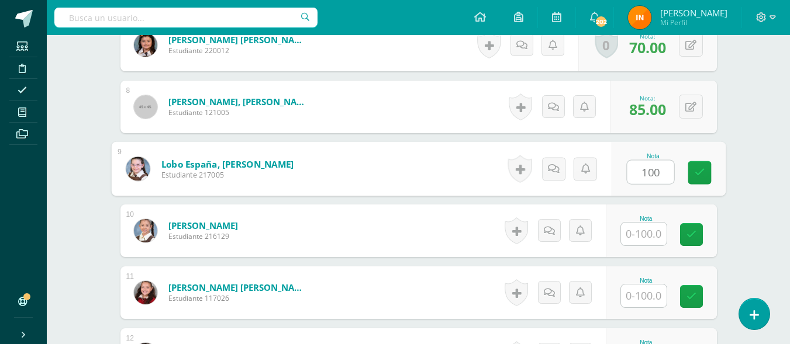
type input "100"
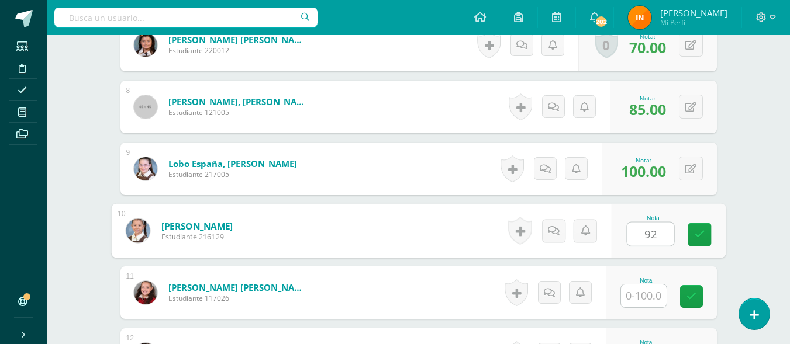
type input "92"
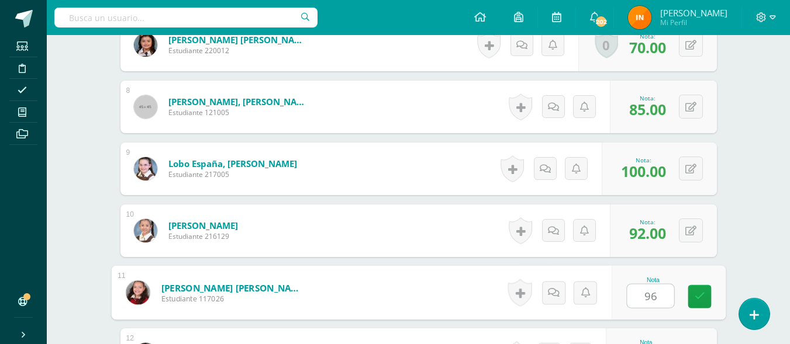
type input "96"
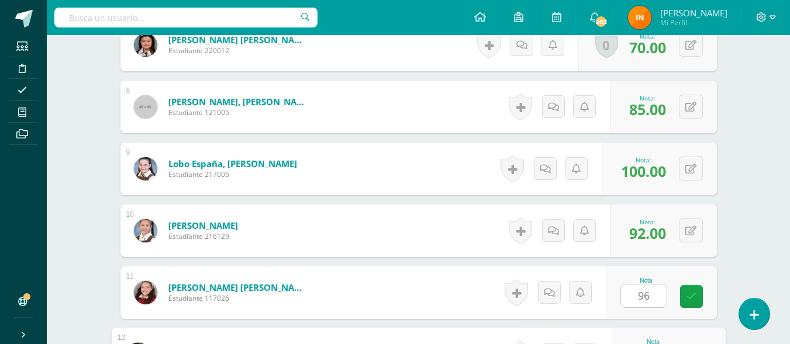
scroll to position [945, 0]
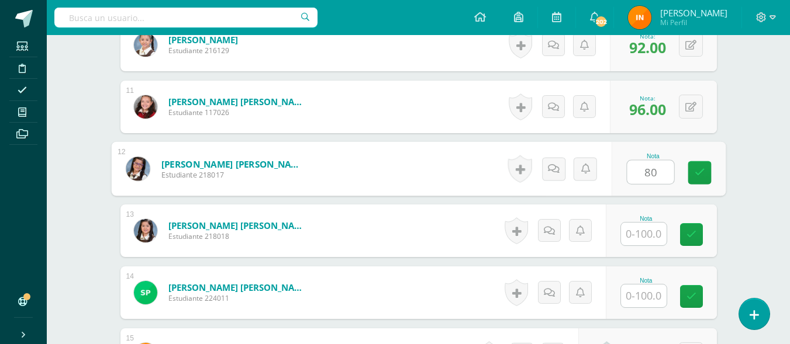
type input "80"
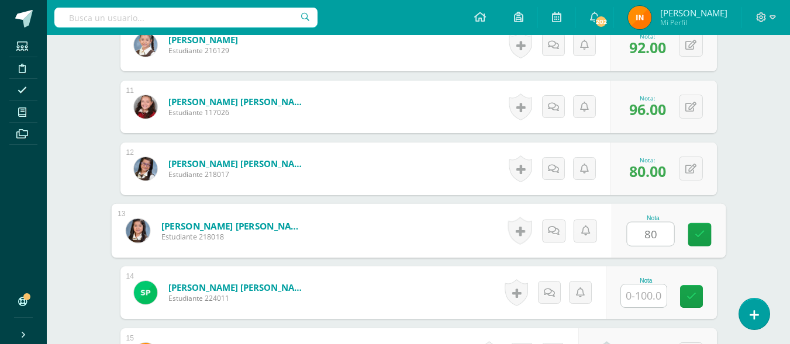
type input "80"
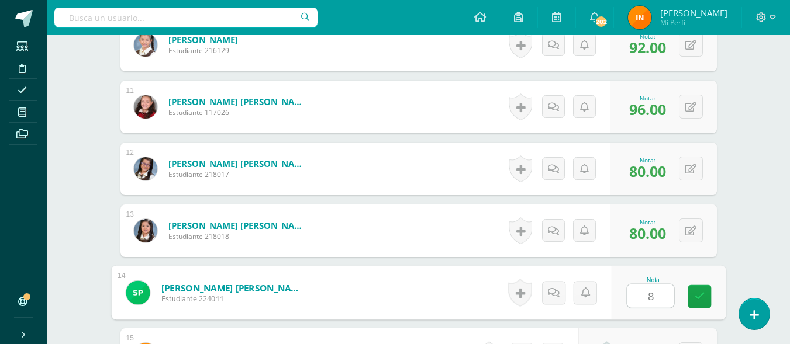
type input "80"
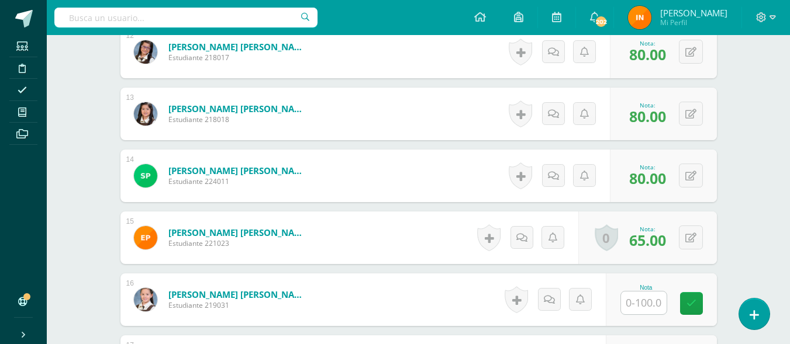
scroll to position [1085, 0]
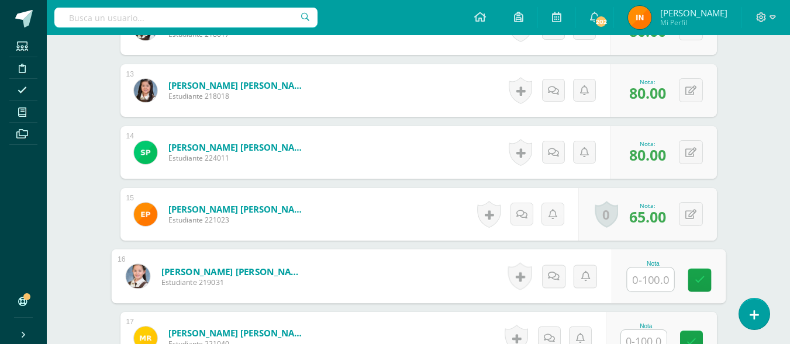
click at [649, 275] on input "text" at bounding box center [650, 279] width 47 height 23
type input "100"
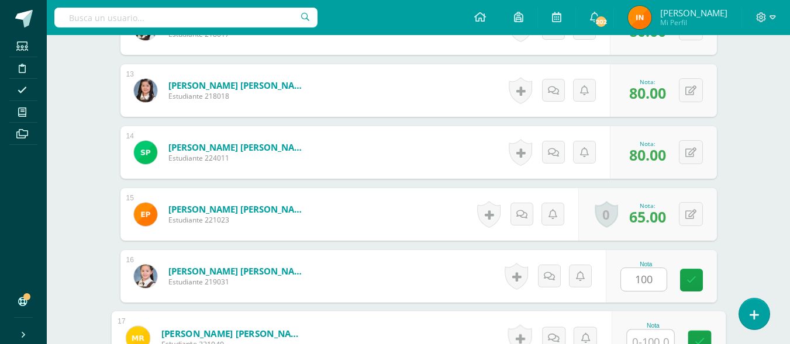
scroll to position [1094, 0]
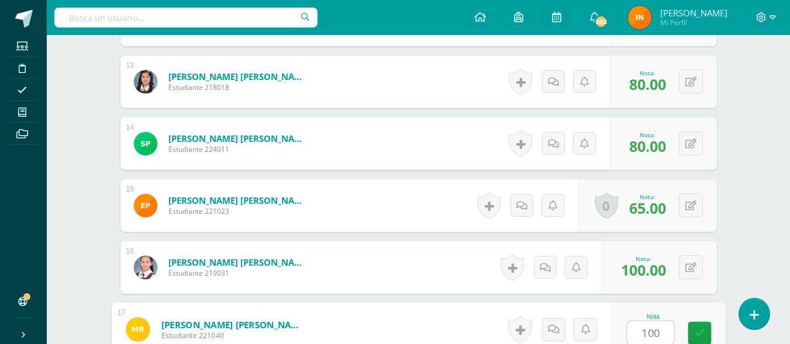
type input "100"
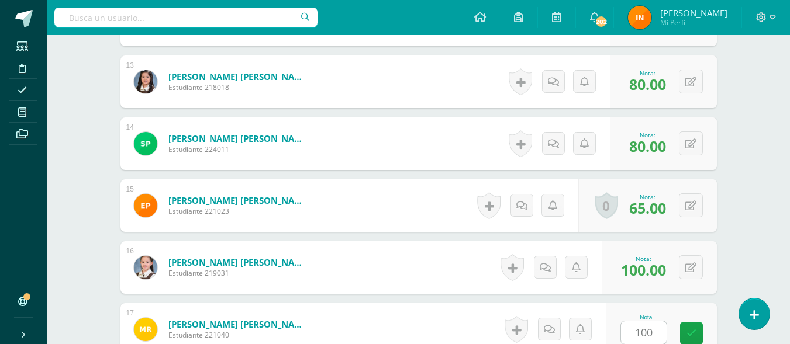
scroll to position [1317, 0]
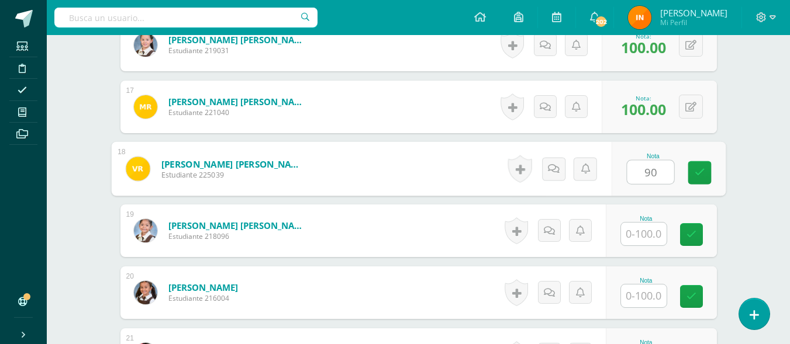
type input "90"
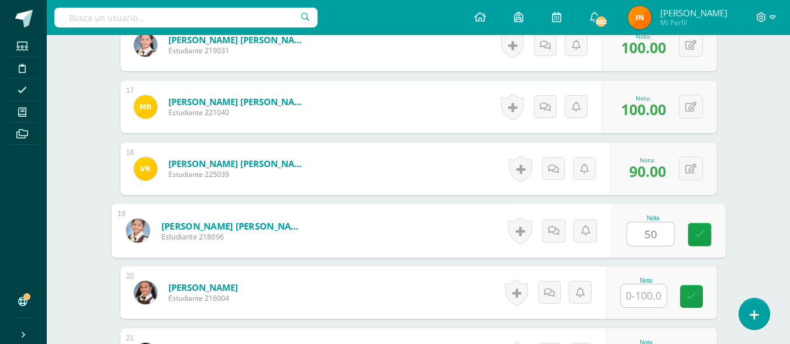
type input "50"
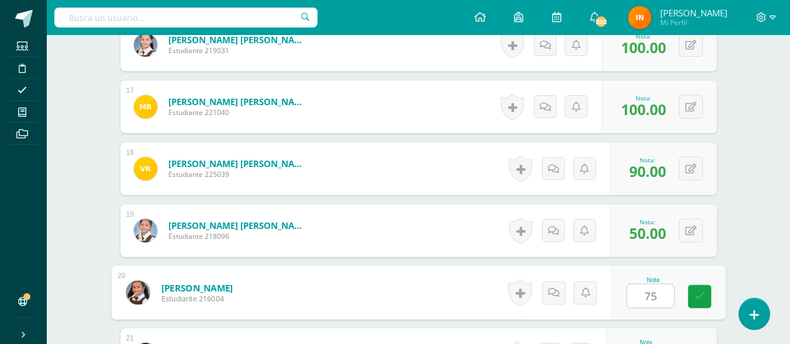
type input "75"
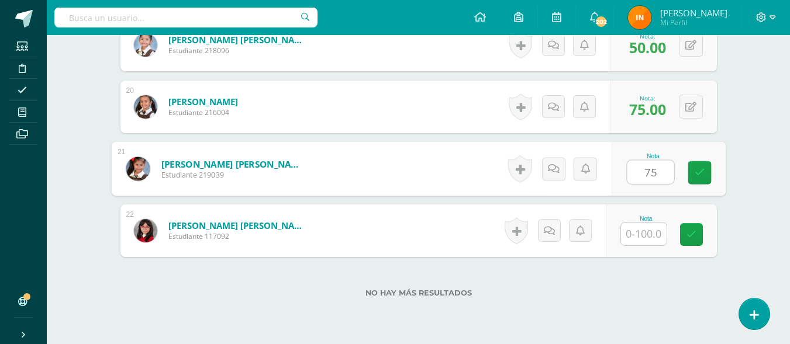
type input "75"
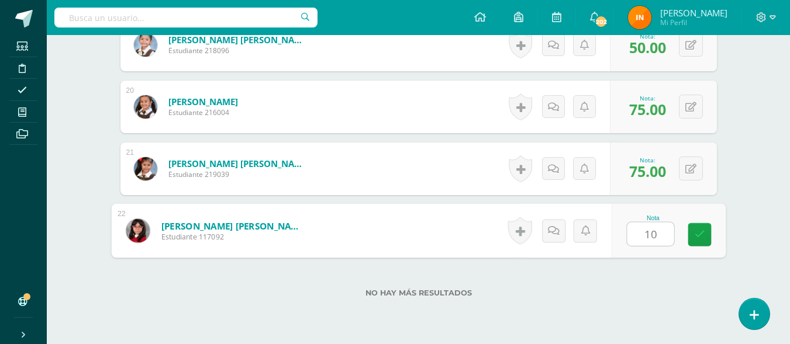
type input "100"
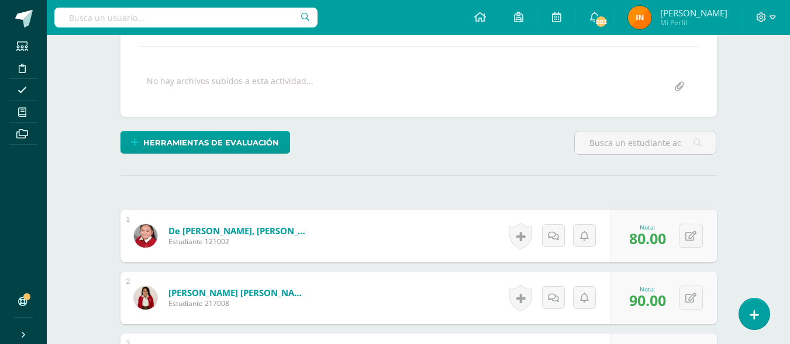
scroll to position [0, 0]
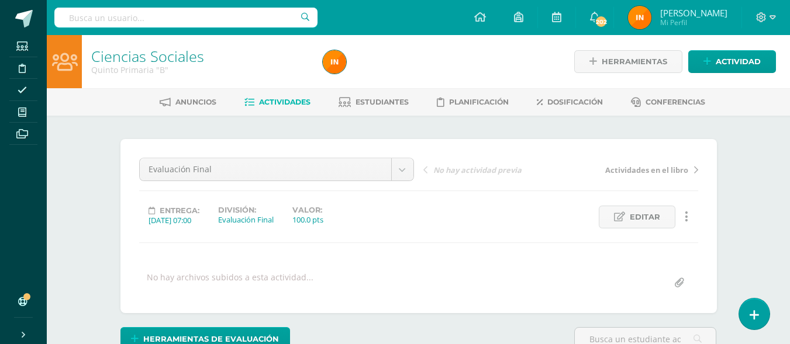
click at [284, 96] on link "Actividades" at bounding box center [277, 102] width 66 height 19
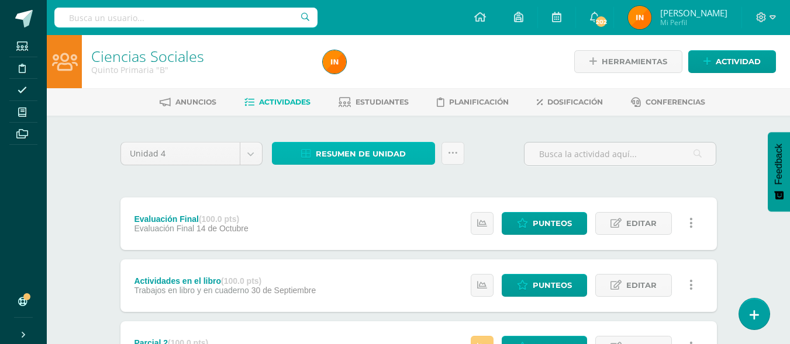
click at [383, 157] on span "Resumen de unidad" at bounding box center [361, 154] width 90 height 22
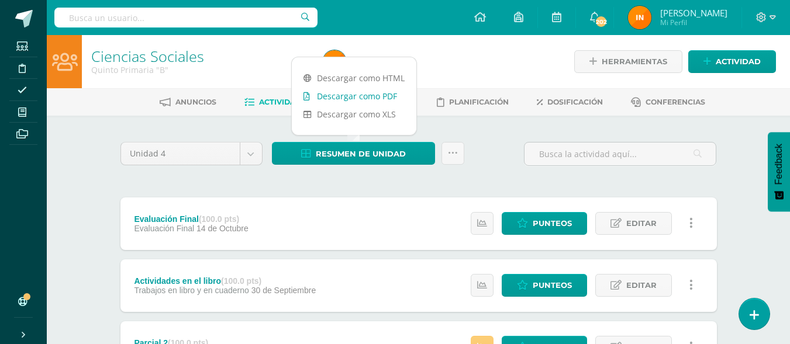
click at [375, 99] on link "Descargar como PDF" at bounding box center [354, 96] width 125 height 18
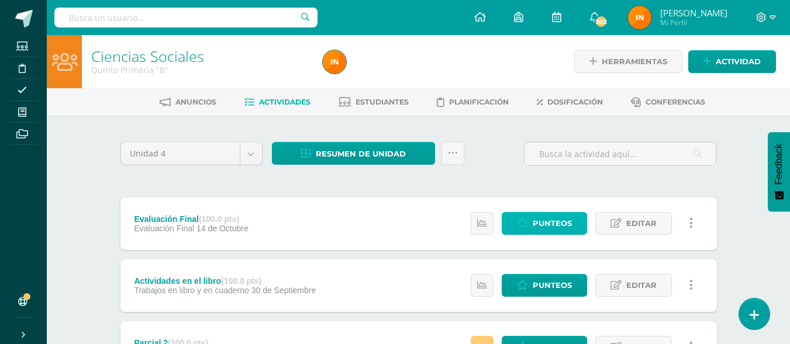
click at [565, 219] on span "Punteos" at bounding box center [552, 224] width 39 height 22
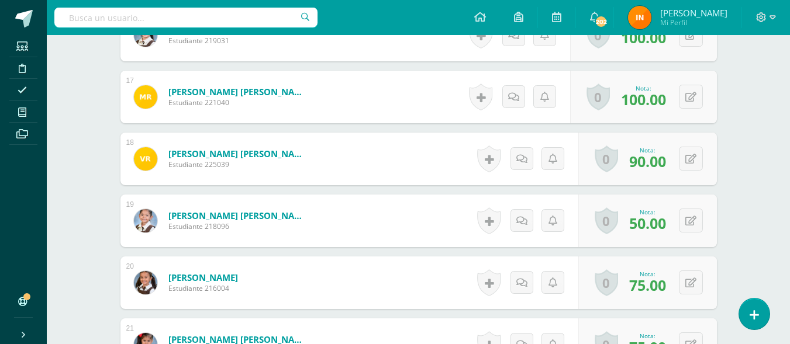
scroll to position [1334, 0]
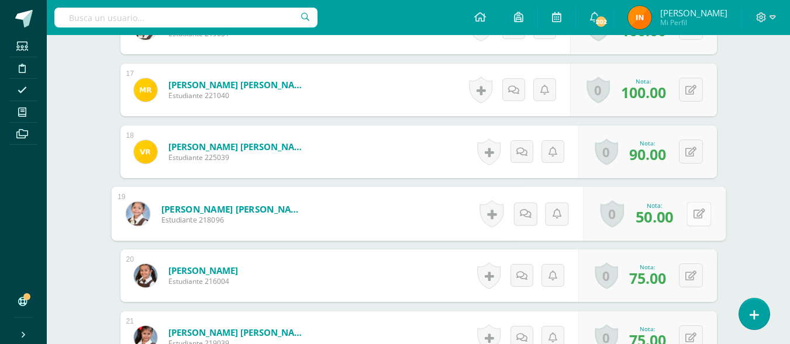
click at [696, 215] on button at bounding box center [698, 214] width 25 height 25
type input "65"
